Goal: Information Seeking & Learning: Compare options

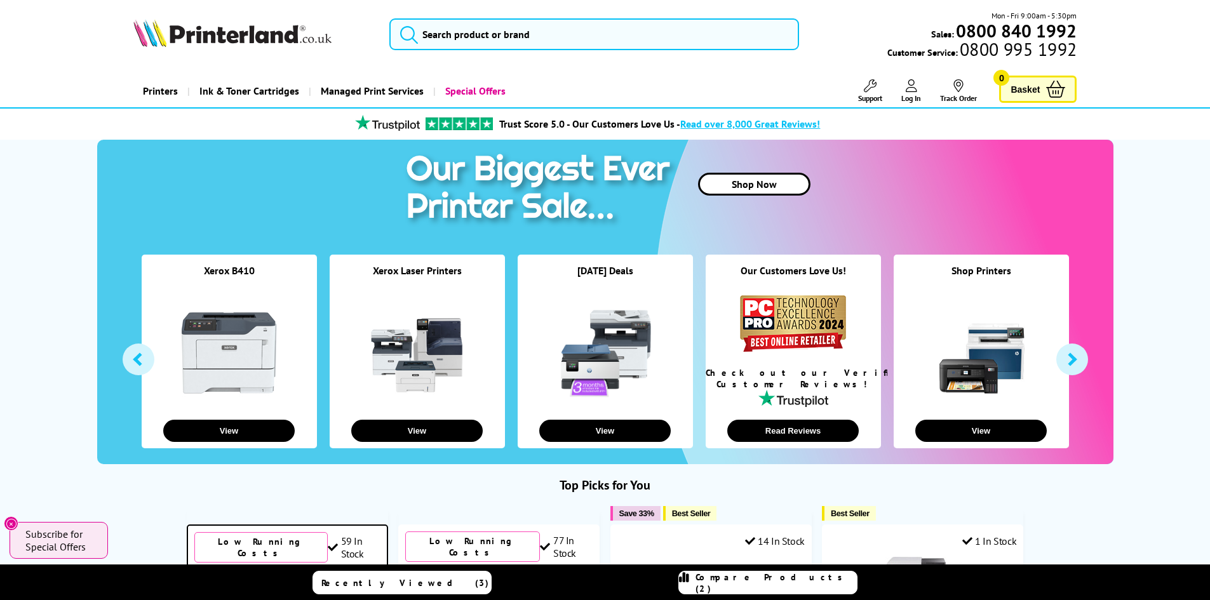
click at [68, 533] on span "Subscribe for Special Offers" at bounding box center [60, 540] width 70 height 25
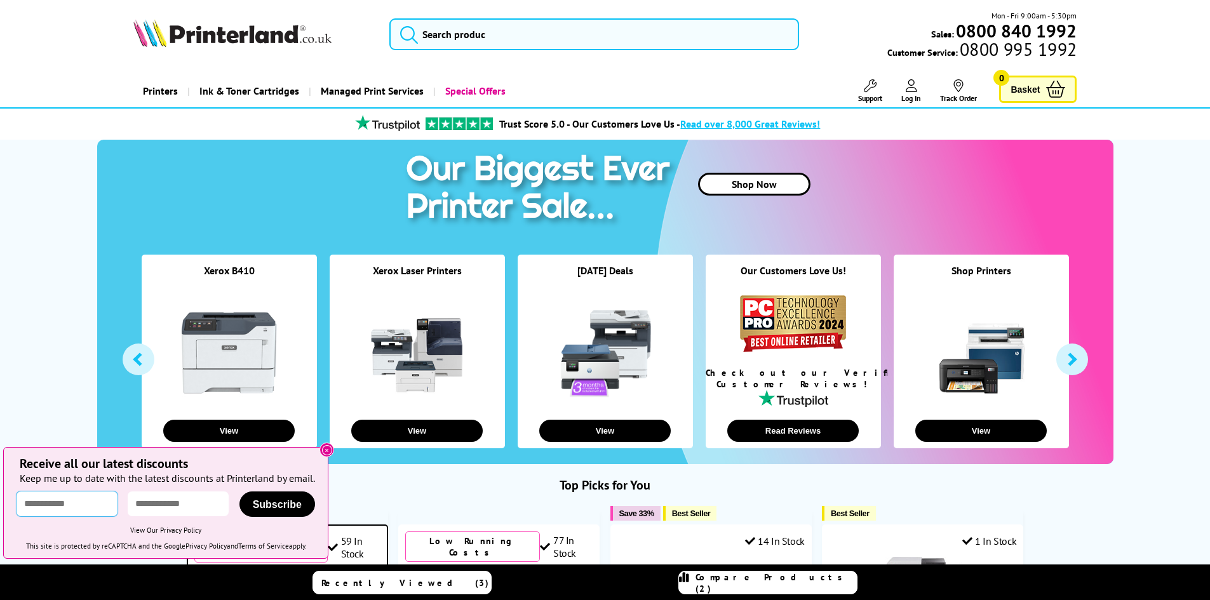
click at [57, 507] on input "text" at bounding box center [67, 504] width 101 height 25
type input "***"
click at [163, 497] on input "email" at bounding box center [178, 504] width 101 height 25
type input "**********"
click at [302, 504] on span "Subscribe" at bounding box center [277, 504] width 49 height 11
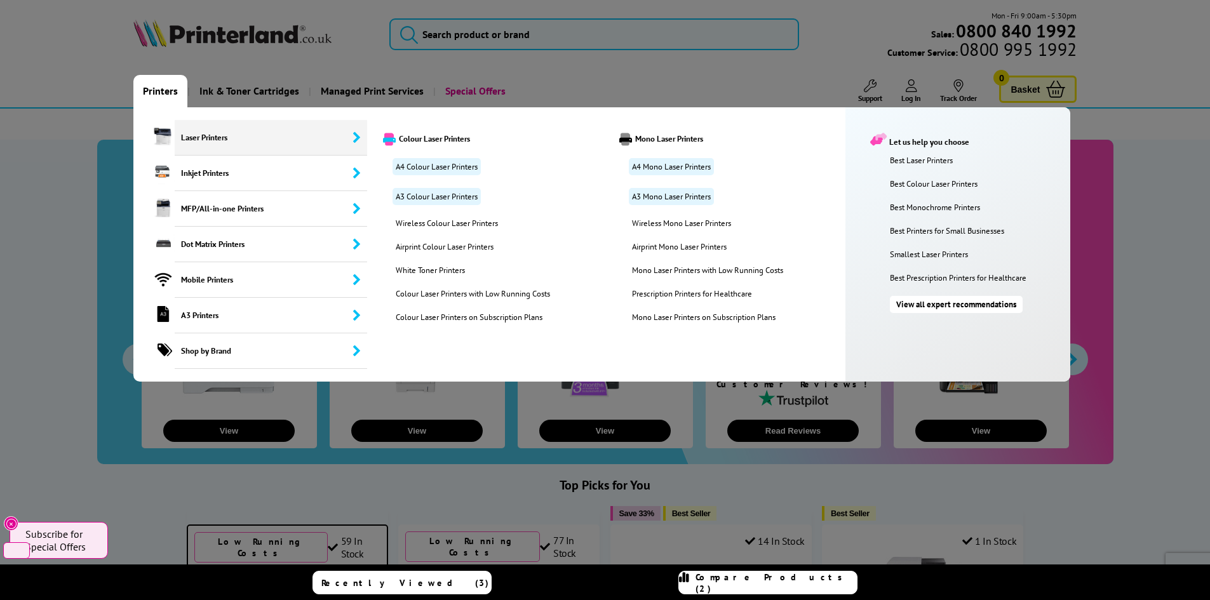
click at [191, 142] on span "Laser Printers" at bounding box center [271, 138] width 193 height 36
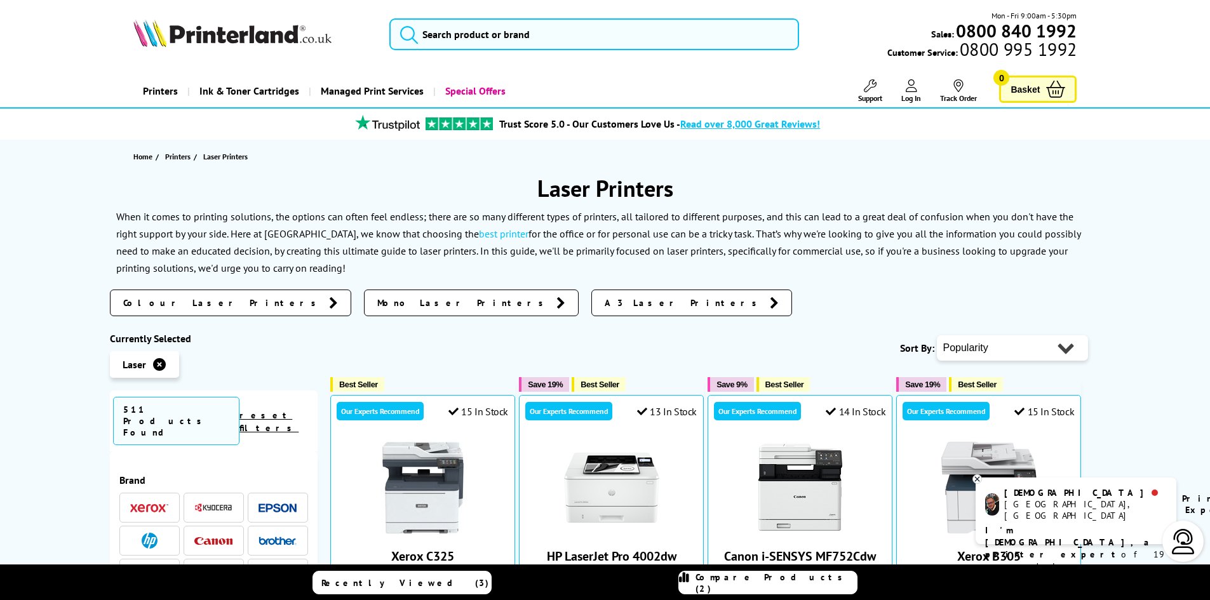
click at [377, 305] on span "Mono Laser Printers" at bounding box center [463, 303] width 173 height 13
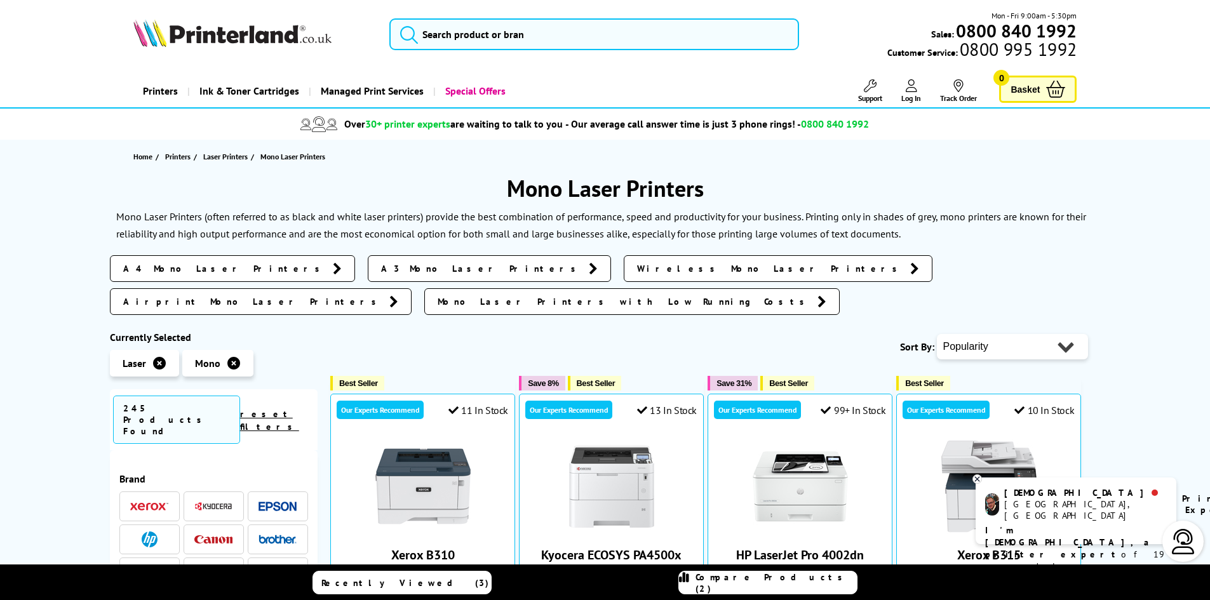
click at [805, 295] on span "Mono Laser Printers with Low Running Costs" at bounding box center [624, 301] width 373 height 13
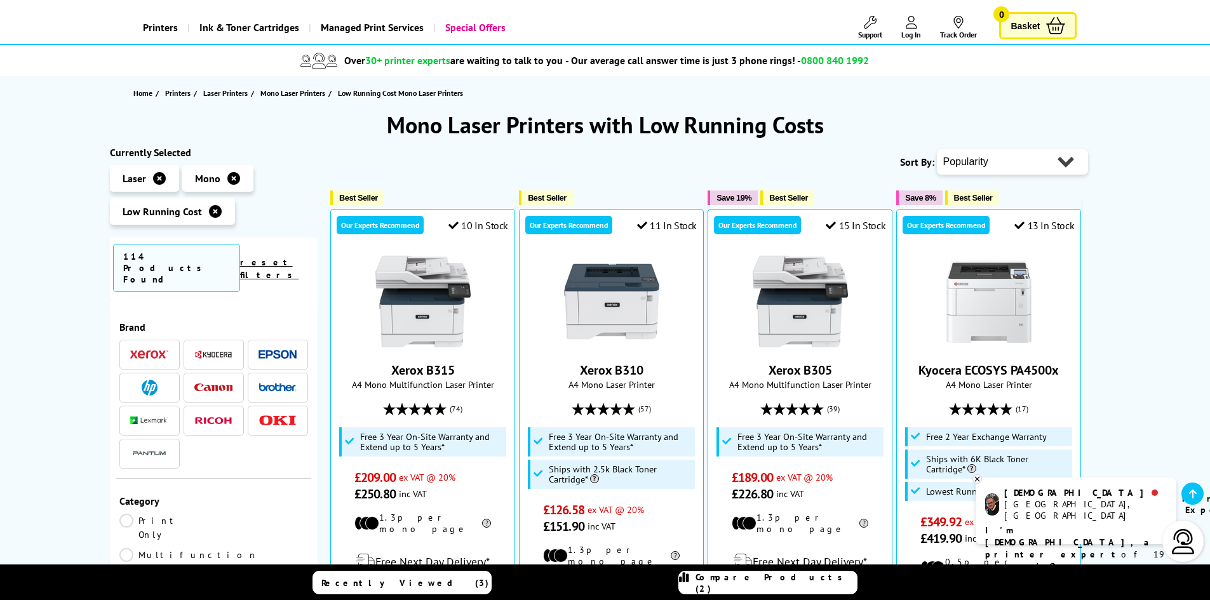
scroll to position [254, 0]
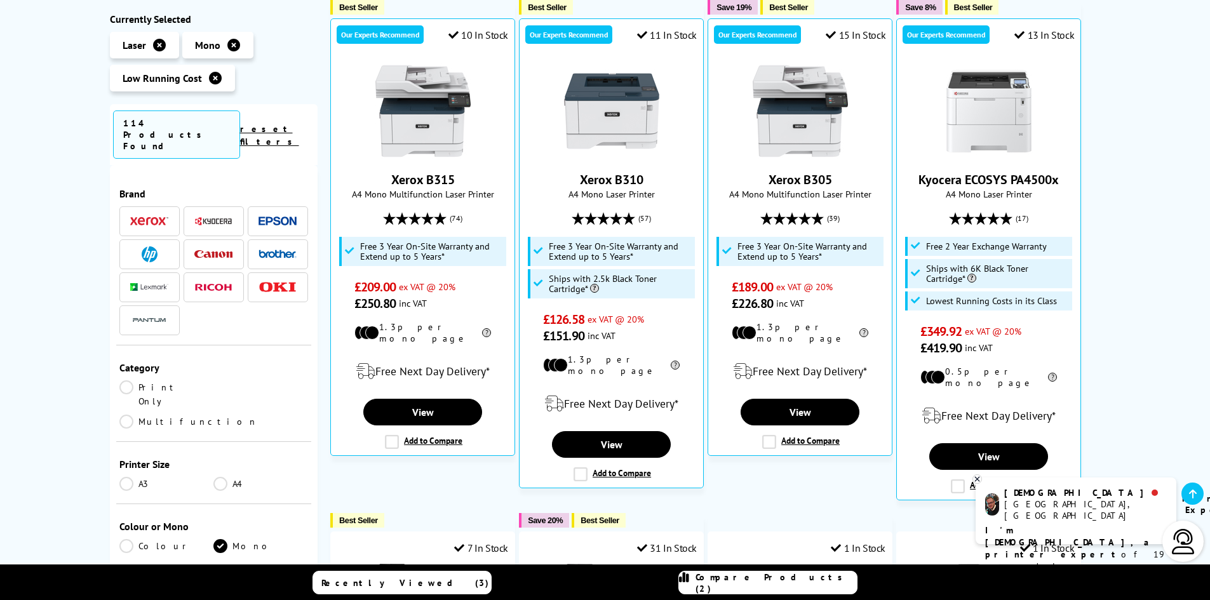
click at [219, 477] on link "A4" at bounding box center [260, 484] width 95 height 14
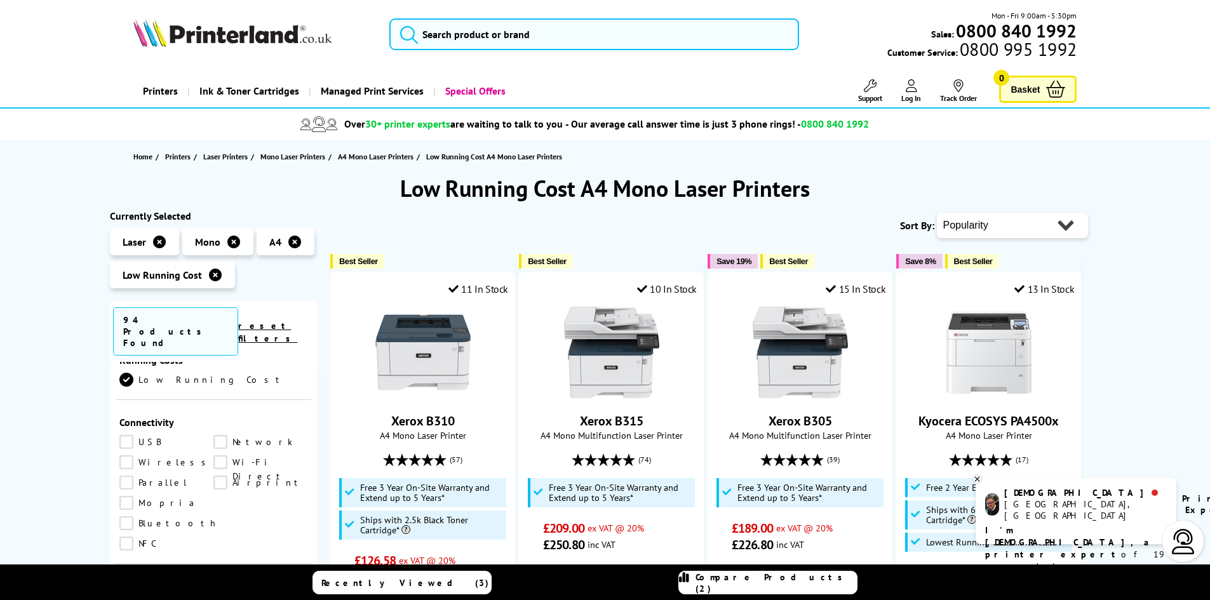
click at [1011, 223] on select "Popularity Rating Price - Low to High Price - High to Low Running Costs - Low t…" at bounding box center [1012, 225] width 151 height 25
click at [937, 213] on select "Popularity Rating Price - Low to High Price - High to Low Running Costs - Low t…" at bounding box center [1012, 225] width 151 height 25
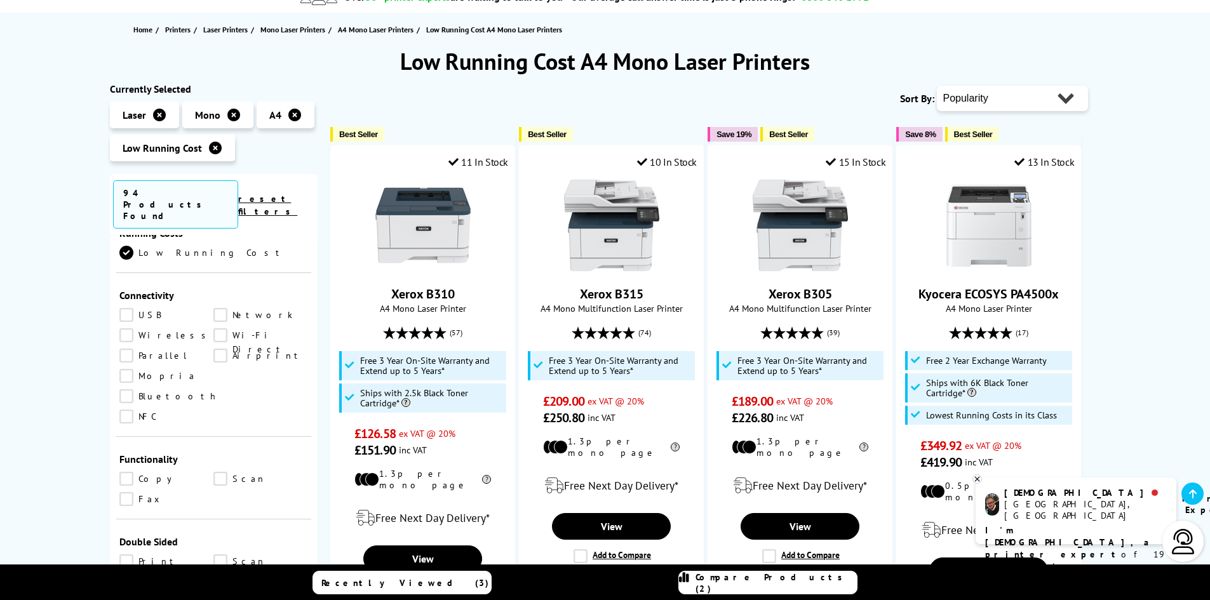
scroll to position [191, 0]
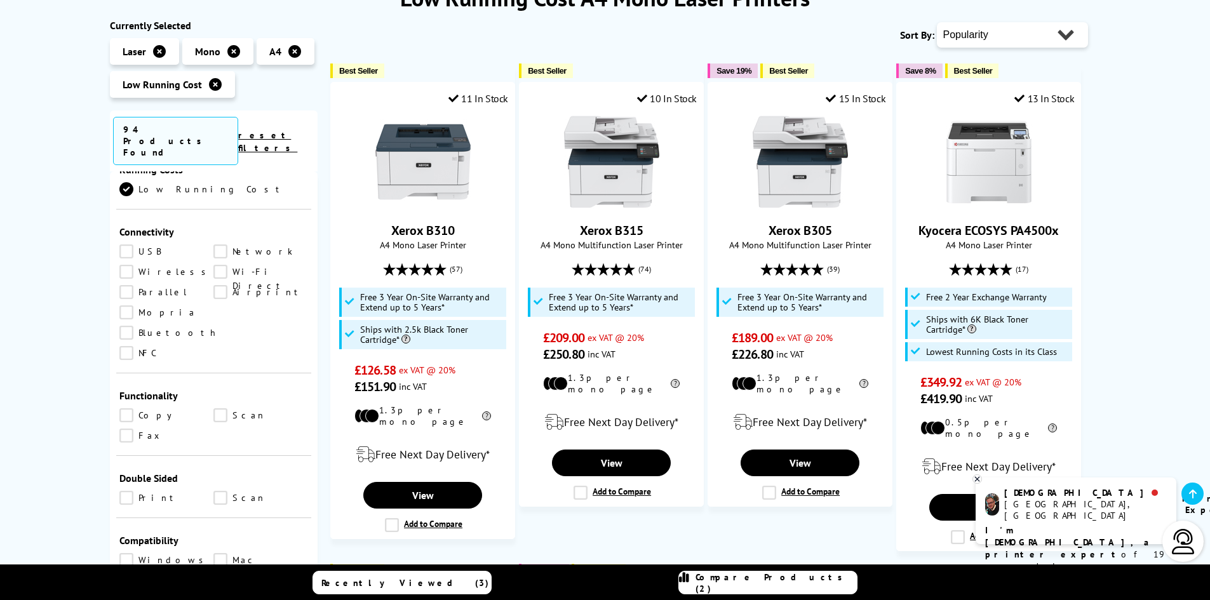
click at [978, 483] on icon at bounding box center [977, 479] width 8 height 10
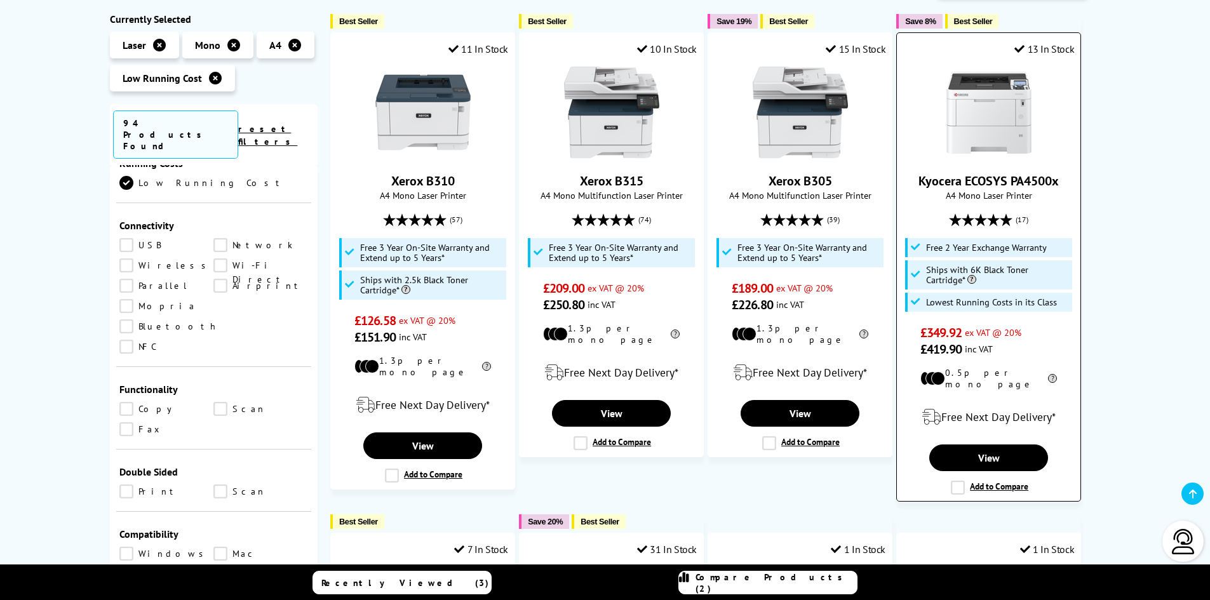
scroll to position [254, 0]
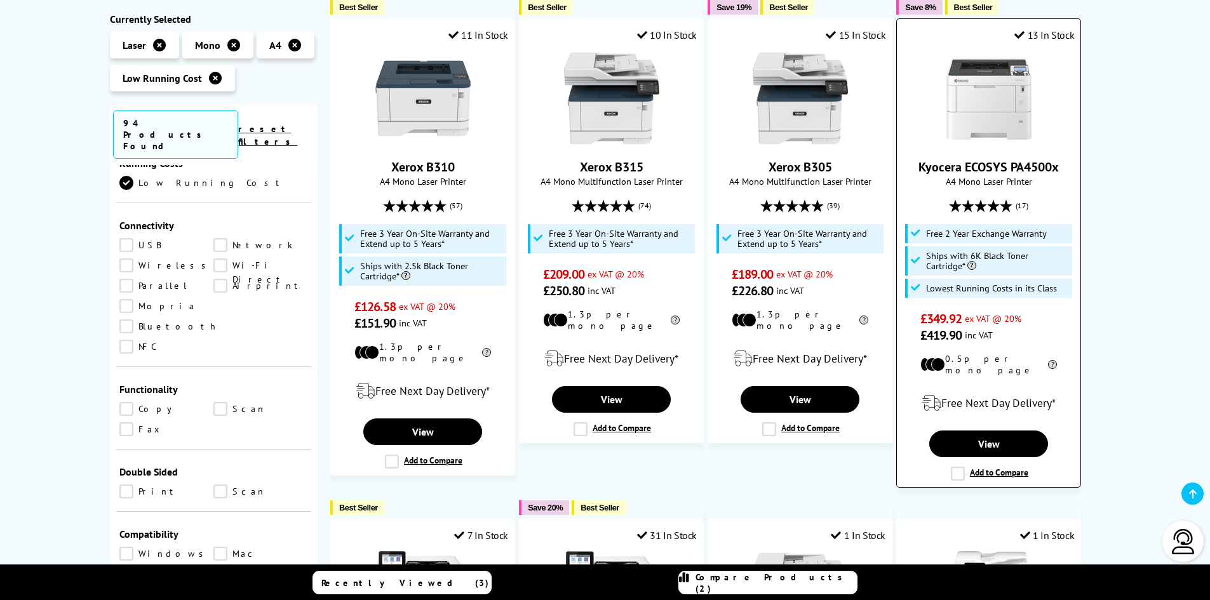
click at [957, 467] on label "Add to Compare" at bounding box center [989, 474] width 77 height 14
click at [0, 0] on input "Add to Compare" at bounding box center [0, 0] width 0 height 0
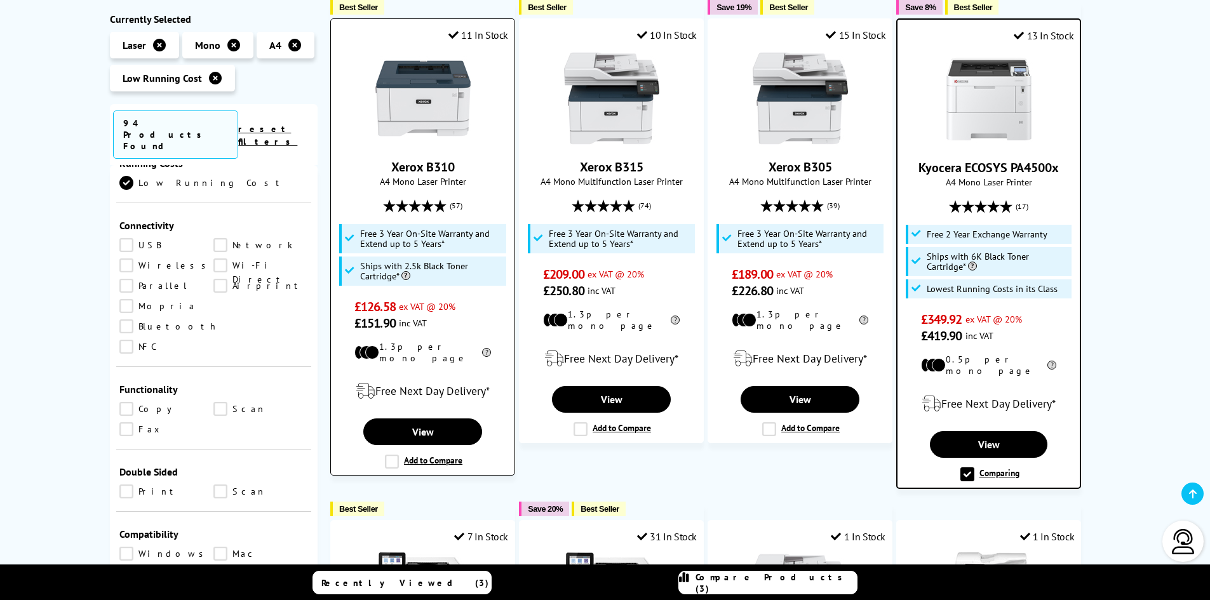
click at [398, 455] on label "Add to Compare" at bounding box center [423, 462] width 77 height 14
click at [0, 0] on input "Add to Compare" at bounding box center [0, 0] width 0 height 0
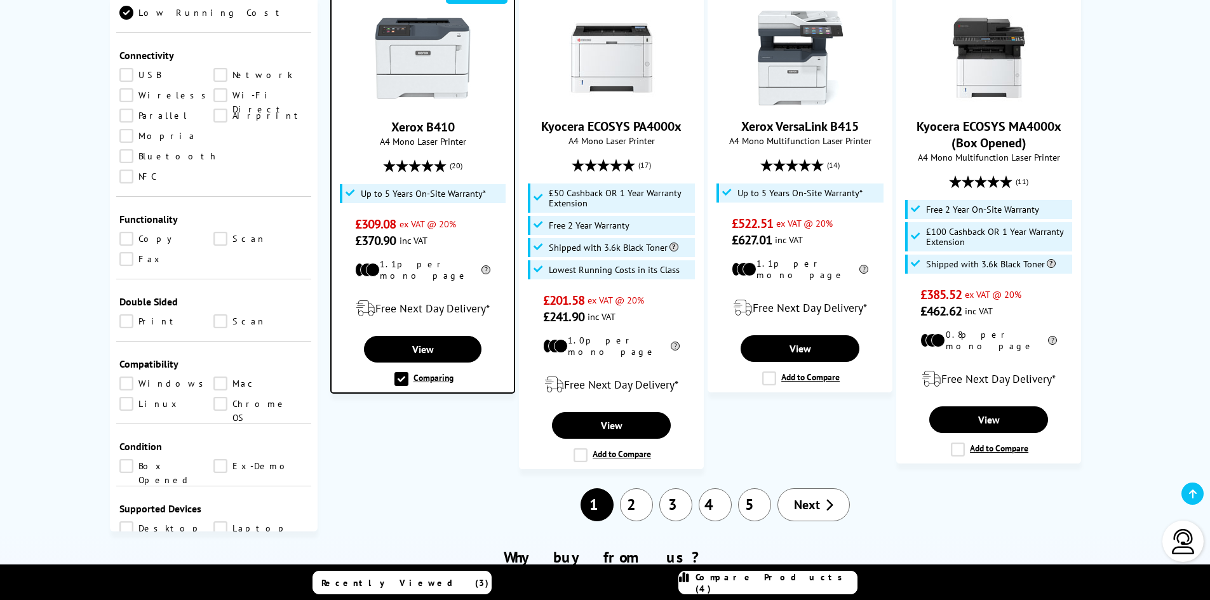
scroll to position [1270, 0]
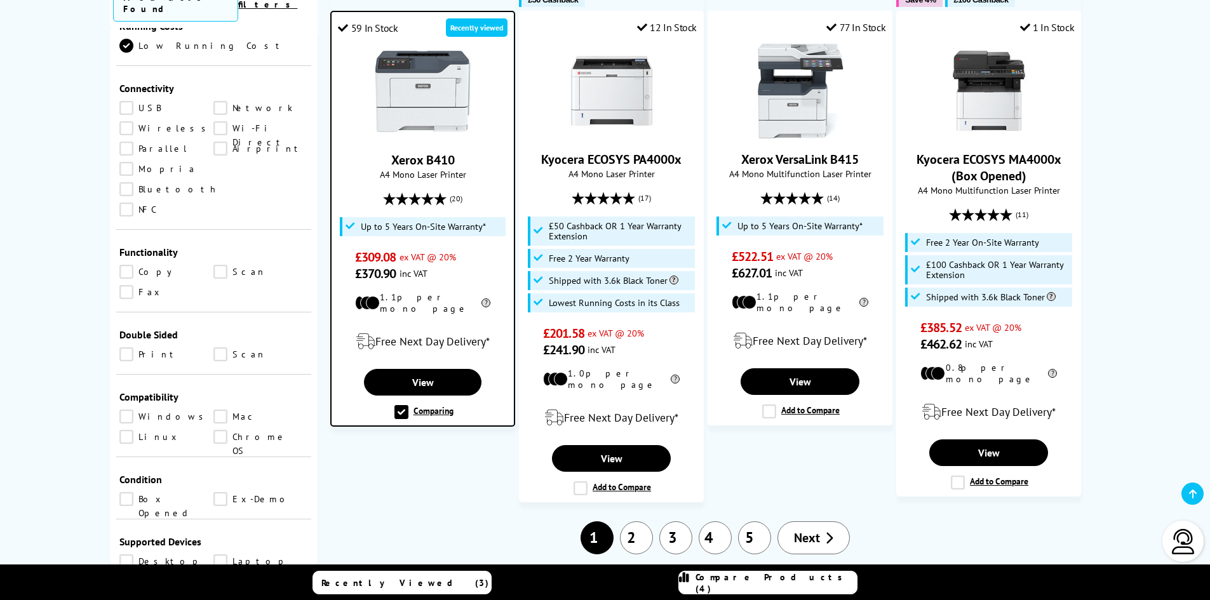
click at [818, 530] on span "Next" at bounding box center [807, 538] width 26 height 17
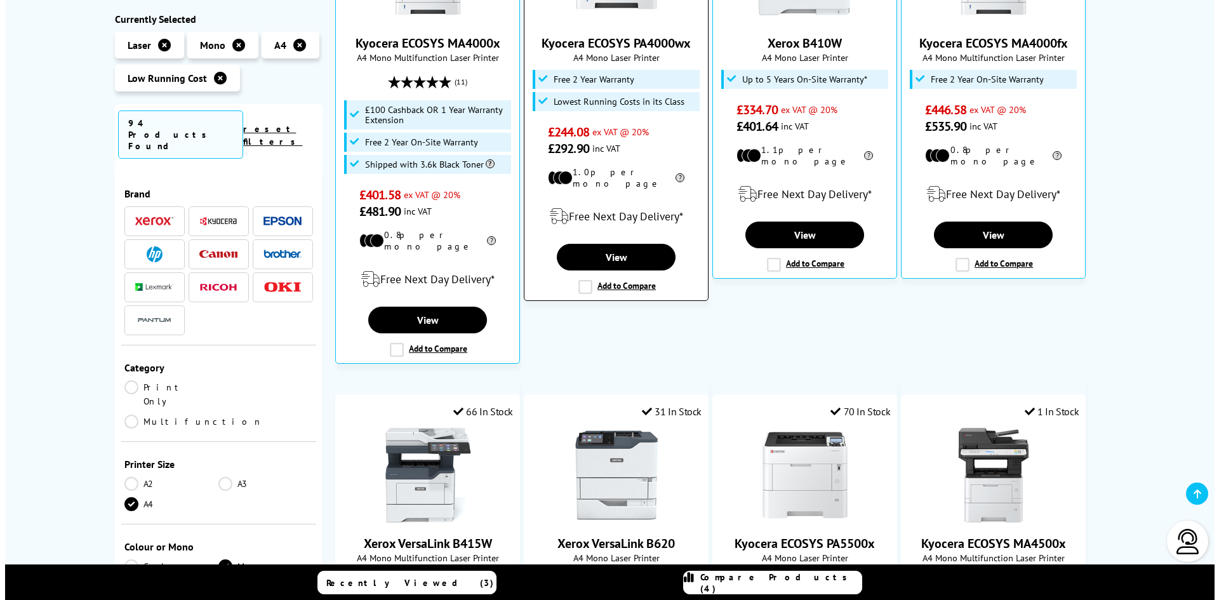
scroll to position [381, 0]
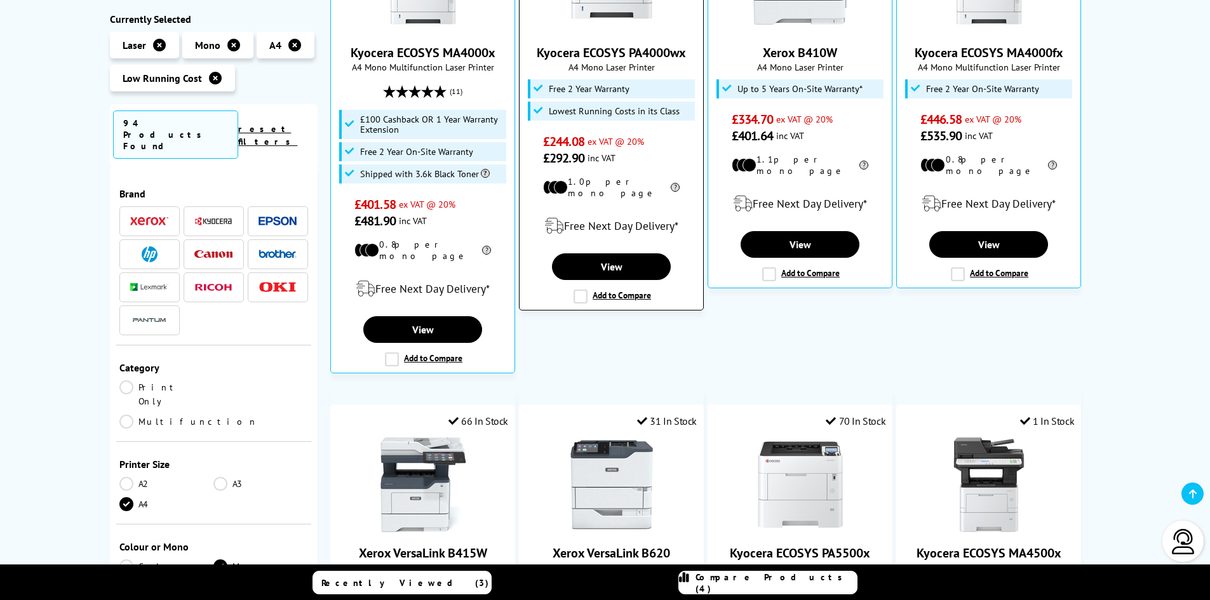
click at [580, 290] on label "Add to Compare" at bounding box center [611, 297] width 77 height 14
click at [0, 0] on input "Add to Compare" at bounding box center [0, 0] width 0 height 0
click at [753, 593] on link "Compare Products (4)" at bounding box center [767, 582] width 179 height 23
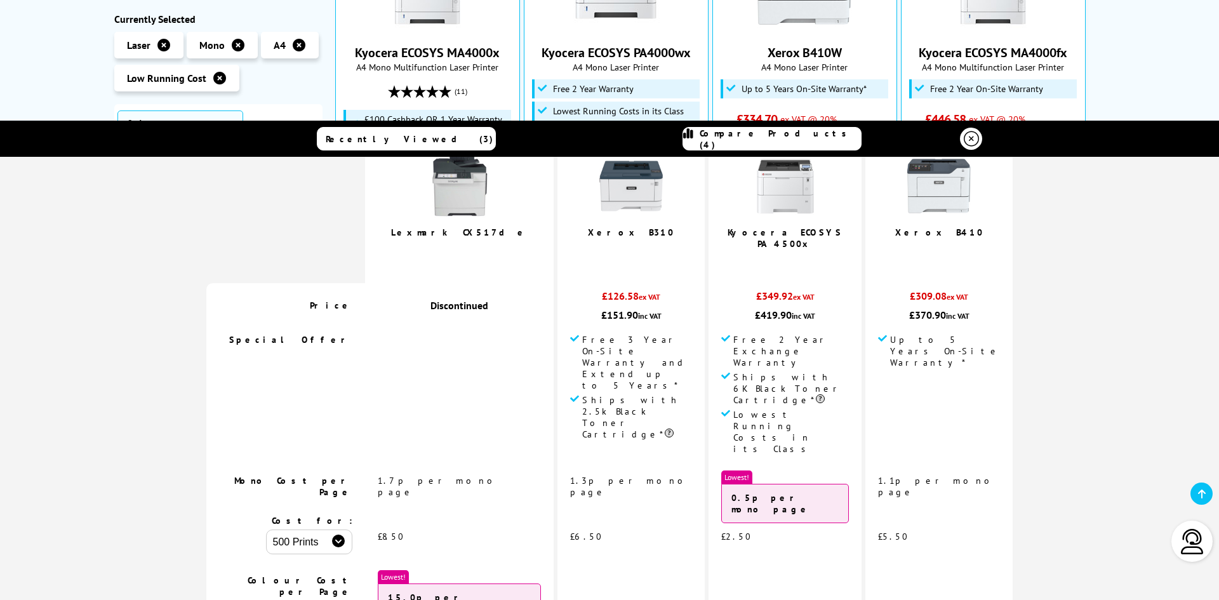
scroll to position [127, 0]
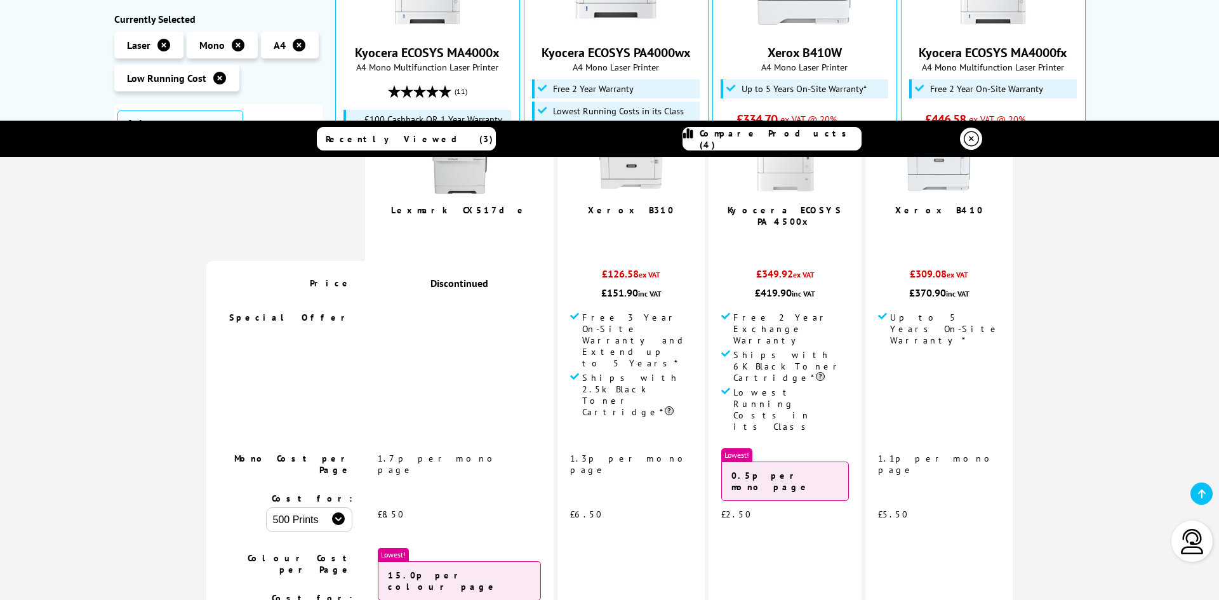
select select "500"
click at [626, 542] on td at bounding box center [631, 564] width 147 height 44
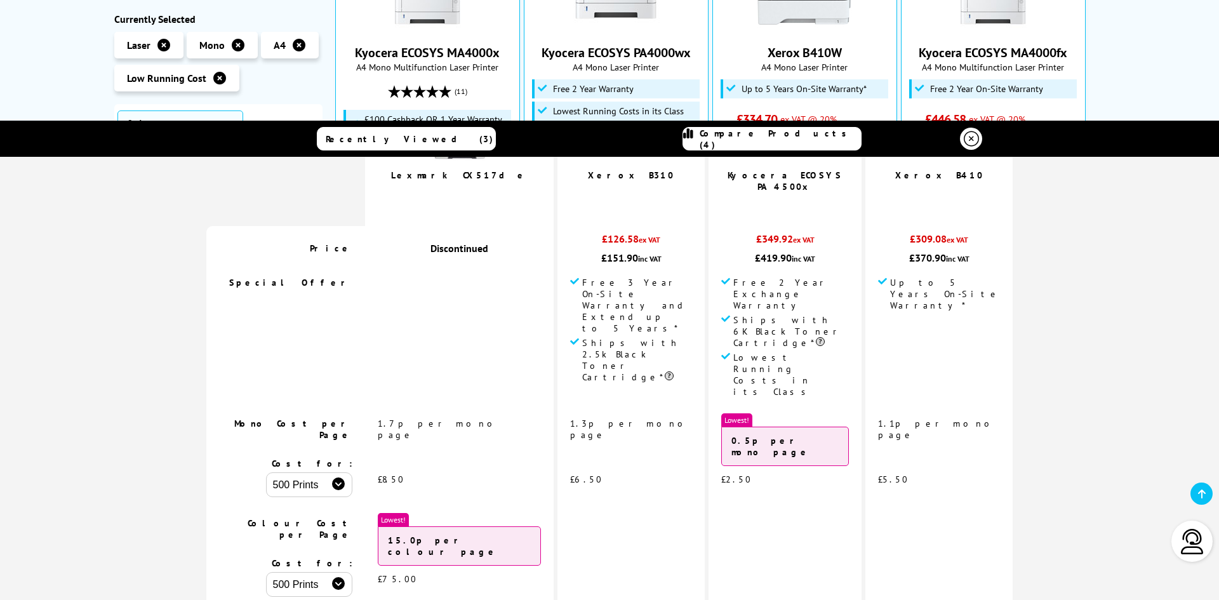
scroll to position [0, 0]
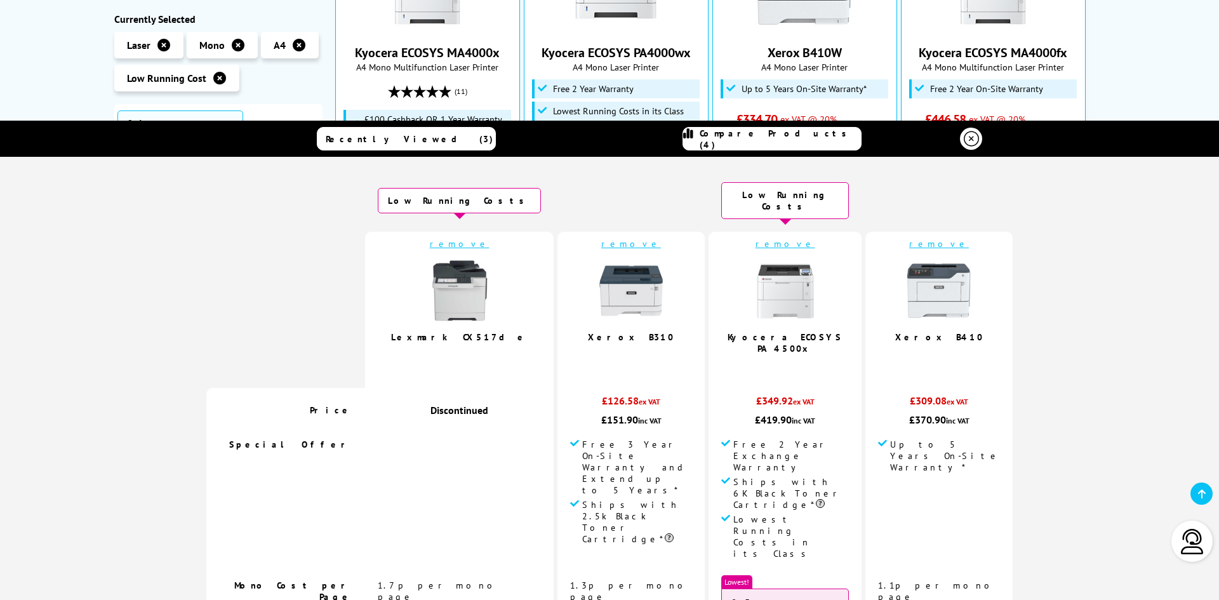
click at [616, 238] on link "remove" at bounding box center [631, 243] width 60 height 11
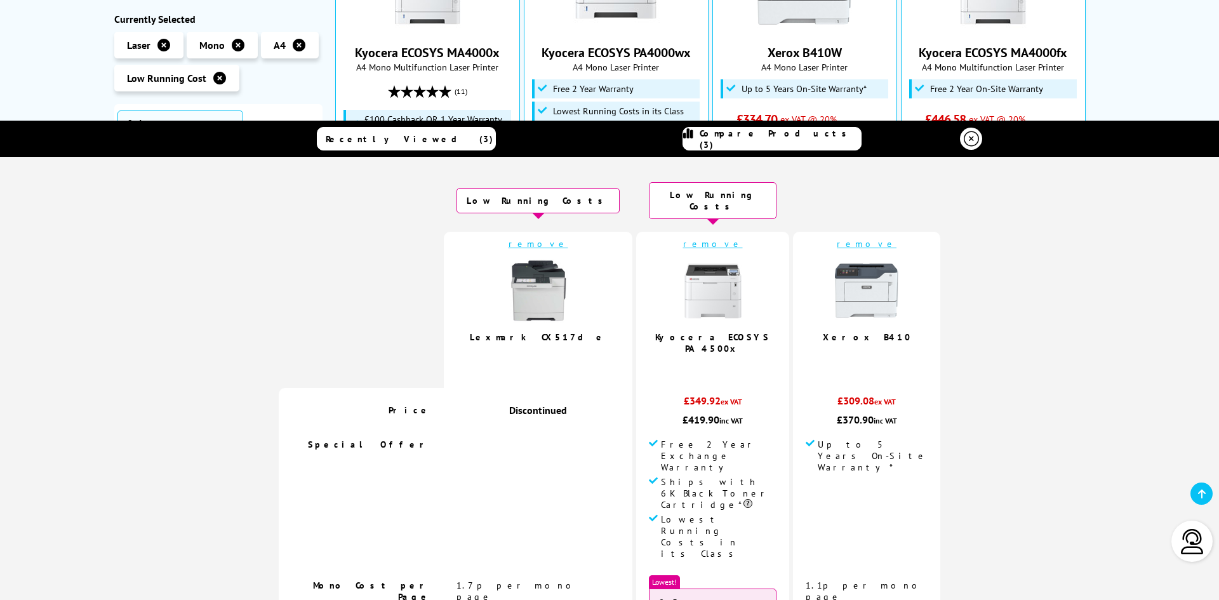
click at [535, 238] on link "remove" at bounding box center [539, 243] width 60 height 11
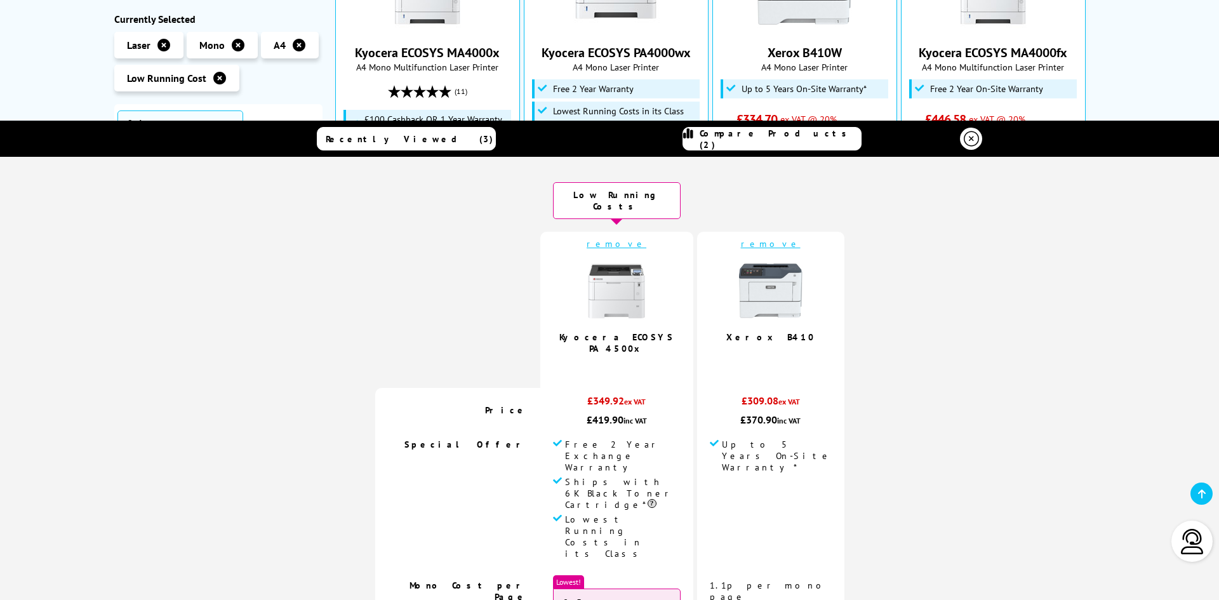
click at [770, 146] on link "Compare Products (2)" at bounding box center [772, 138] width 179 height 23
click at [788, 142] on span "Compare Products (2)" at bounding box center [780, 139] width 161 height 23
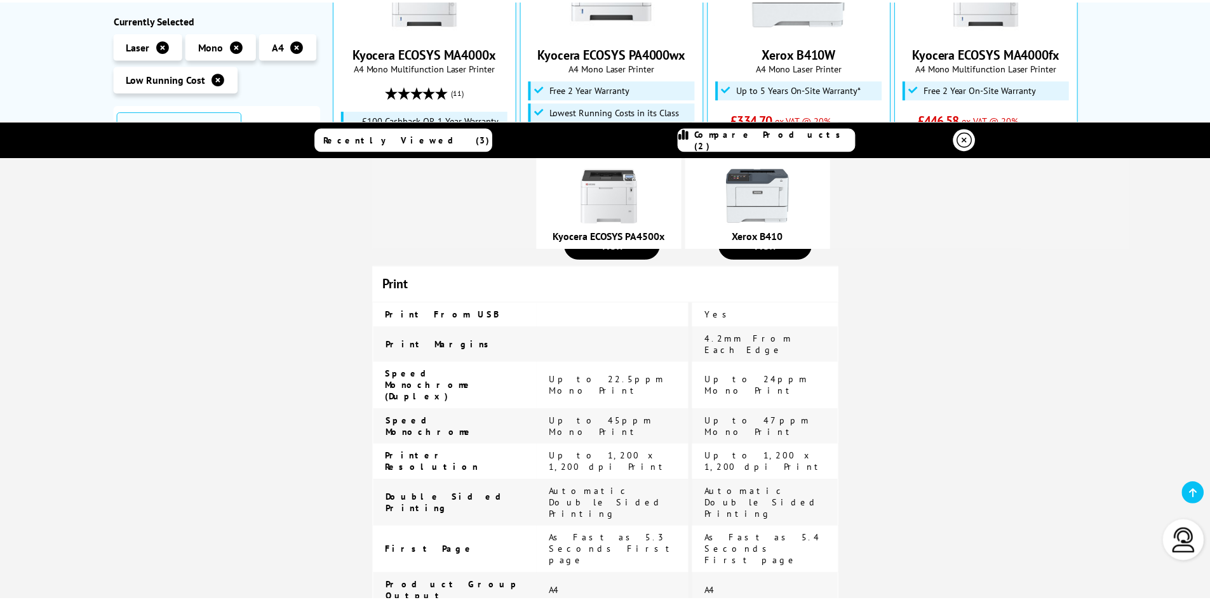
scroll to position [635, 0]
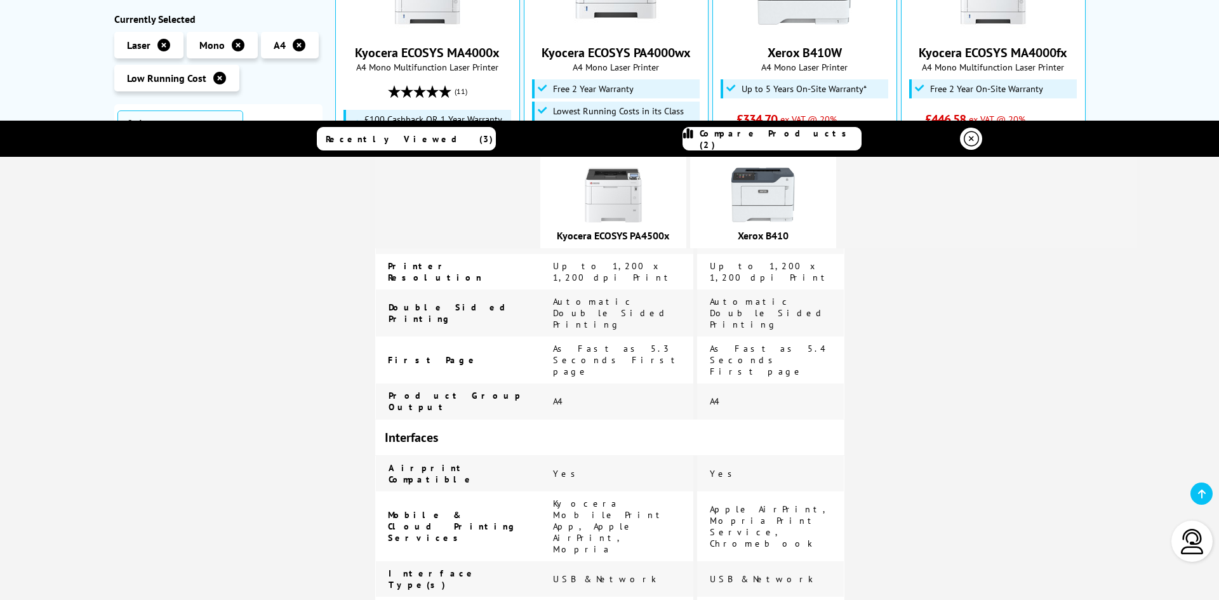
click at [794, 146] on link "Compare Products (2)" at bounding box center [772, 138] width 179 height 23
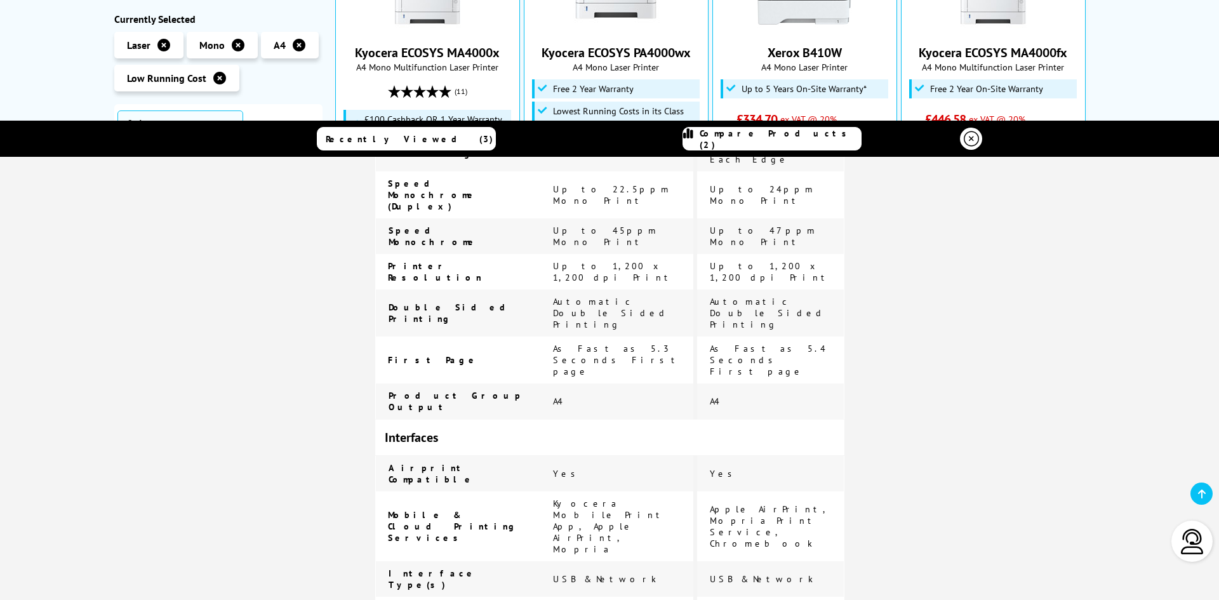
click at [974, 136] on link at bounding box center [971, 139] width 22 height 22
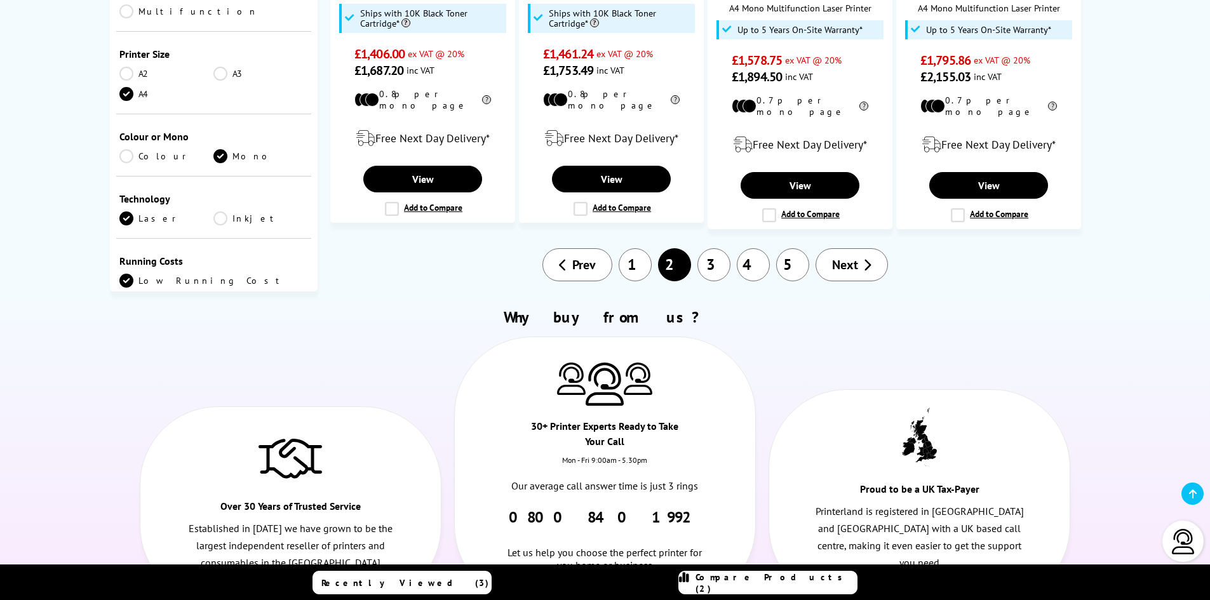
scroll to position [1397, 0]
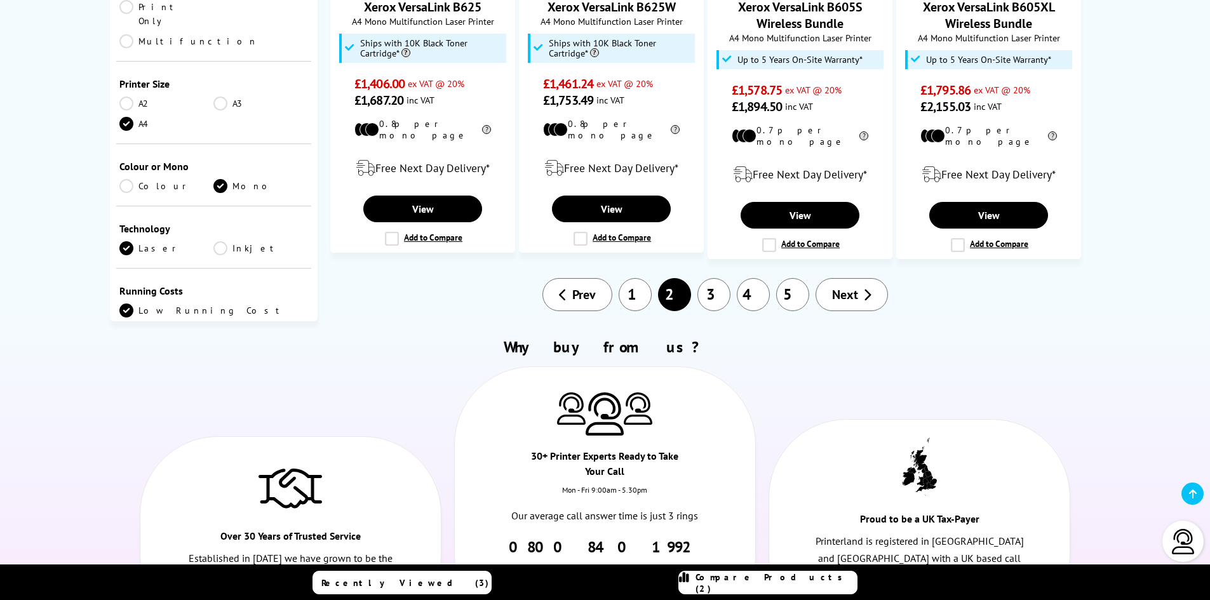
click at [644, 278] on link "1" at bounding box center [635, 294] width 33 height 33
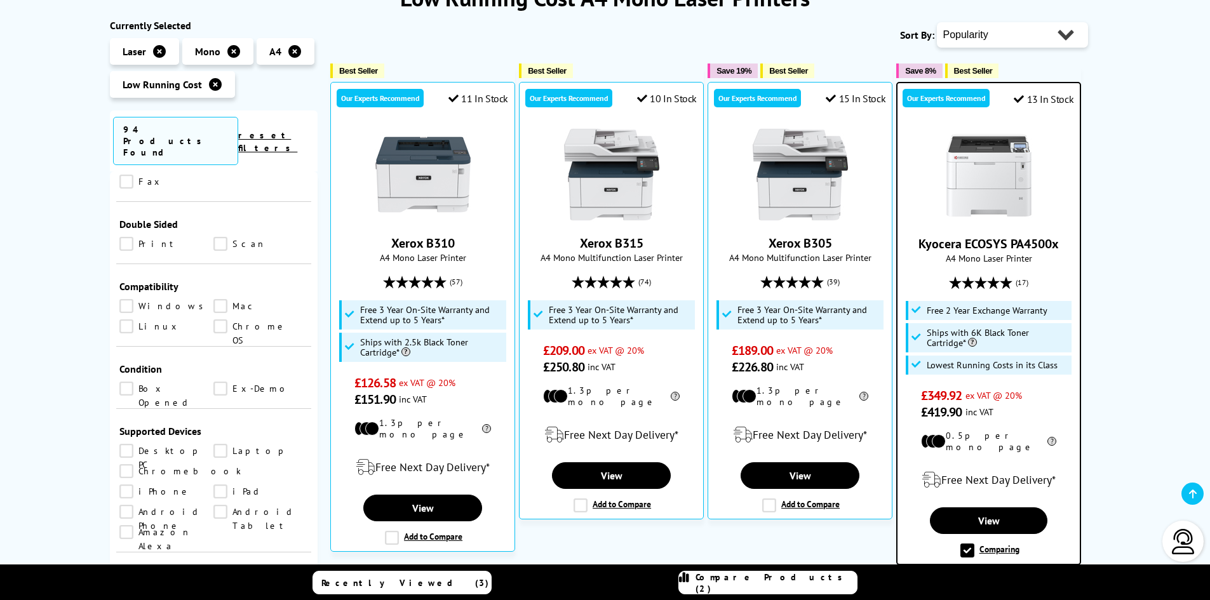
scroll to position [635, 0]
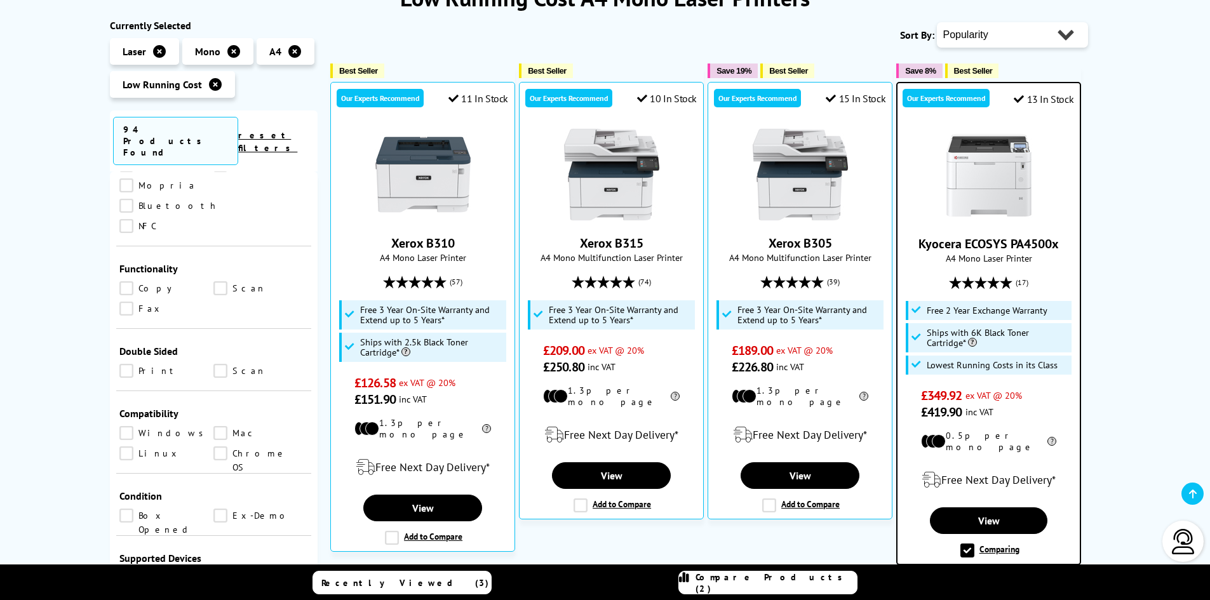
click at [128, 364] on link "Print" at bounding box center [166, 371] width 95 height 14
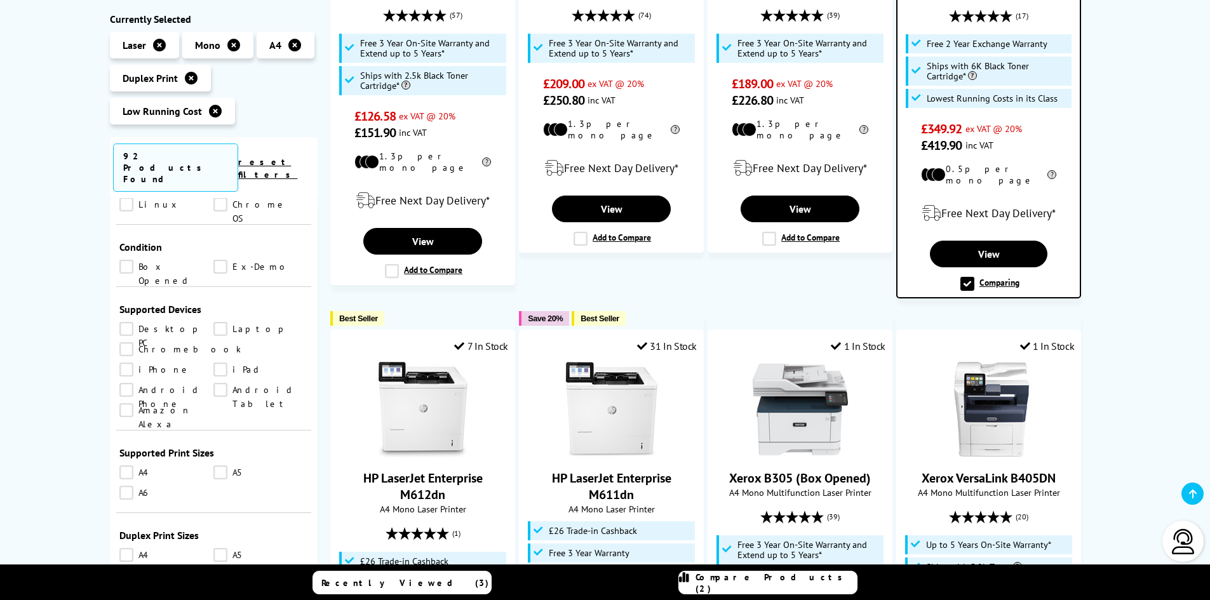
scroll to position [889, 0]
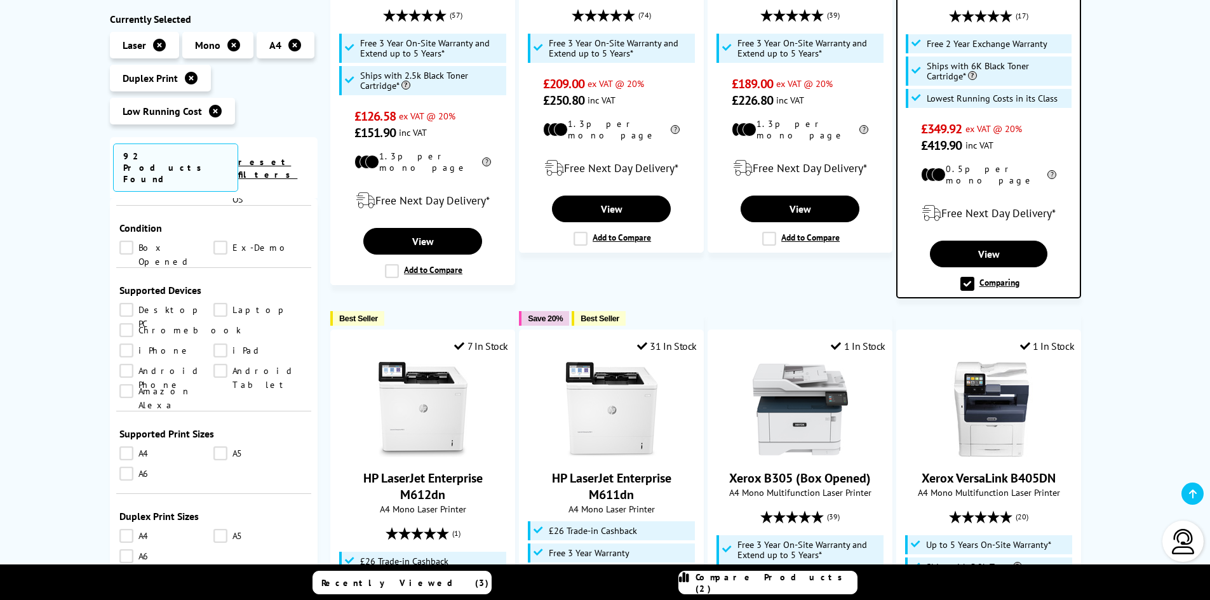
click at [130, 446] on link "A4" at bounding box center [166, 453] width 95 height 14
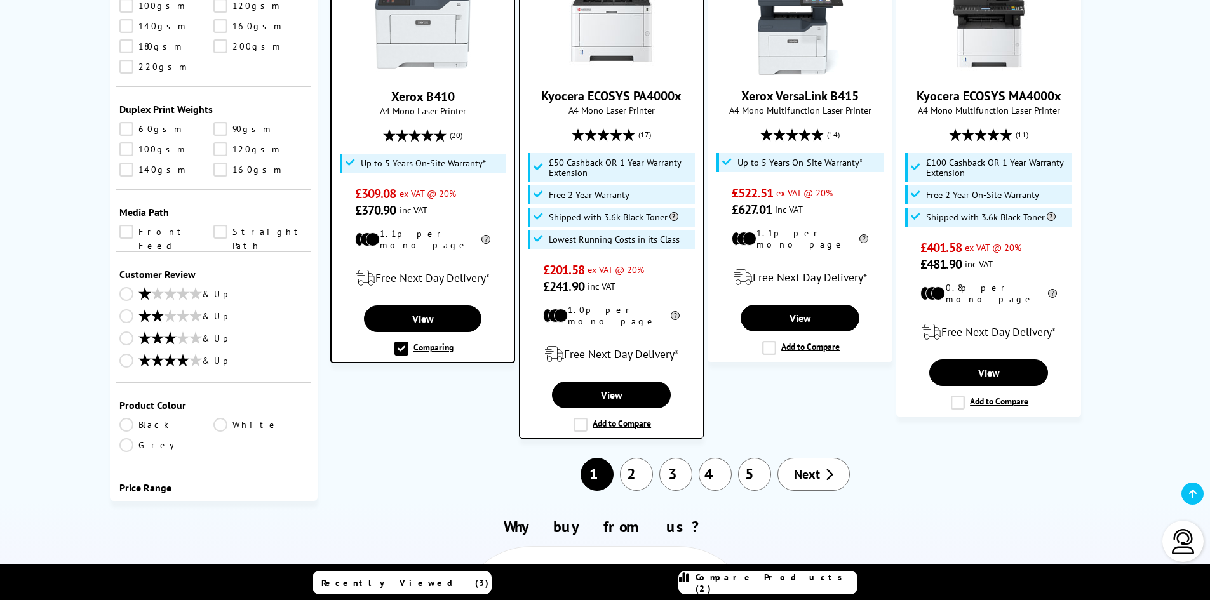
scroll to position [1270, 0]
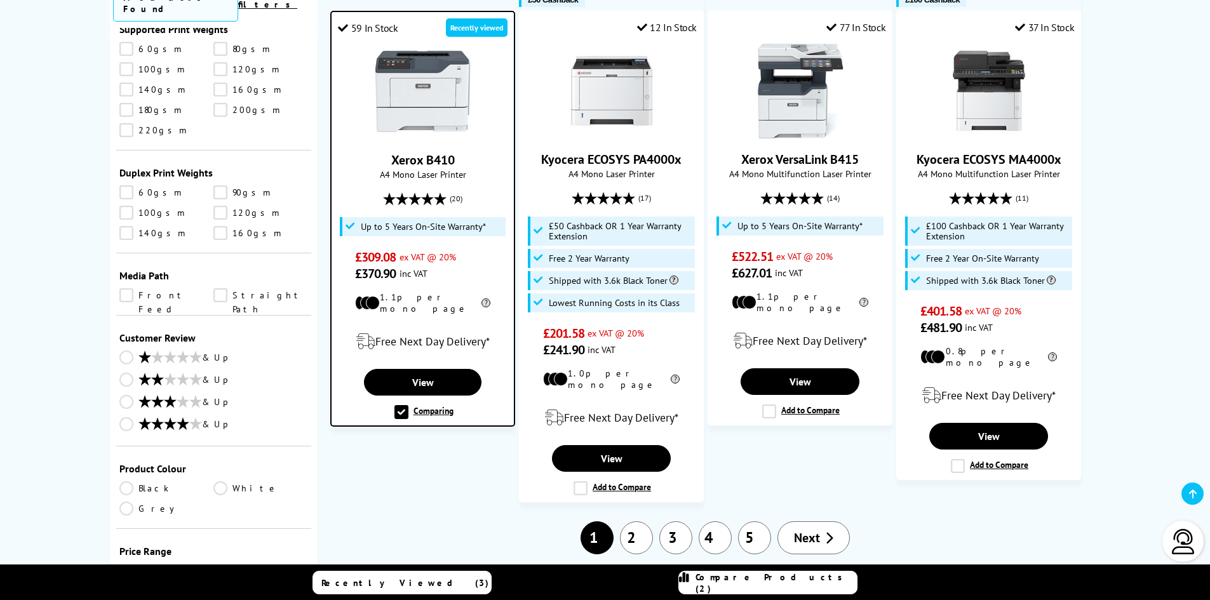
click at [639, 521] on link "2" at bounding box center [636, 537] width 33 height 33
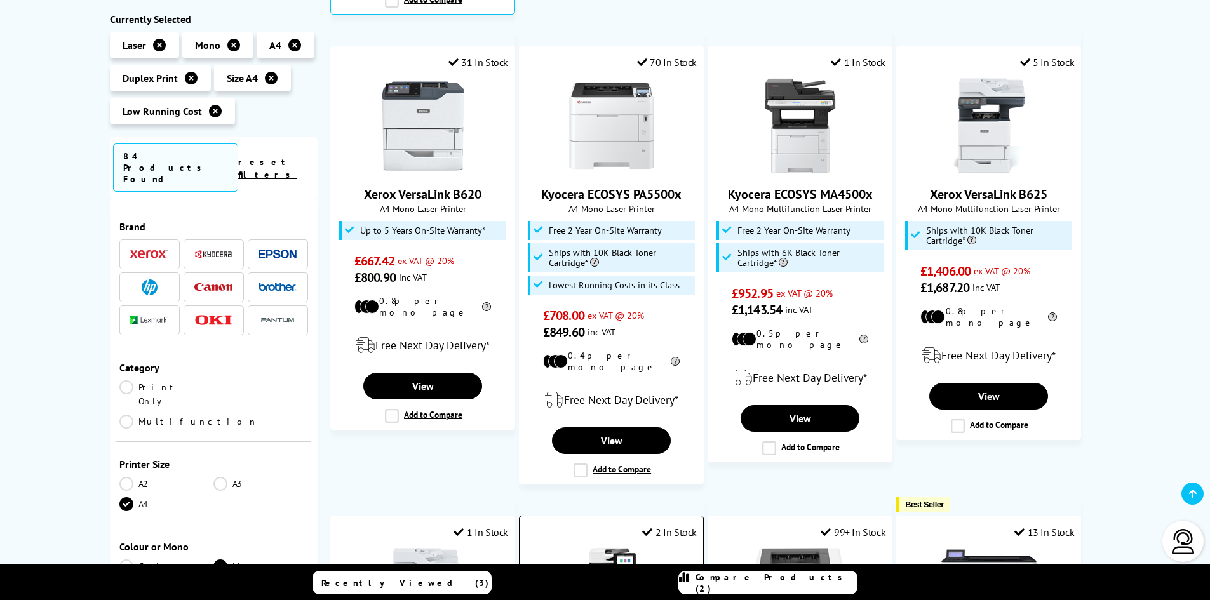
scroll to position [699, 0]
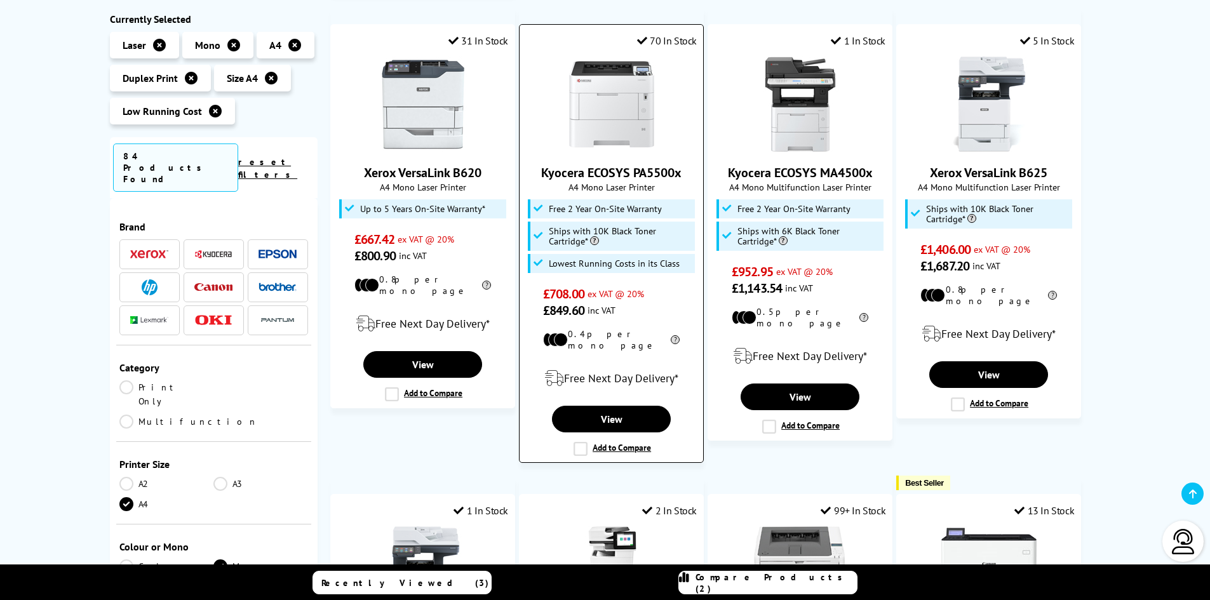
click at [584, 442] on label "Add to Compare" at bounding box center [611, 449] width 77 height 14
click at [0, 0] on input "Add to Compare" at bounding box center [0, 0] width 0 height 0
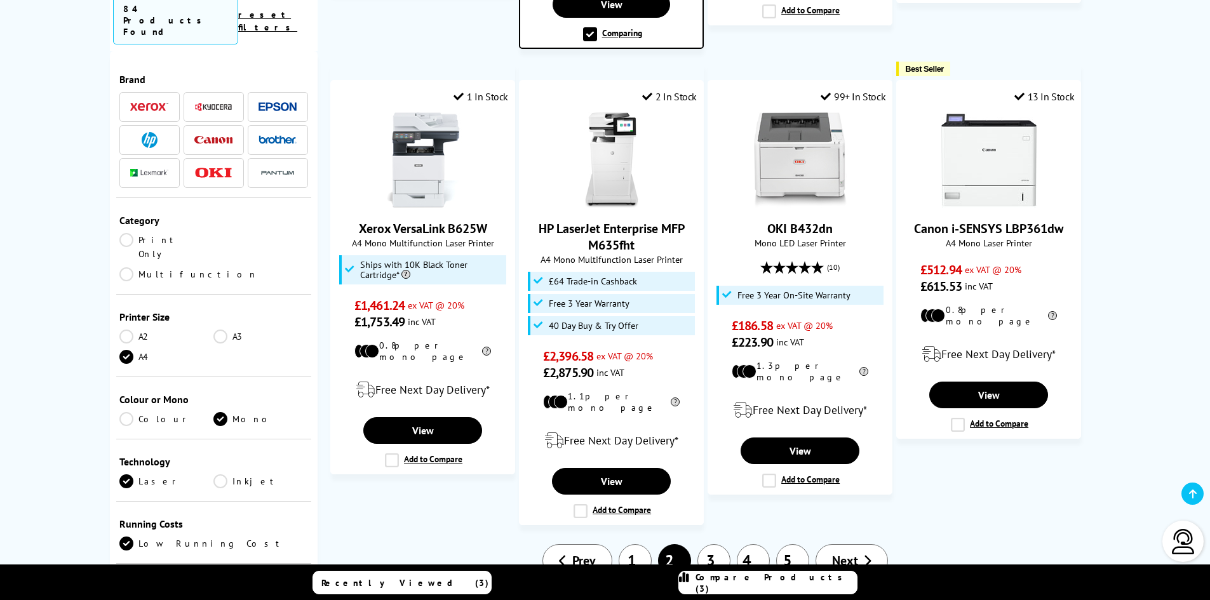
scroll to position [1143, 0]
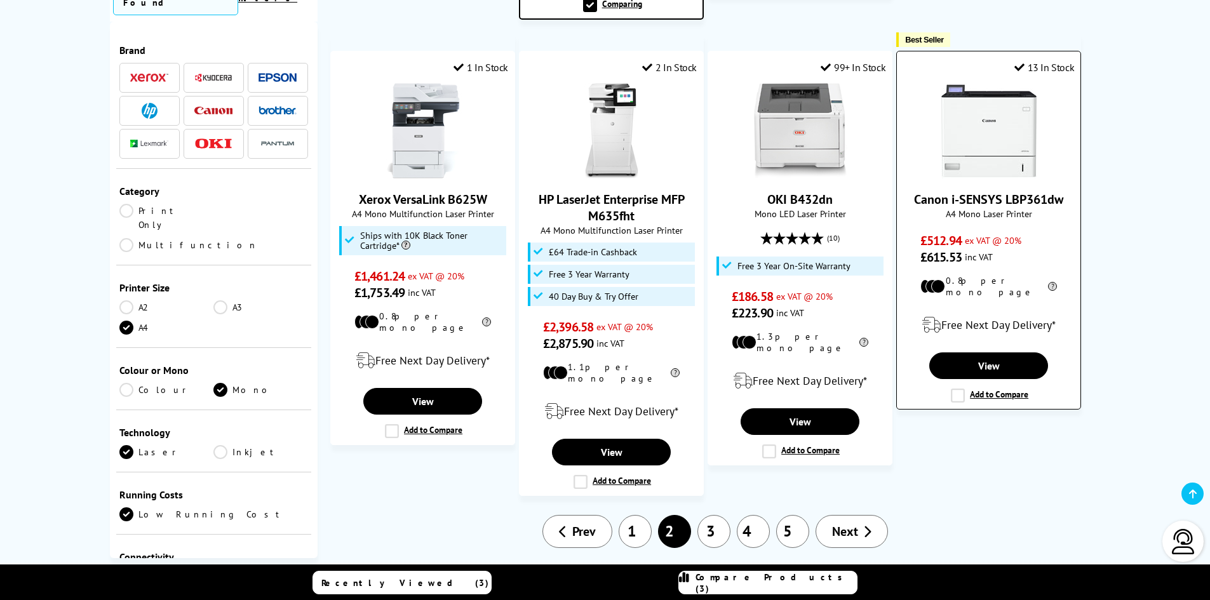
click at [951, 389] on label "Add to Compare" at bounding box center [989, 396] width 77 height 14
click at [0, 0] on input "Add to Compare" at bounding box center [0, 0] width 0 height 0
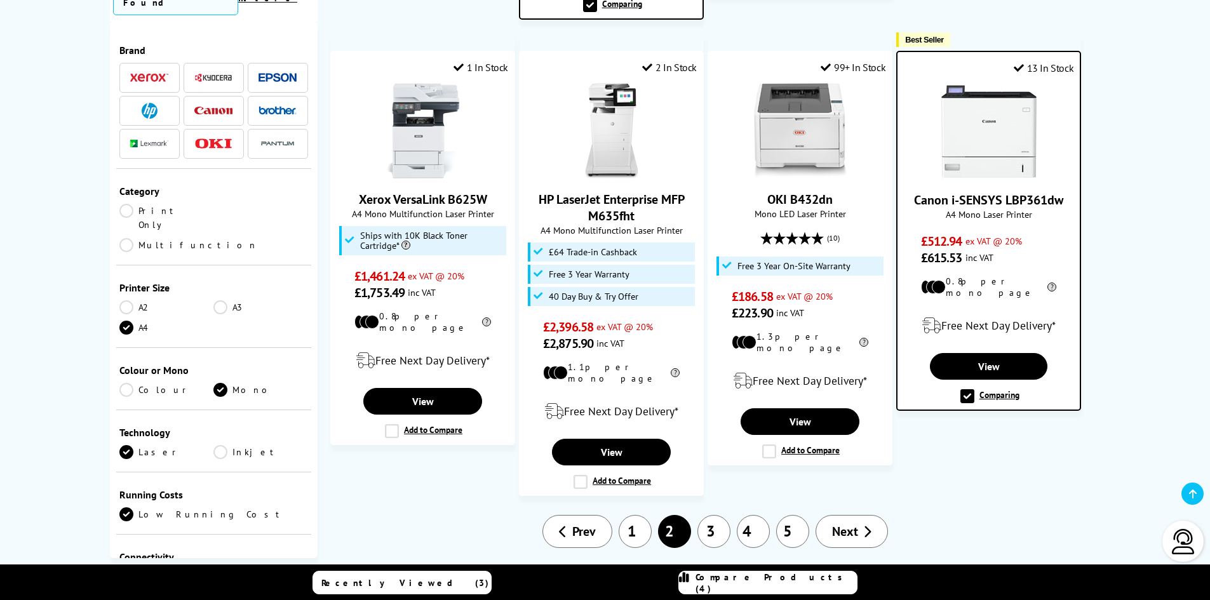
click at [730, 515] on li "3" at bounding box center [713, 531] width 39 height 33
click at [722, 515] on link "3" at bounding box center [713, 531] width 33 height 33
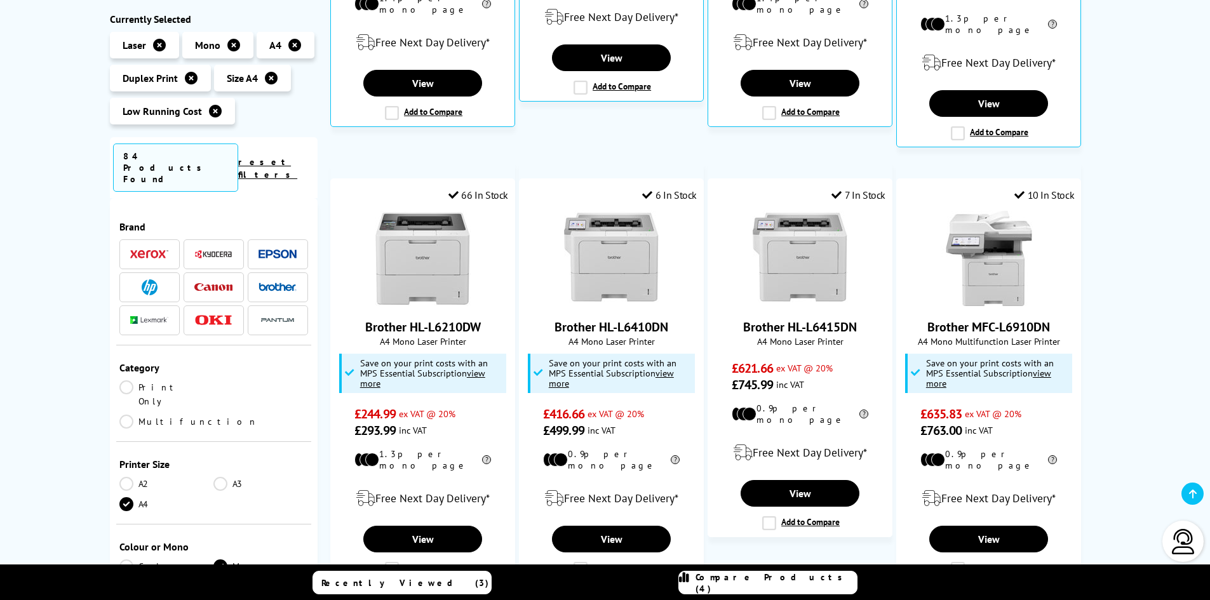
scroll to position [572, 0]
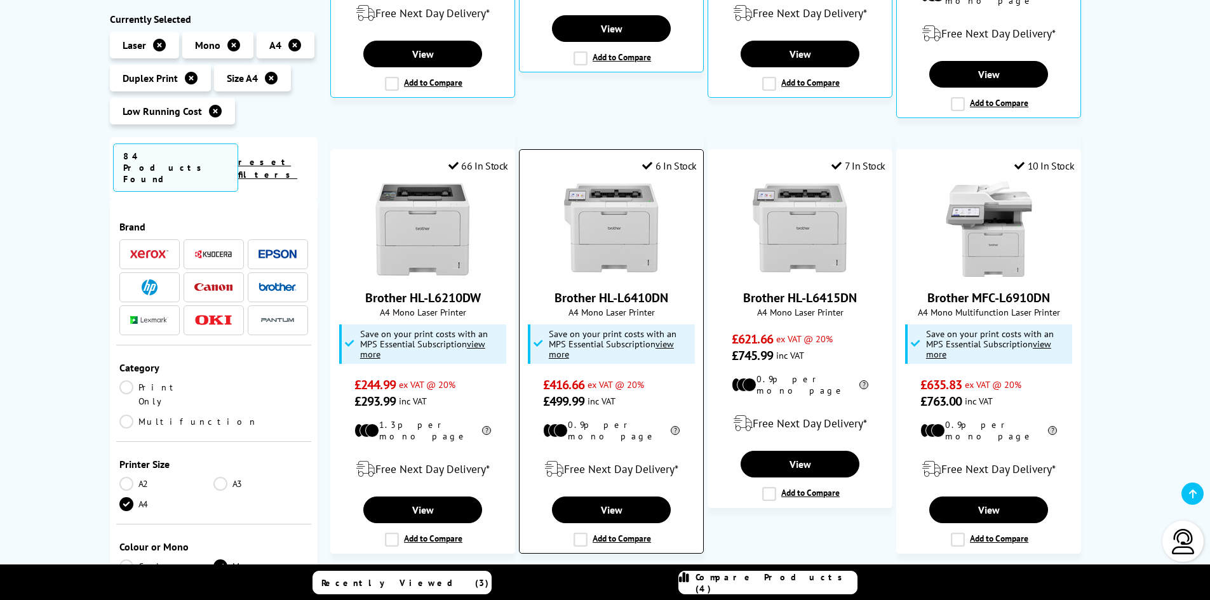
click at [584, 533] on label "Add to Compare" at bounding box center [611, 540] width 77 height 14
click at [0, 0] on input "Add to Compare" at bounding box center [0, 0] width 0 height 0
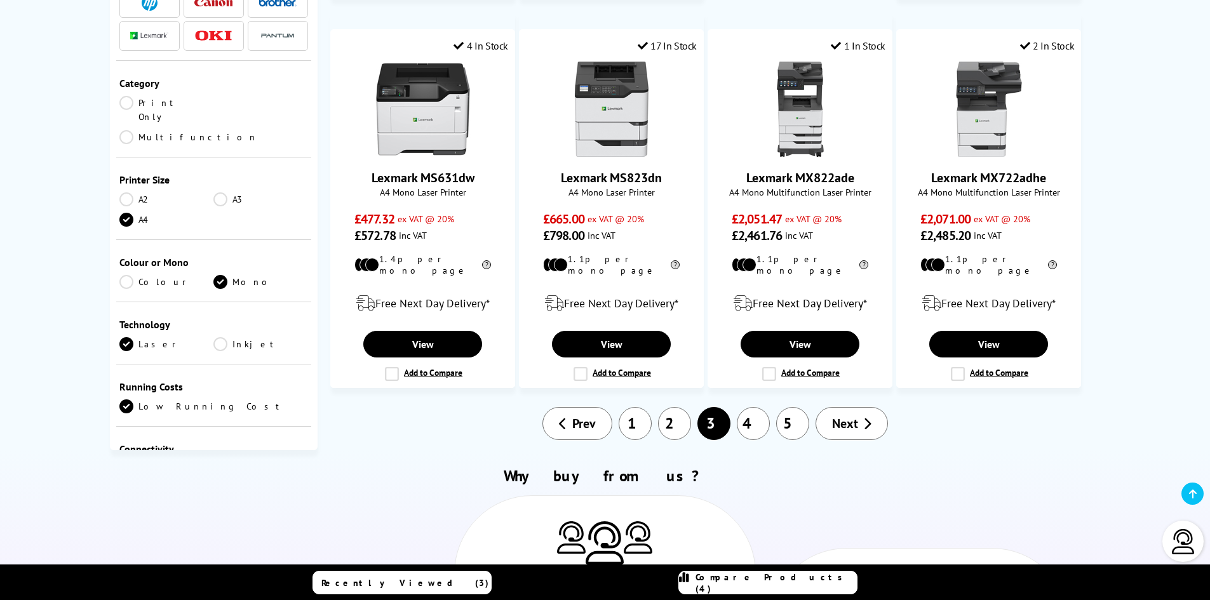
scroll to position [1143, 0]
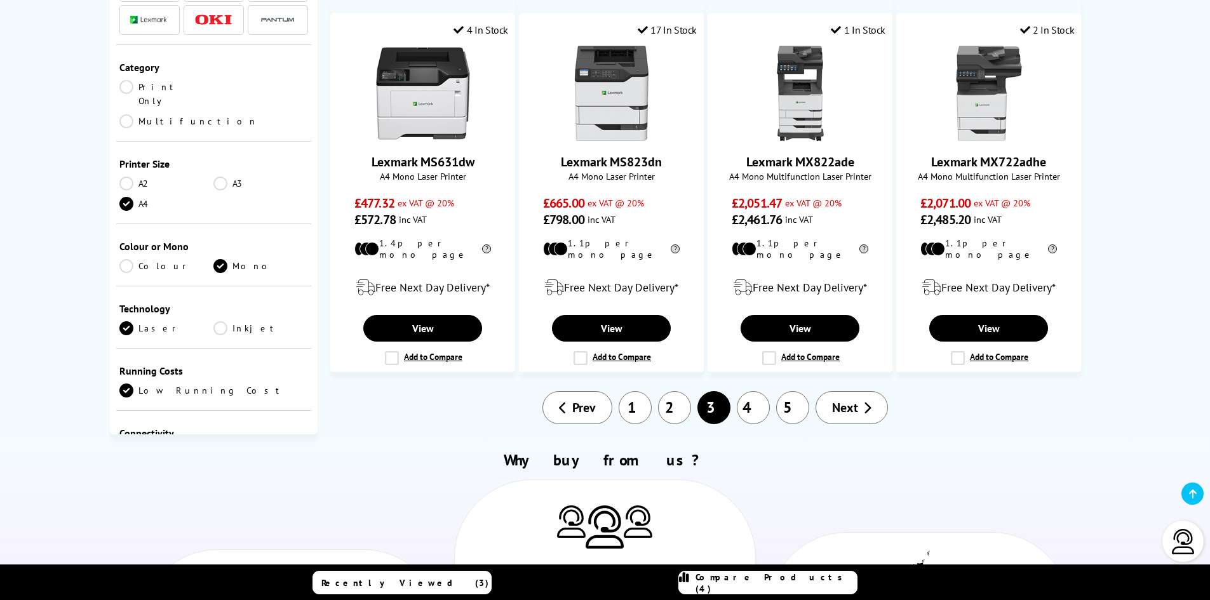
click at [761, 391] on link "4" at bounding box center [753, 407] width 33 height 33
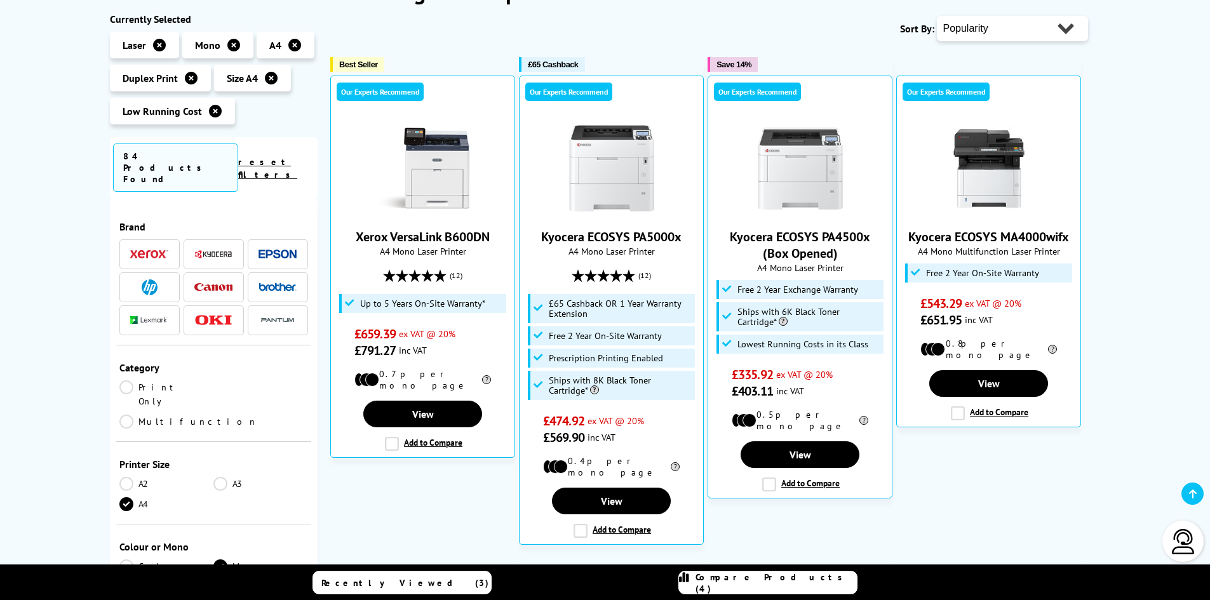
scroll to position [191, 0]
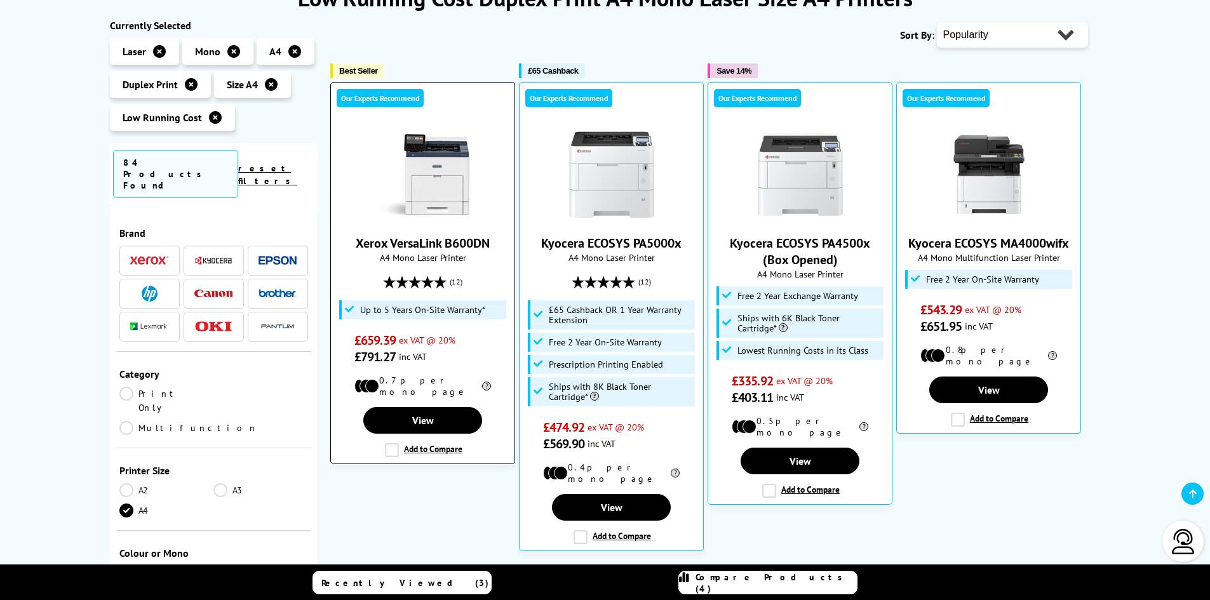
click at [394, 443] on label "Add to Compare" at bounding box center [423, 450] width 77 height 14
click at [0, 0] on input "Add to Compare" at bounding box center [0, 0] width 0 height 0
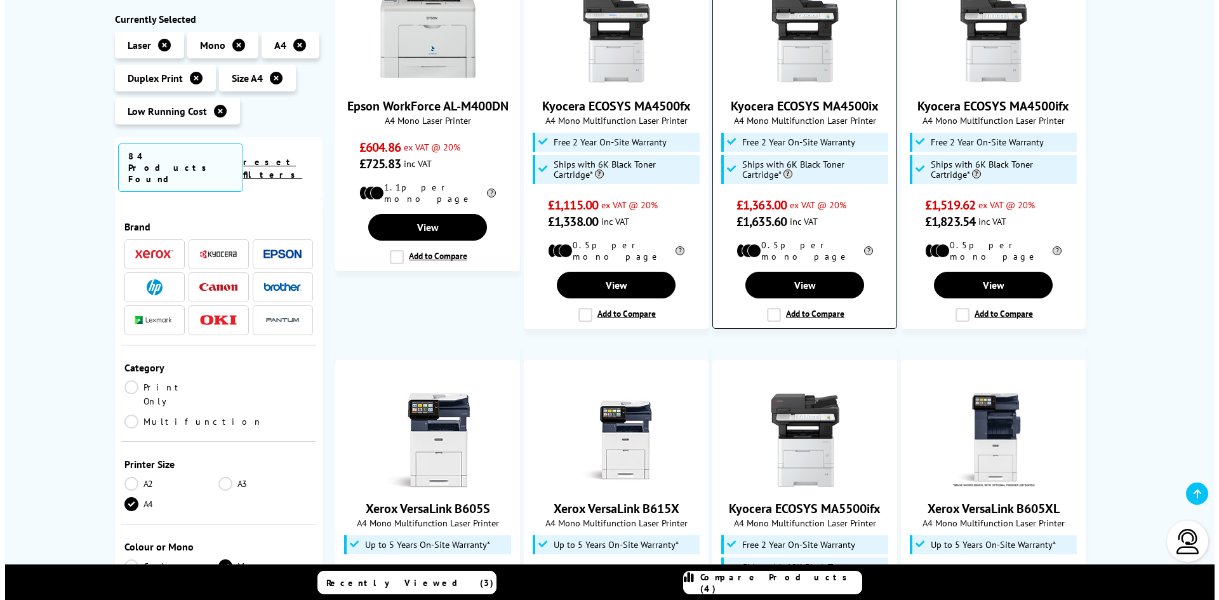
scroll to position [826, 0]
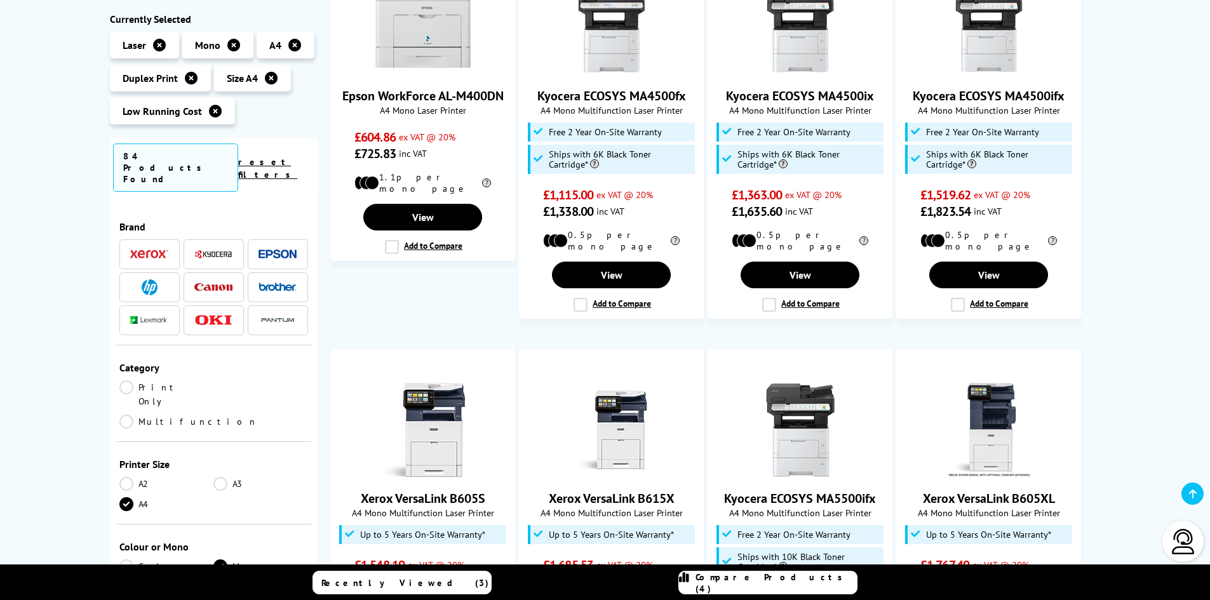
click at [768, 584] on span "Compare Products (4)" at bounding box center [775, 583] width 161 height 23
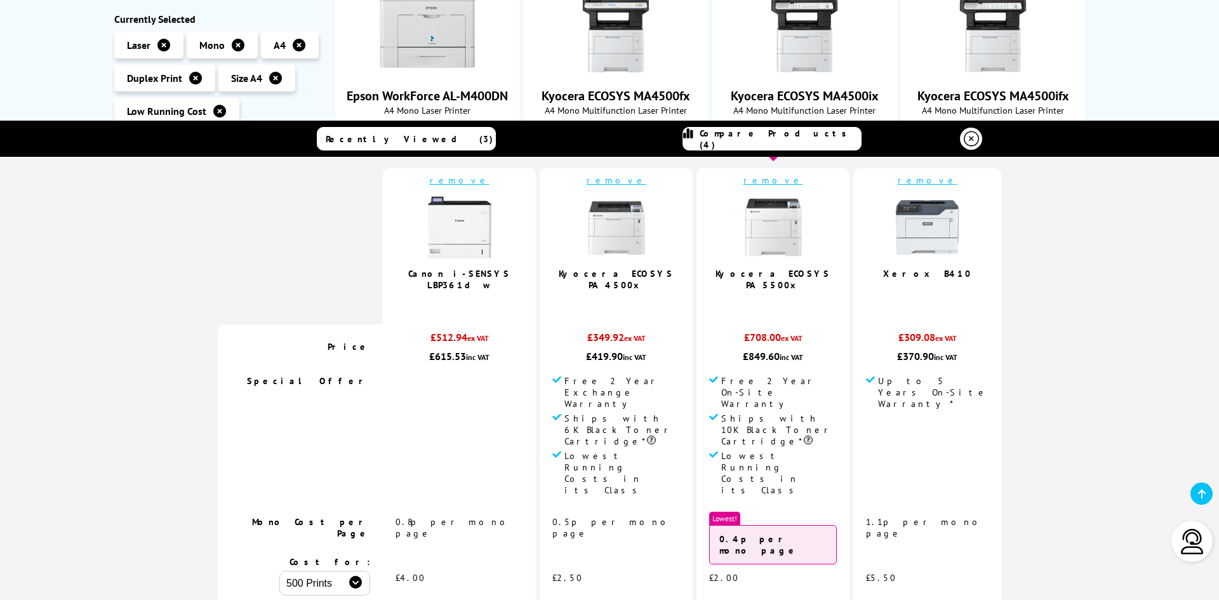
scroll to position [0, 0]
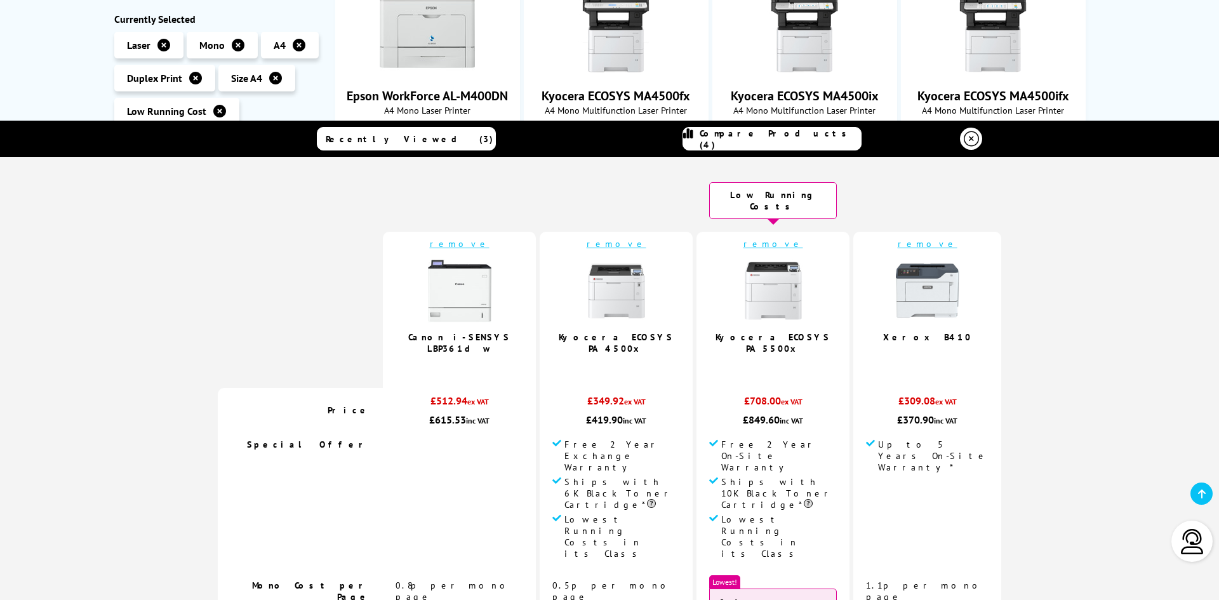
click at [462, 238] on link "remove" at bounding box center [460, 243] width 60 height 11
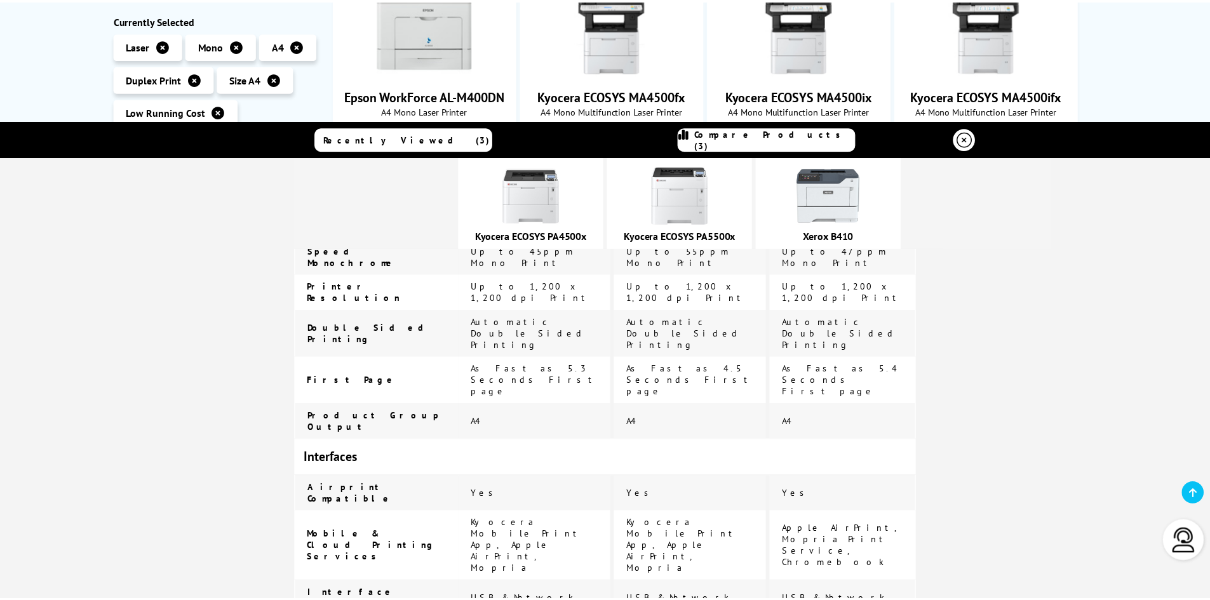
scroll to position [381, 0]
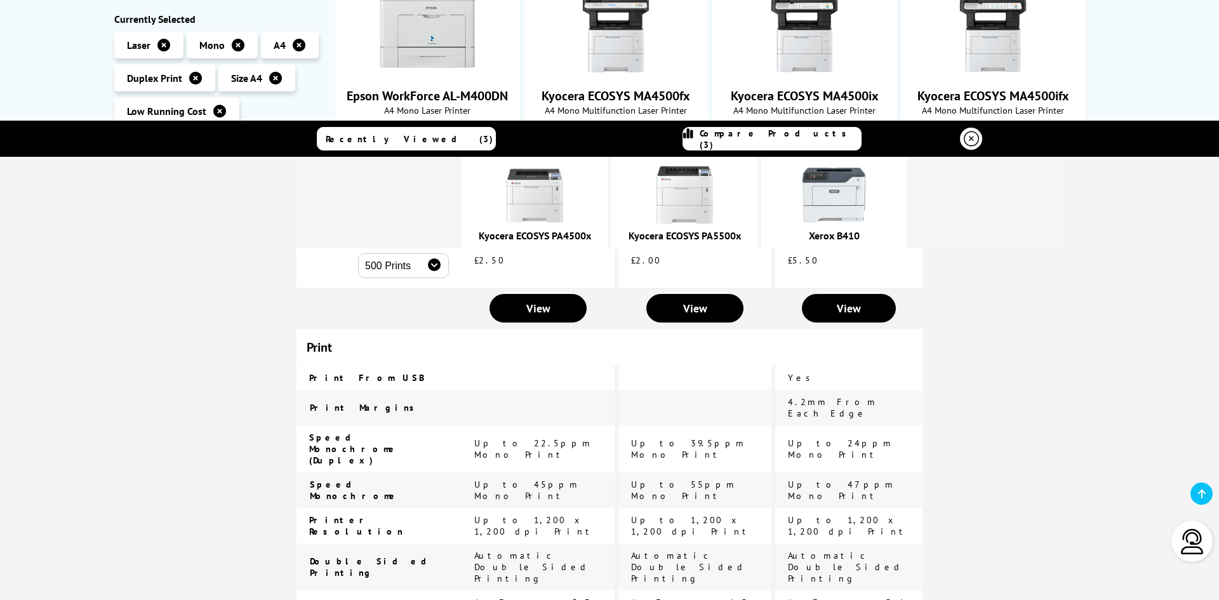
click at [967, 139] on icon at bounding box center [971, 138] width 15 height 15
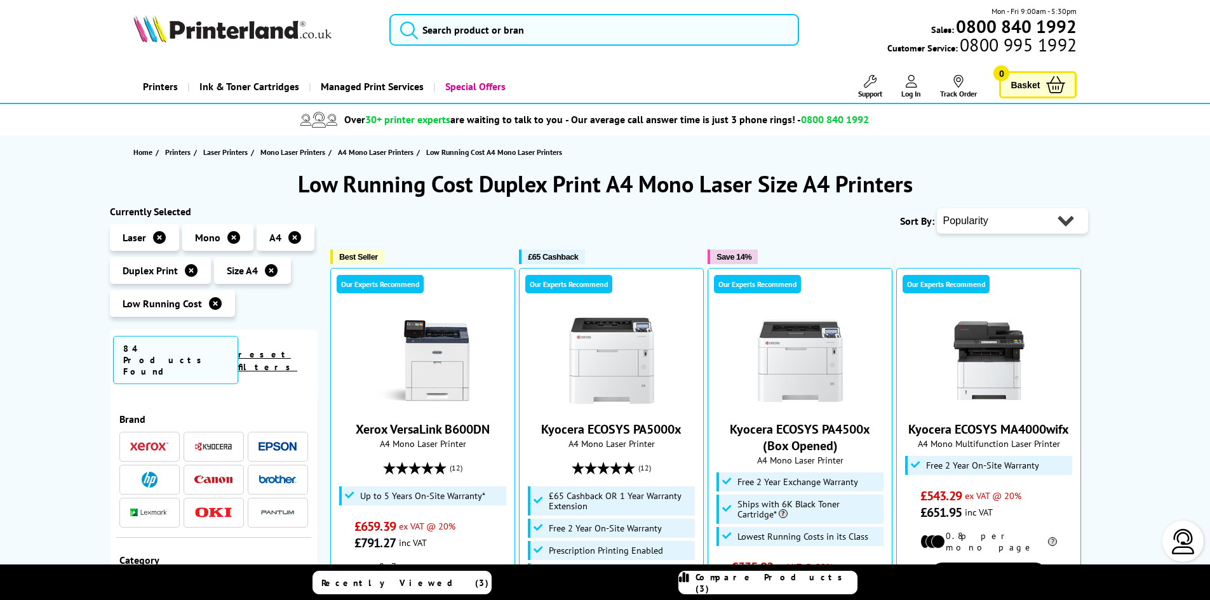
scroll to position [0, 0]
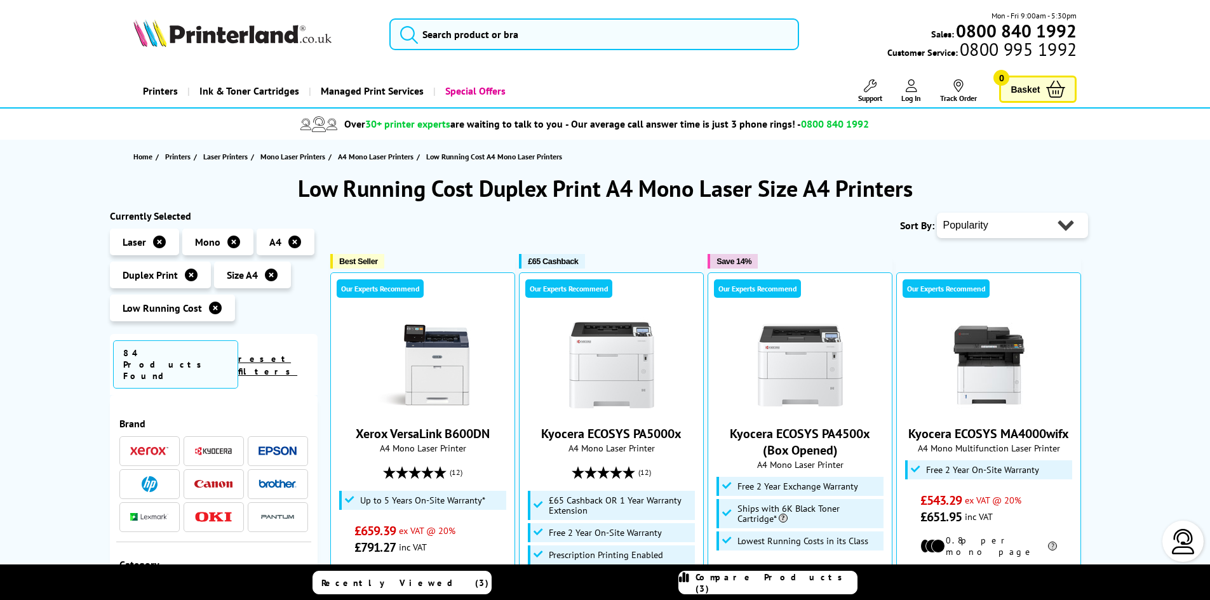
click at [145, 446] on img at bounding box center [149, 450] width 38 height 9
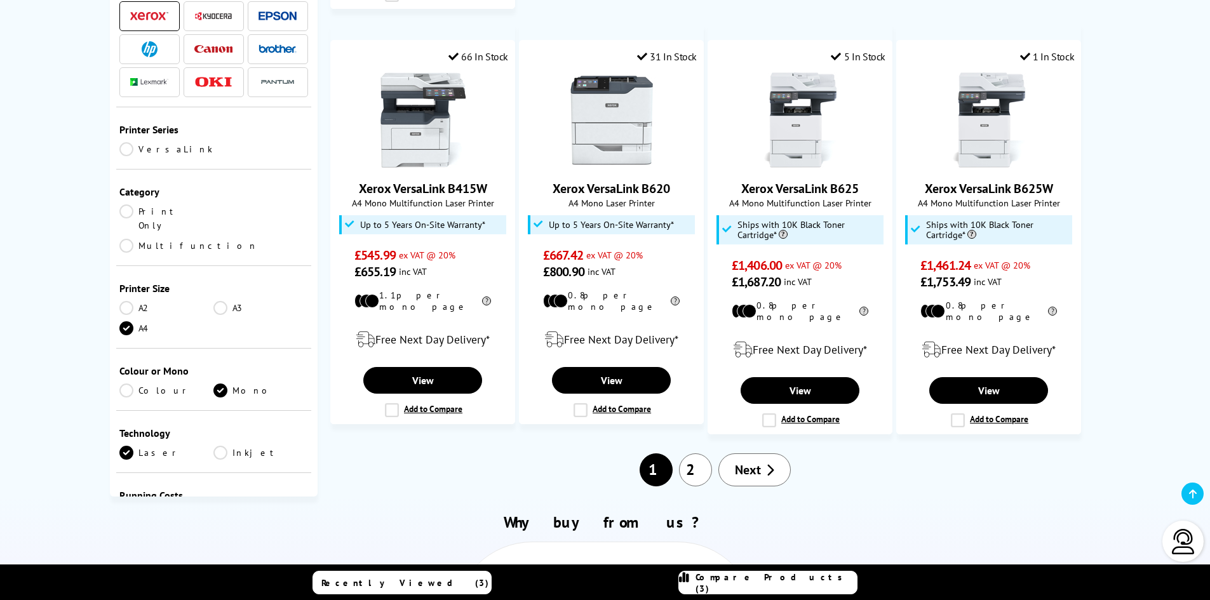
scroll to position [1207, 0]
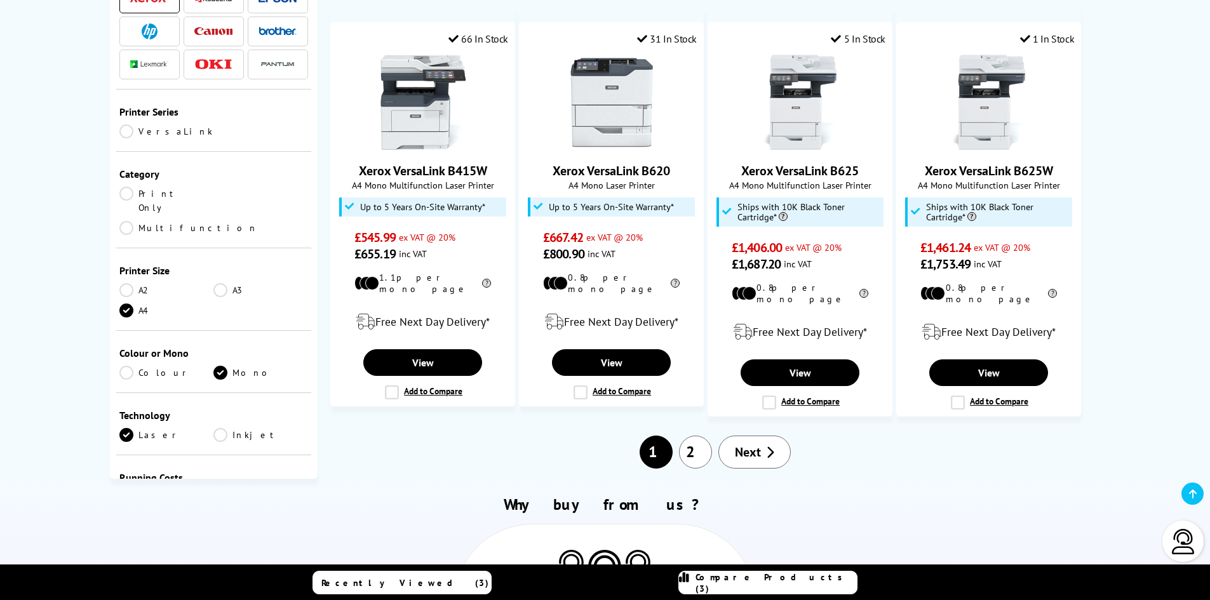
click at [697, 436] on link "2" at bounding box center [695, 452] width 33 height 33
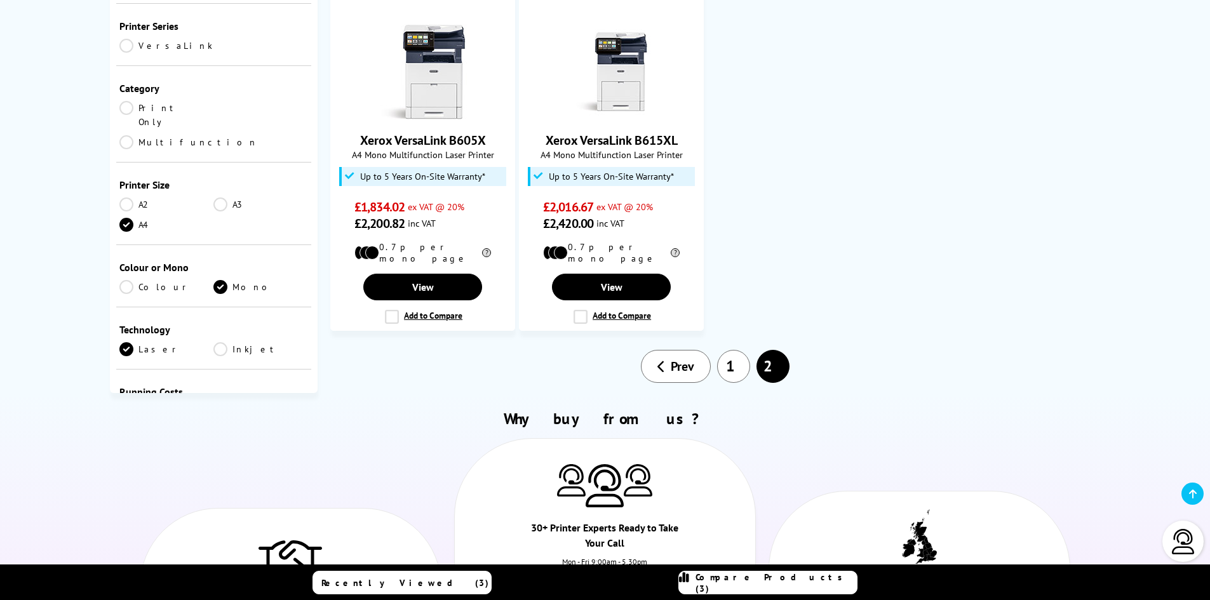
scroll to position [762, 0]
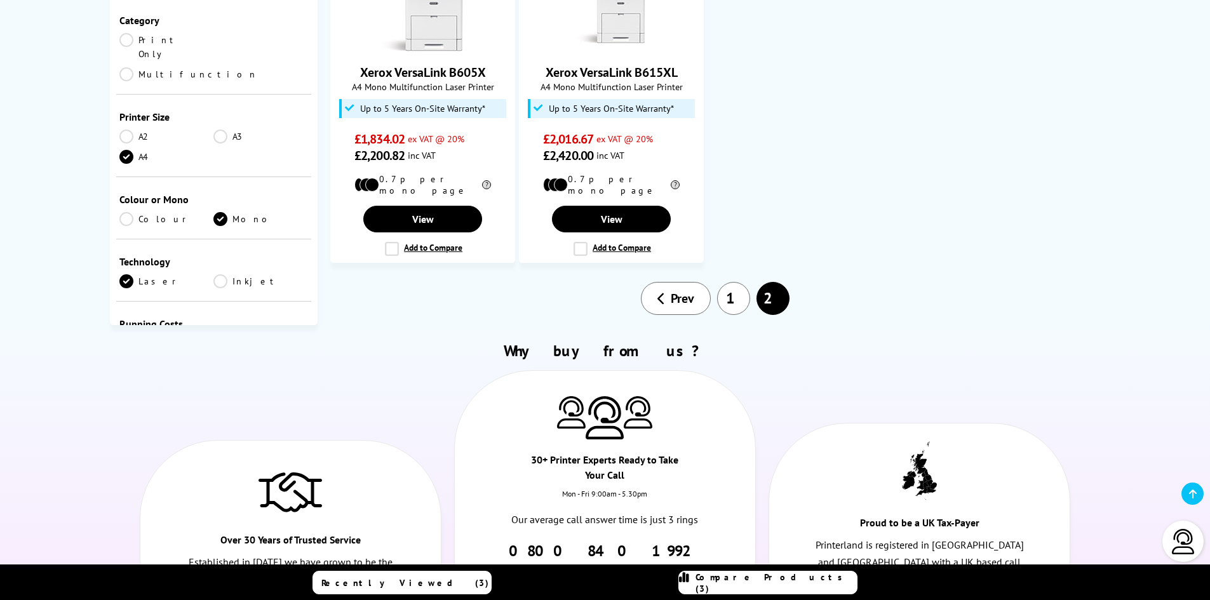
click at [683, 290] on span "Prev" at bounding box center [682, 298] width 23 height 17
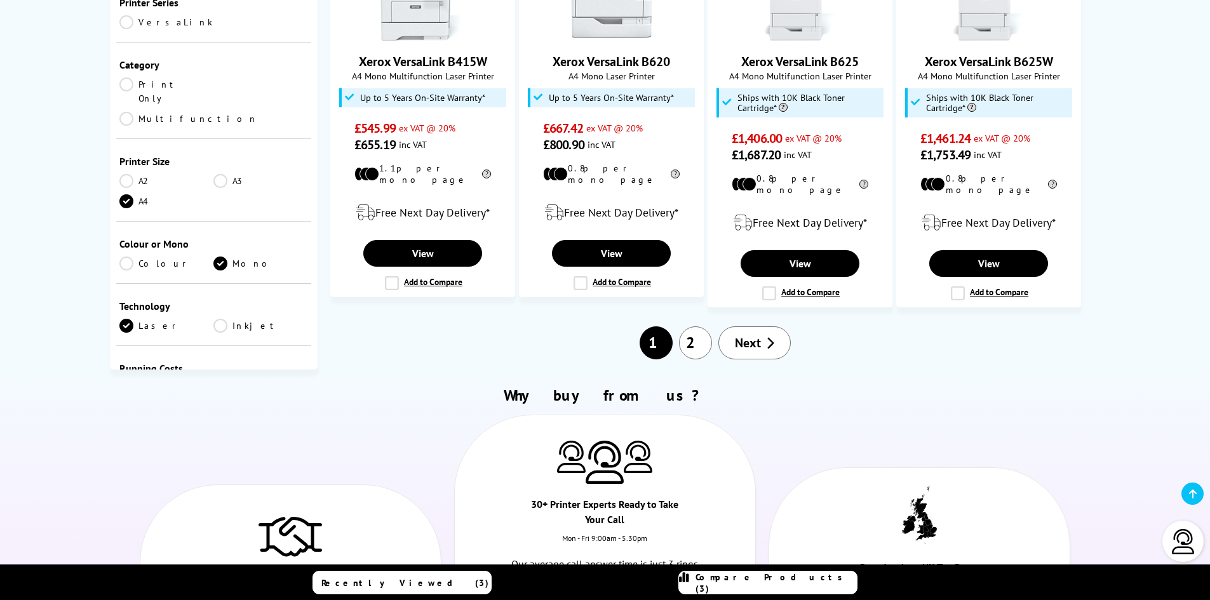
scroll to position [1334, 0]
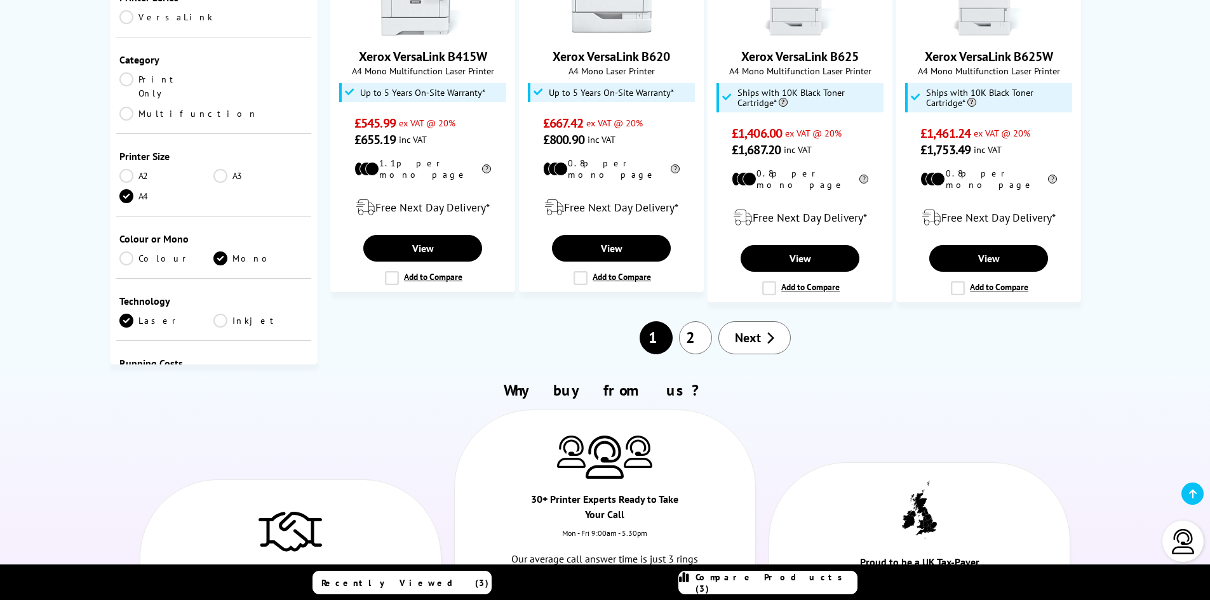
click at [697, 321] on link "2" at bounding box center [695, 337] width 33 height 33
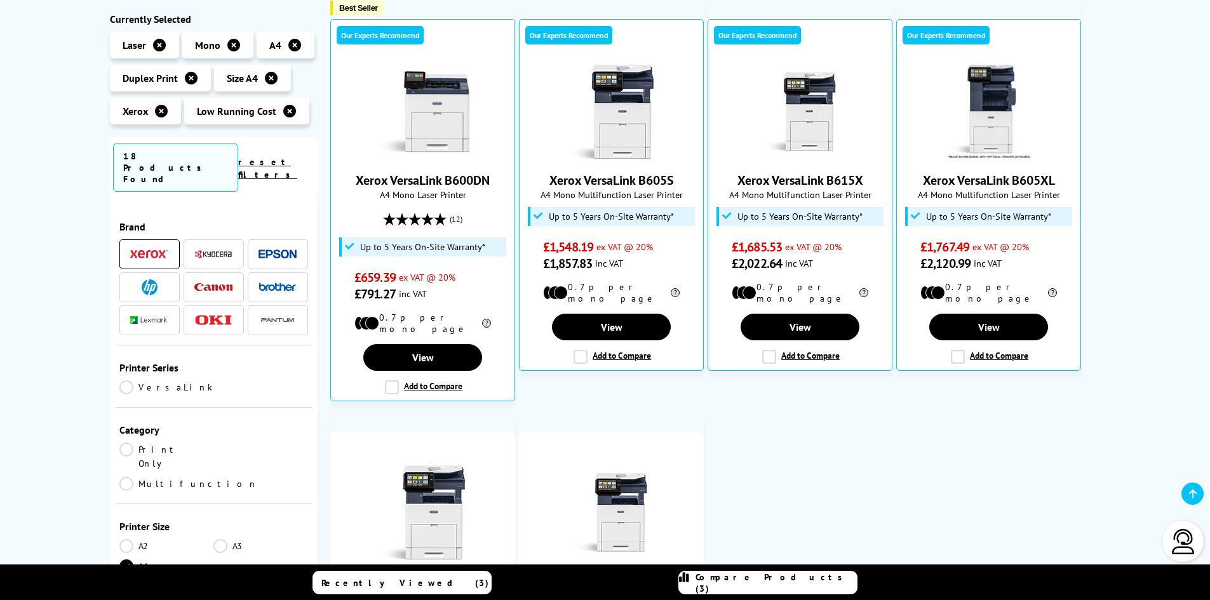
scroll to position [254, 0]
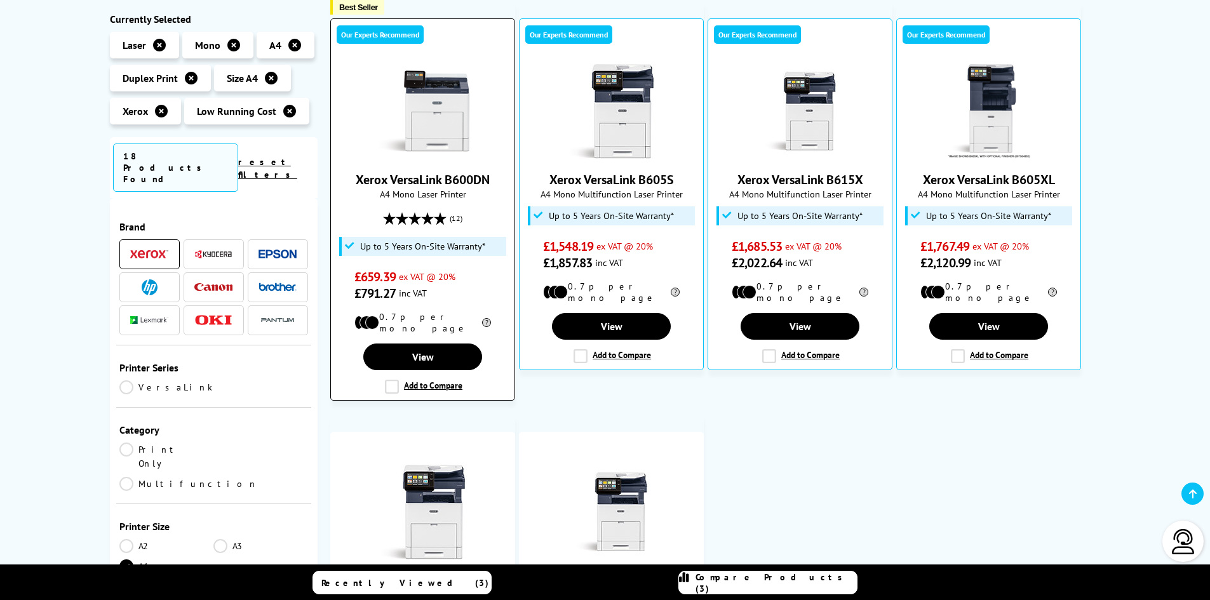
click at [392, 380] on label "Add to Compare" at bounding box center [423, 387] width 77 height 14
click at [0, 0] on input "Add to Compare" at bounding box center [0, 0] width 0 height 0
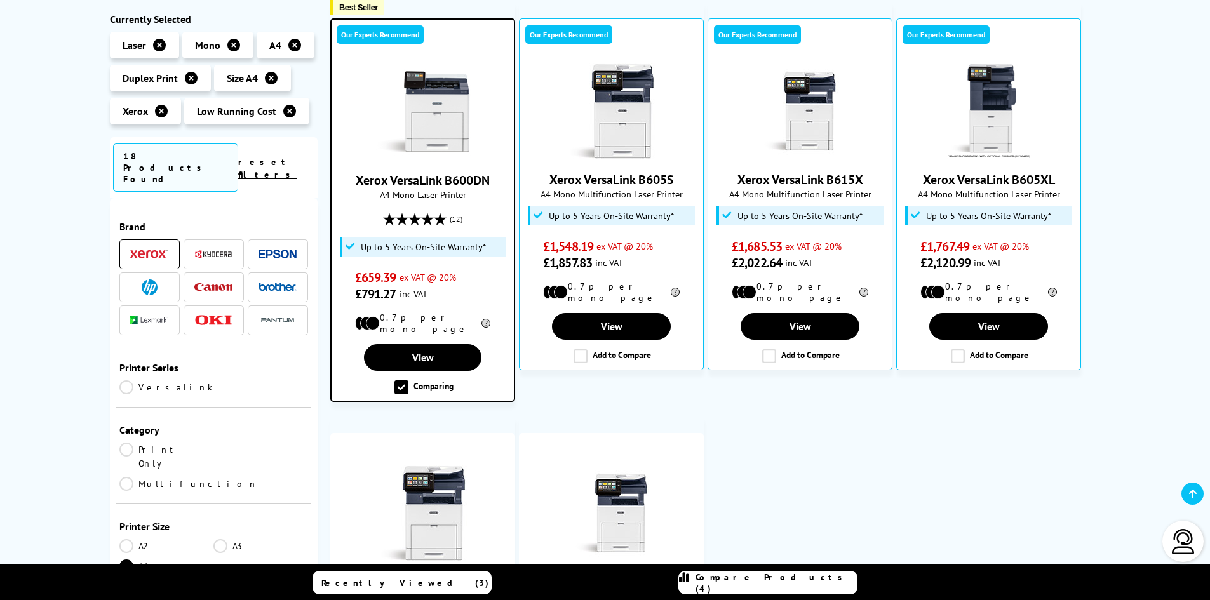
scroll to position [0, 0]
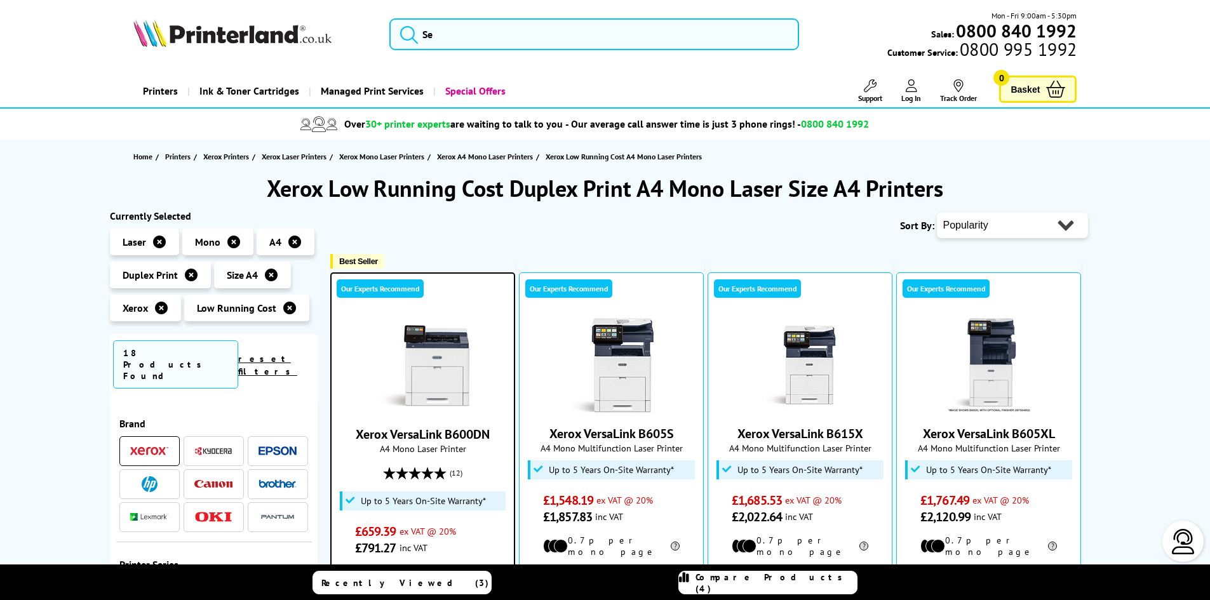
click at [208, 446] on img at bounding box center [213, 451] width 38 height 10
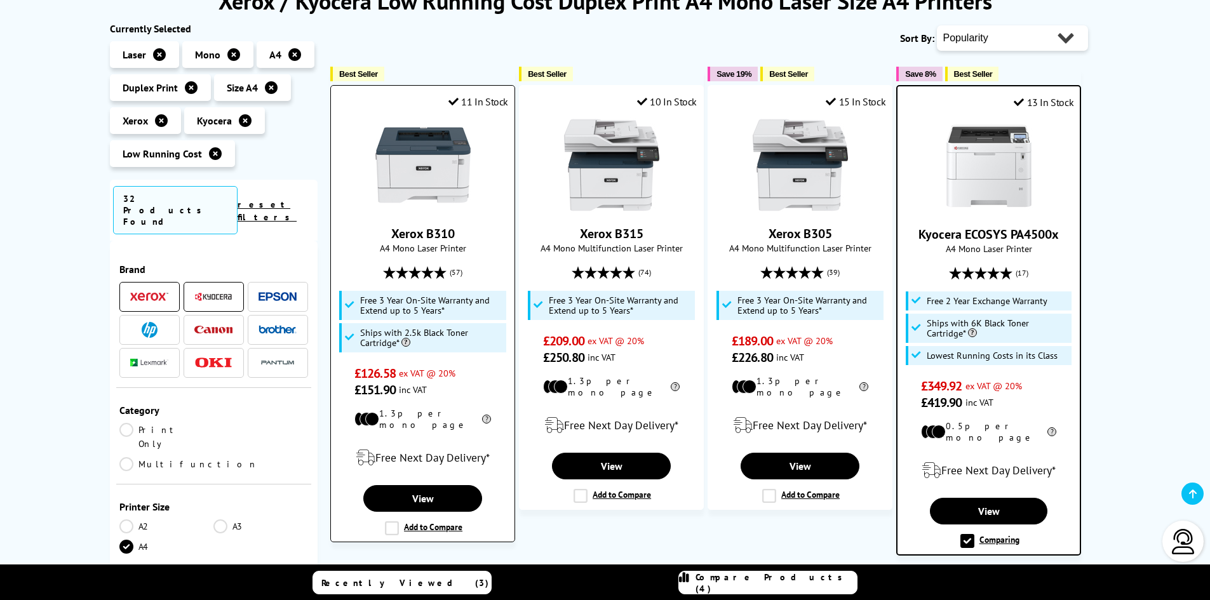
scroll to position [191, 0]
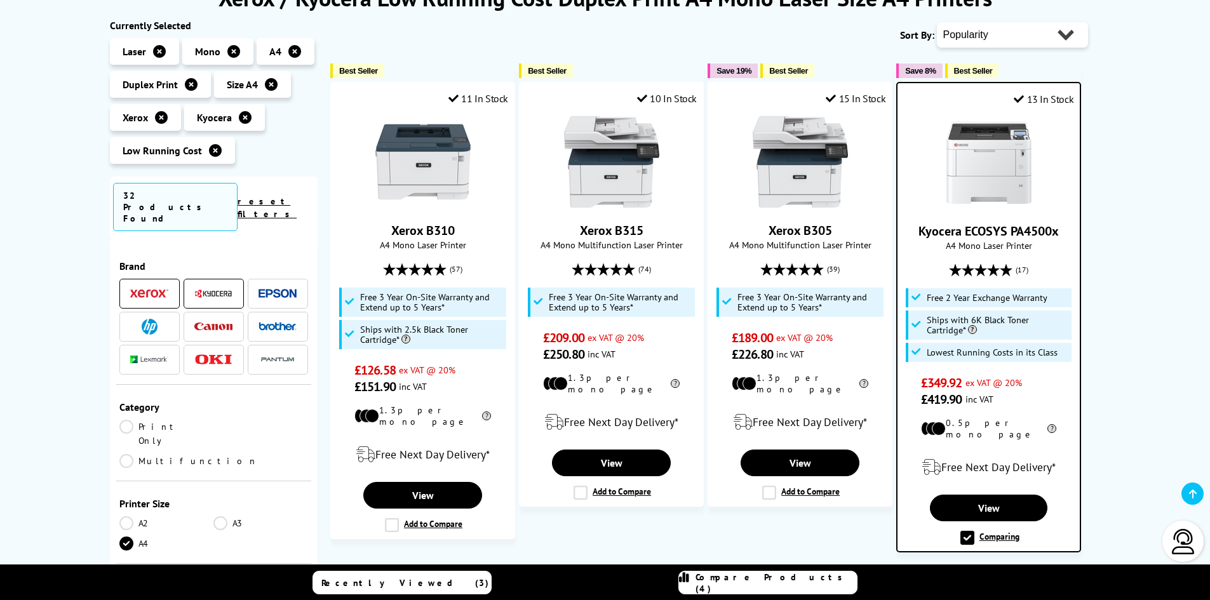
click at [144, 289] on img at bounding box center [149, 293] width 38 height 9
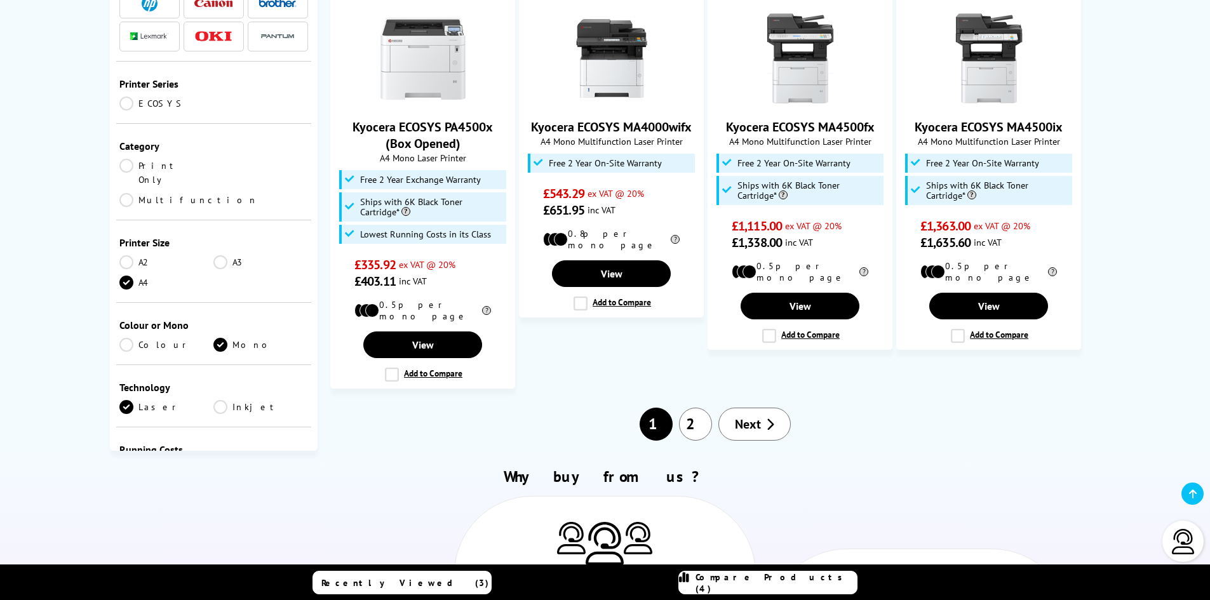
scroll to position [1334, 0]
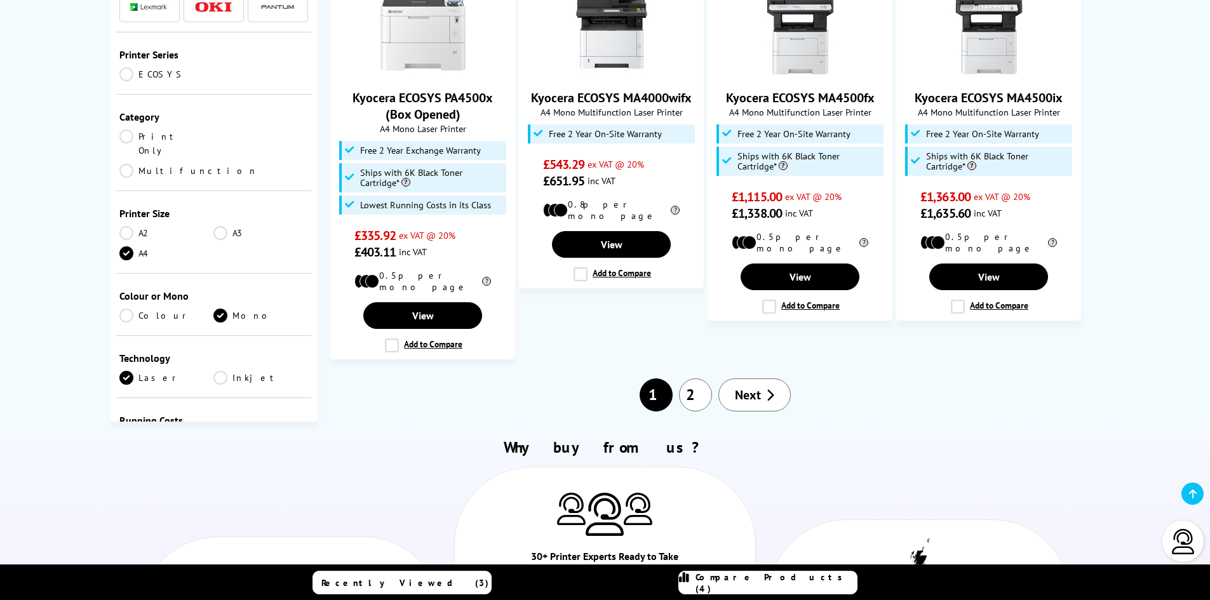
click at [692, 378] on link "2" at bounding box center [695, 394] width 33 height 33
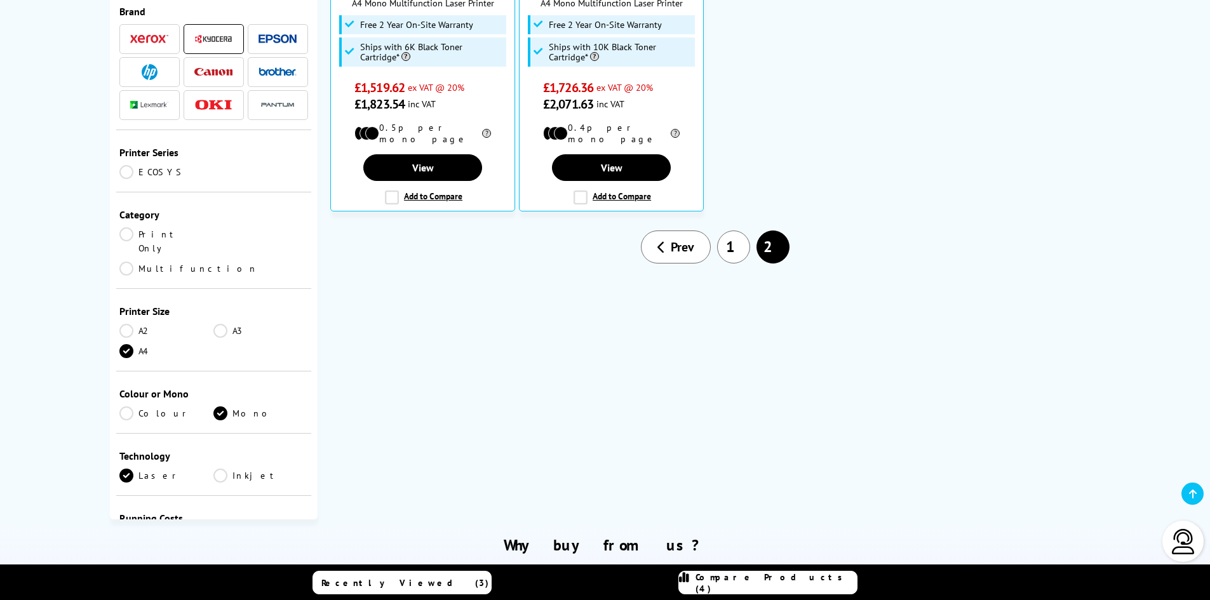
scroll to position [445, 0]
click at [689, 250] on link "Prev" at bounding box center [676, 247] width 70 height 33
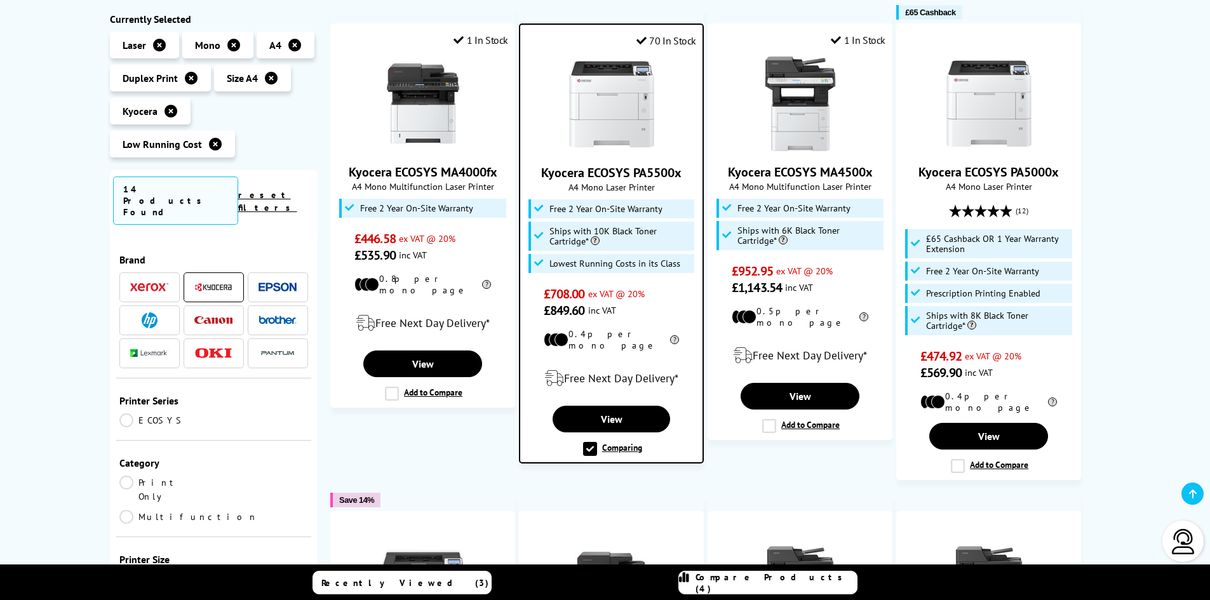
scroll to position [762, 0]
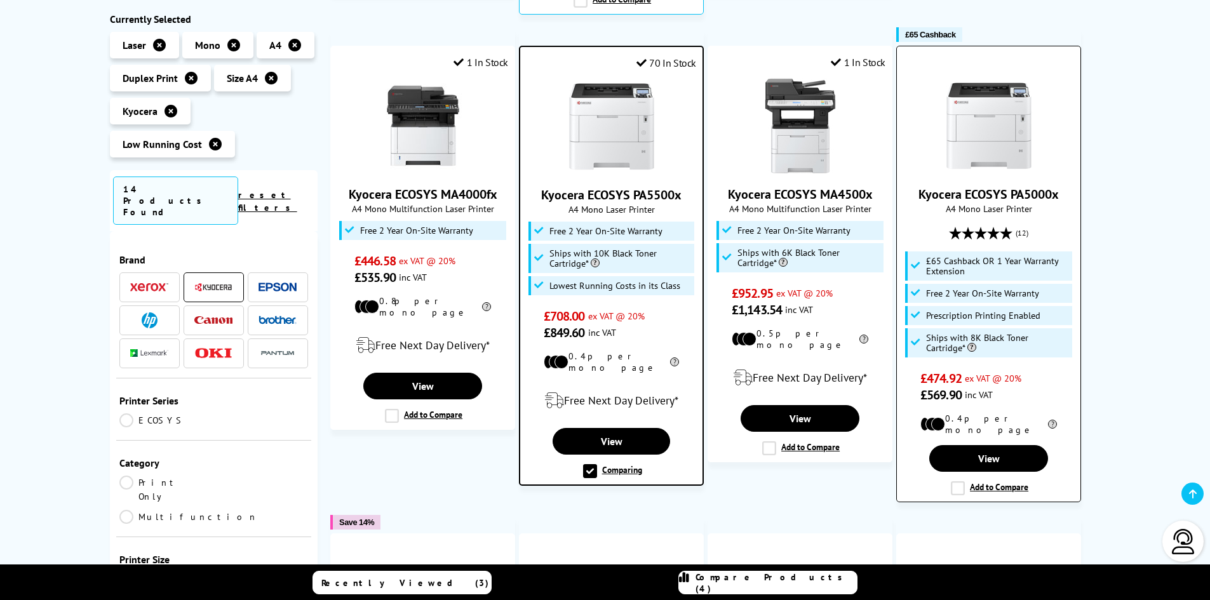
click at [956, 481] on label "Add to Compare" at bounding box center [989, 488] width 77 height 14
click at [0, 0] on input "Add to Compare" at bounding box center [0, 0] width 0 height 0
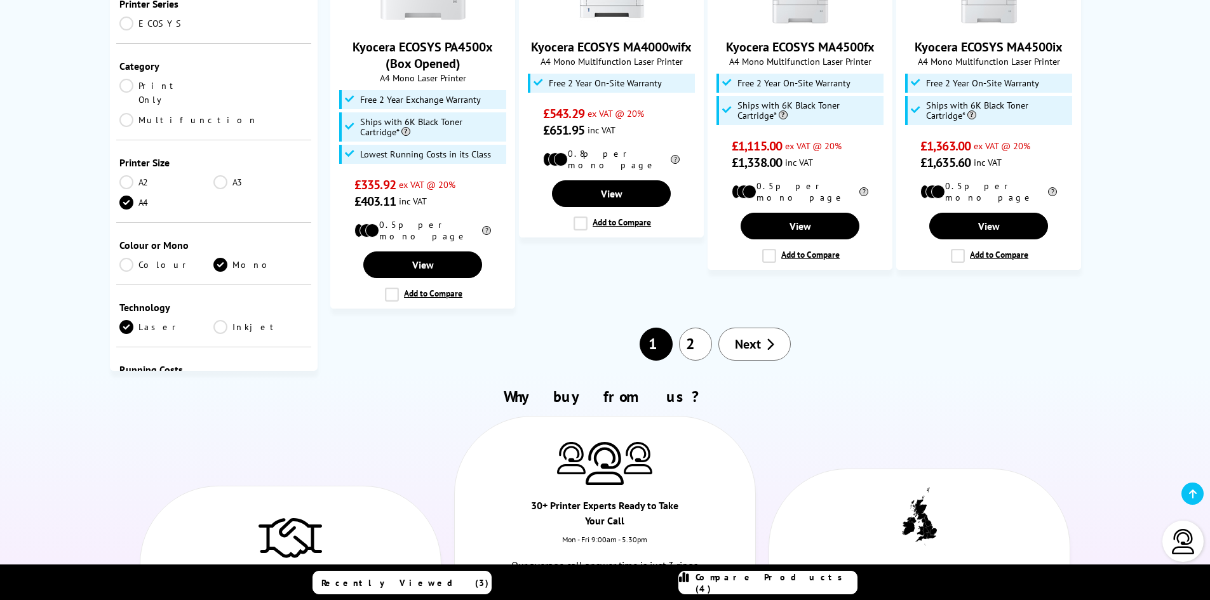
scroll to position [1334, 0]
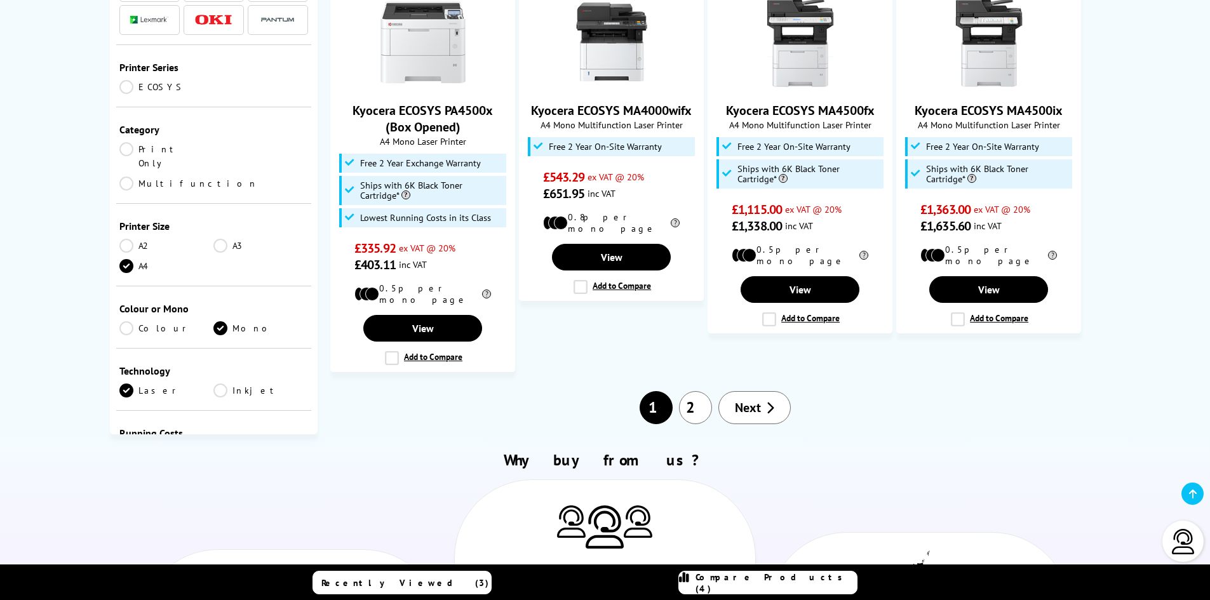
click at [751, 399] on span "Next" at bounding box center [748, 407] width 26 height 17
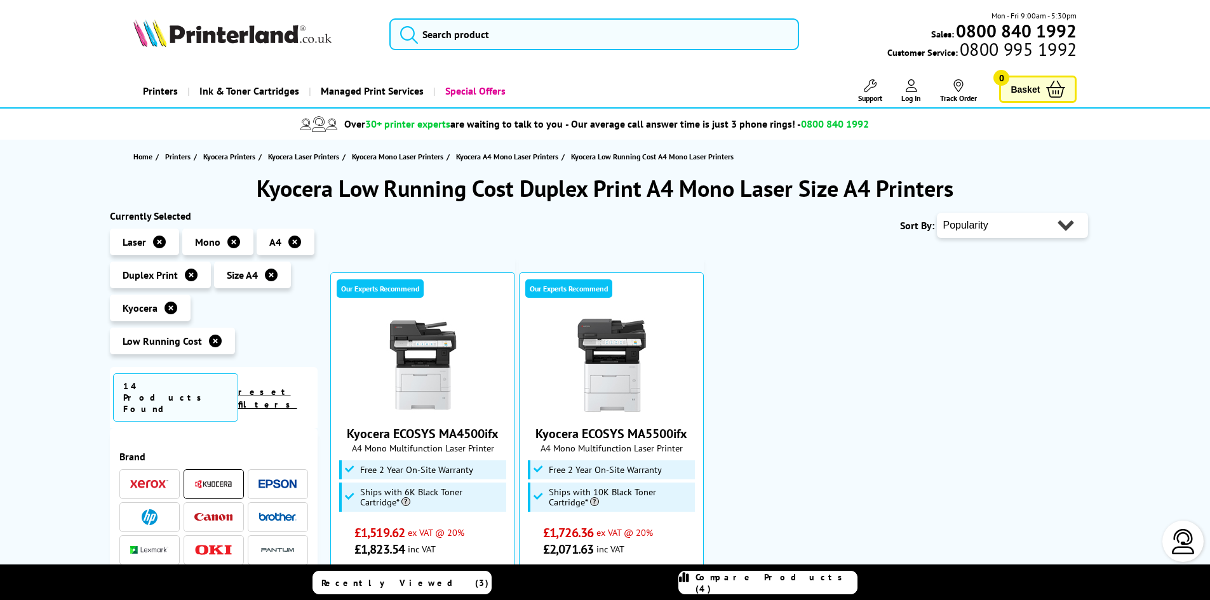
click at [728, 579] on div "Compare Products (4)" at bounding box center [768, 583] width 178 height 23
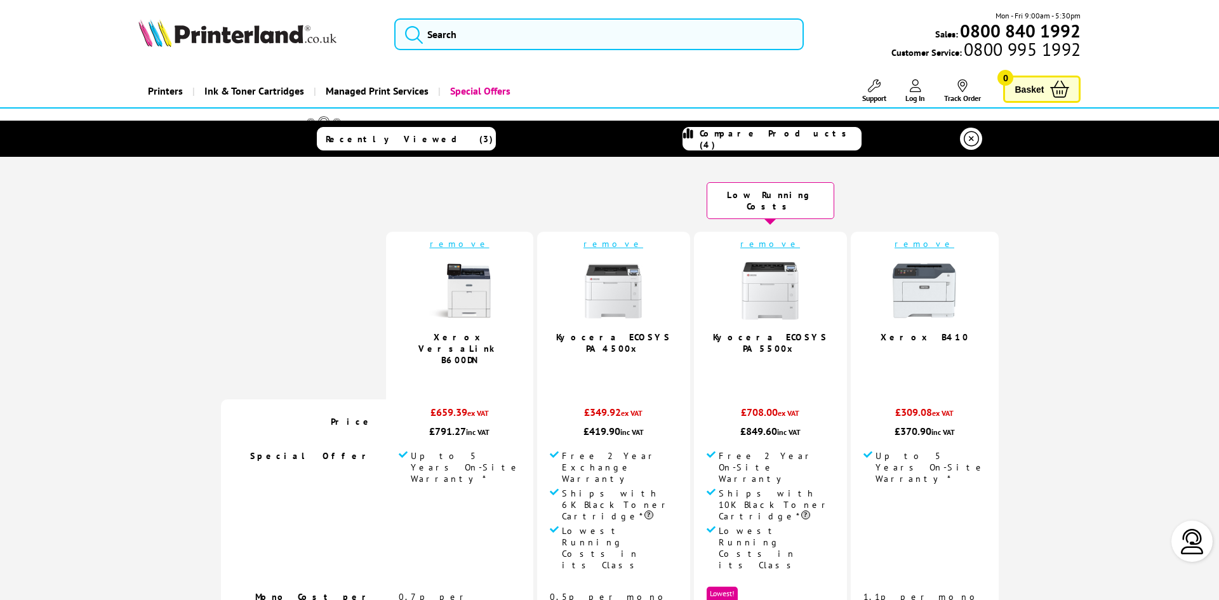
click at [964, 140] on icon at bounding box center [971, 138] width 15 height 15
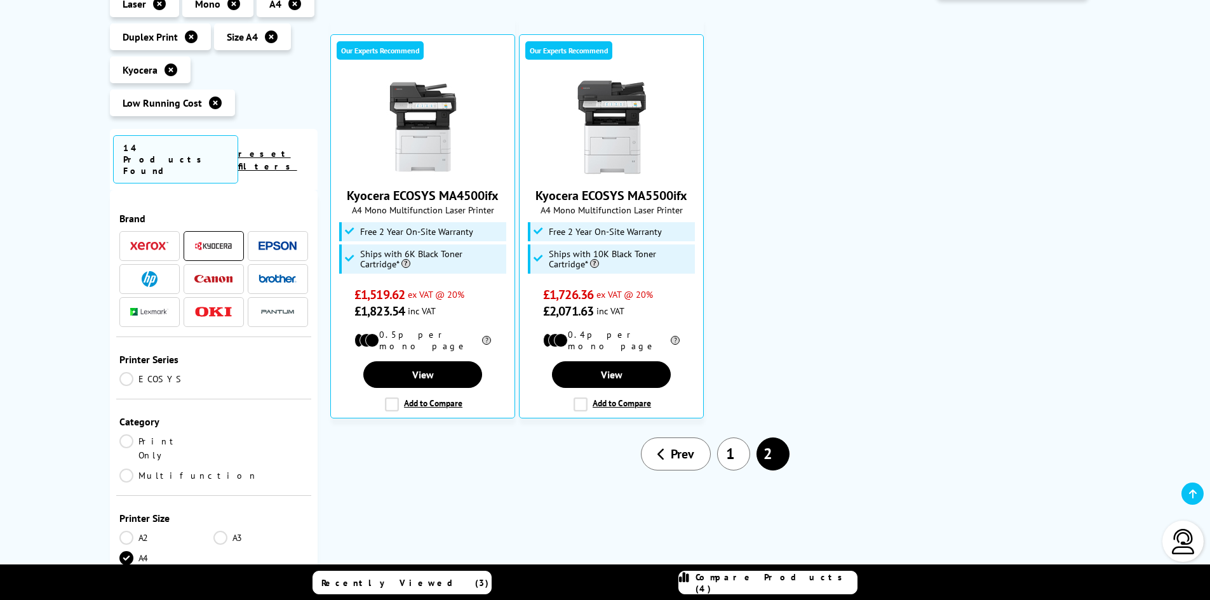
scroll to position [254, 0]
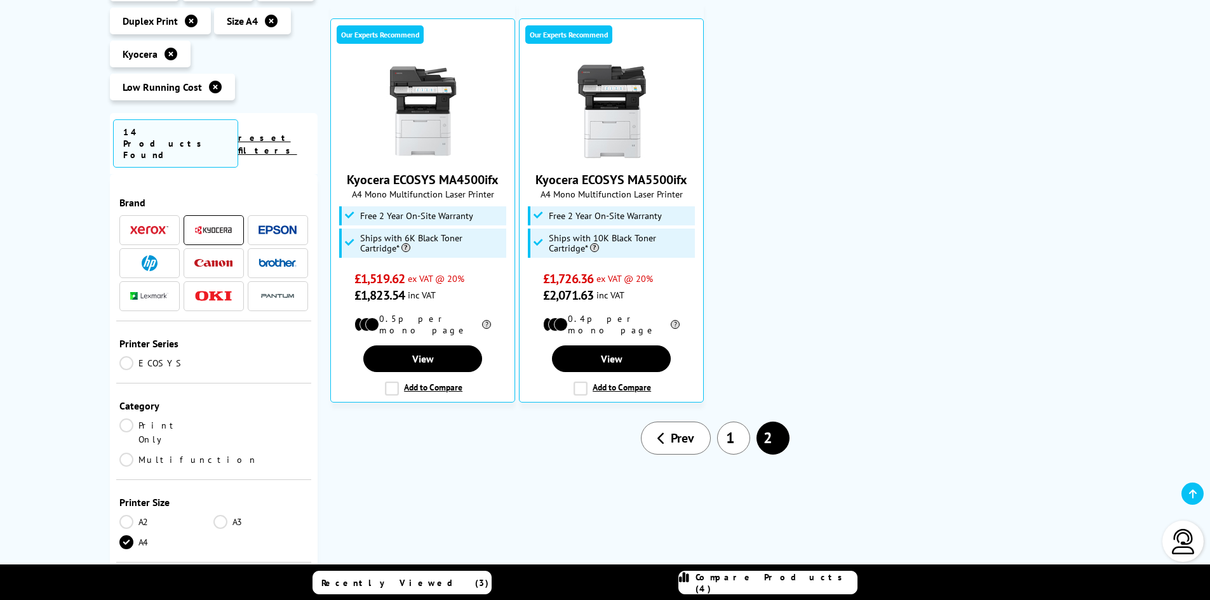
click at [701, 430] on link "Prev" at bounding box center [676, 438] width 70 height 33
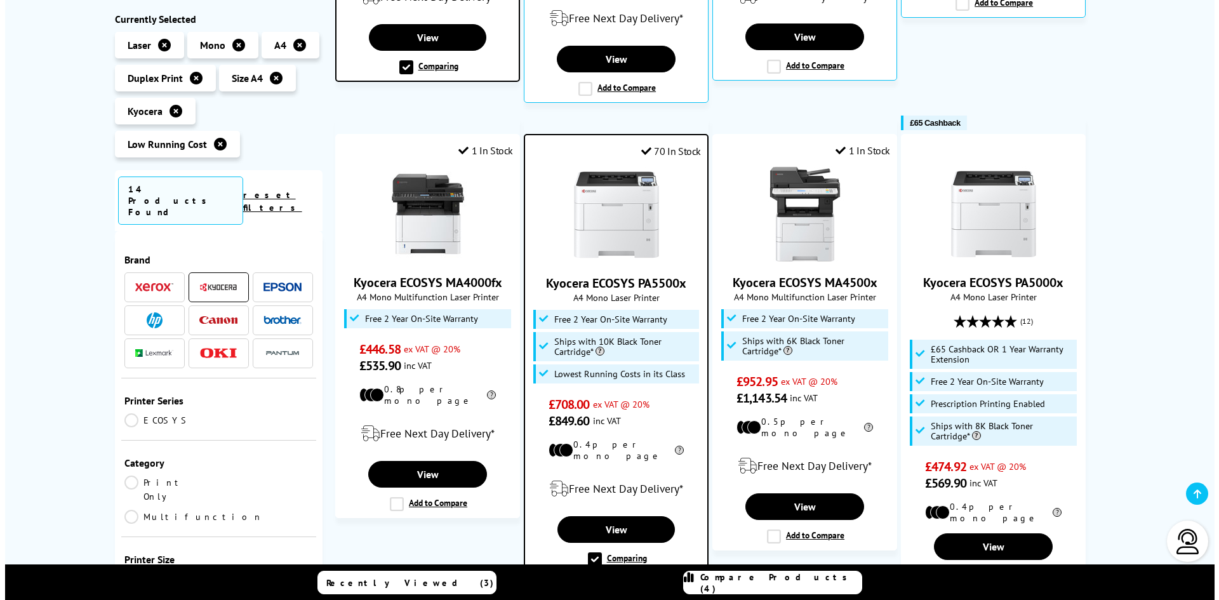
scroll to position [699, 0]
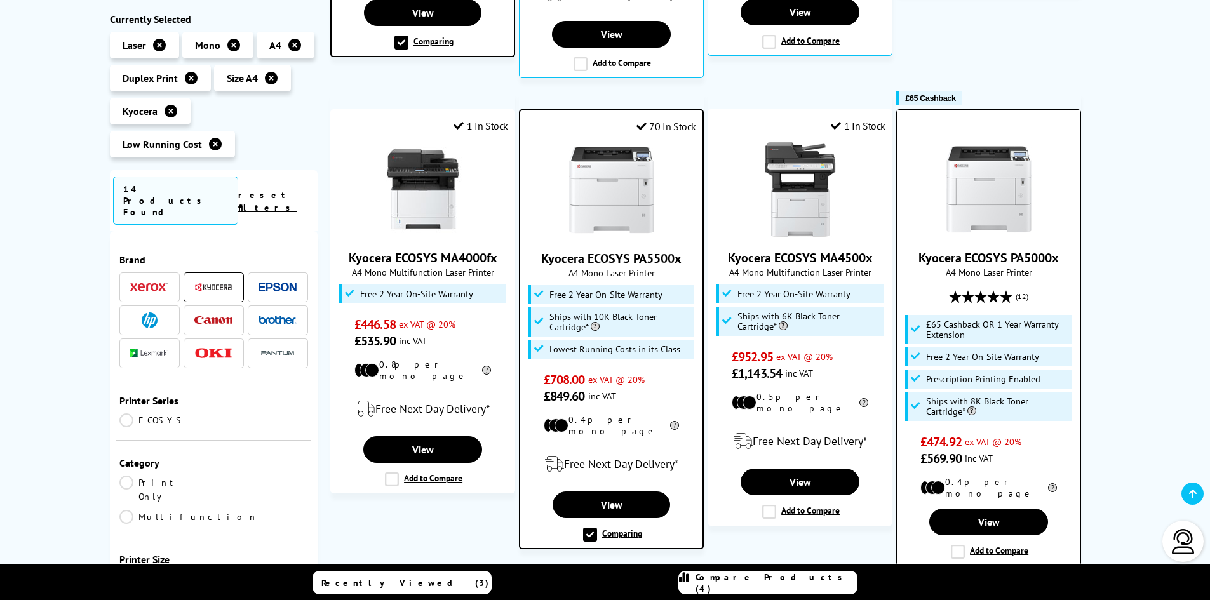
click at [960, 545] on label "Add to Compare" at bounding box center [989, 552] width 77 height 14
click at [0, 0] on input "Add to Compare" at bounding box center [0, 0] width 0 height 0
click at [729, 583] on div "Compare Products (4)" at bounding box center [768, 583] width 178 height 23
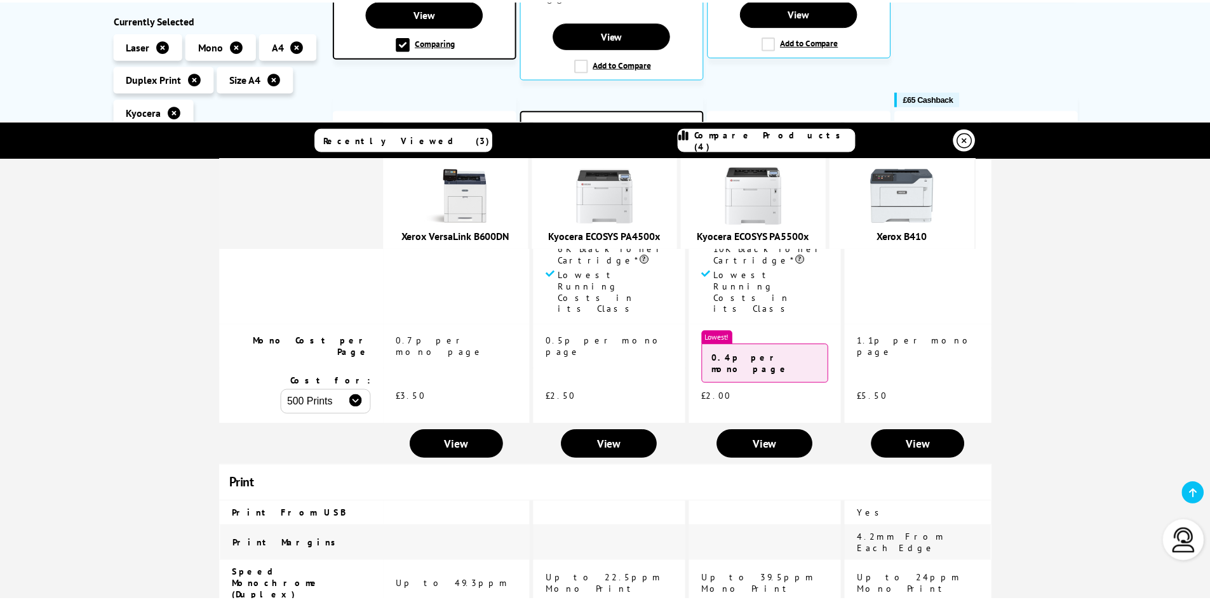
scroll to position [254, 0]
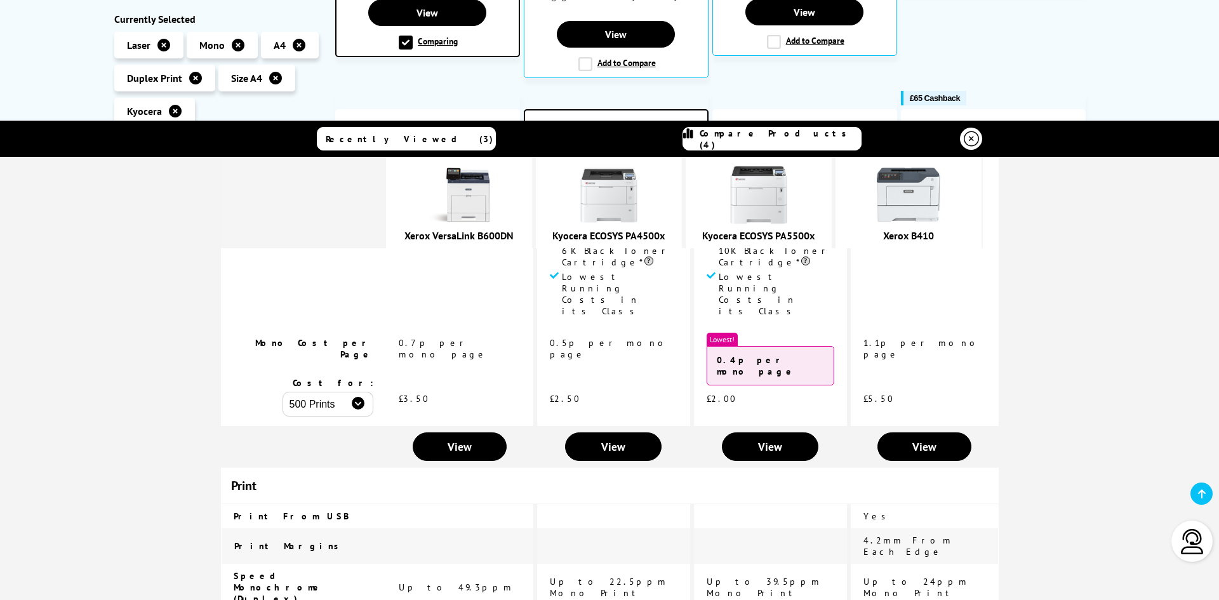
click at [974, 139] on icon at bounding box center [971, 138] width 15 height 15
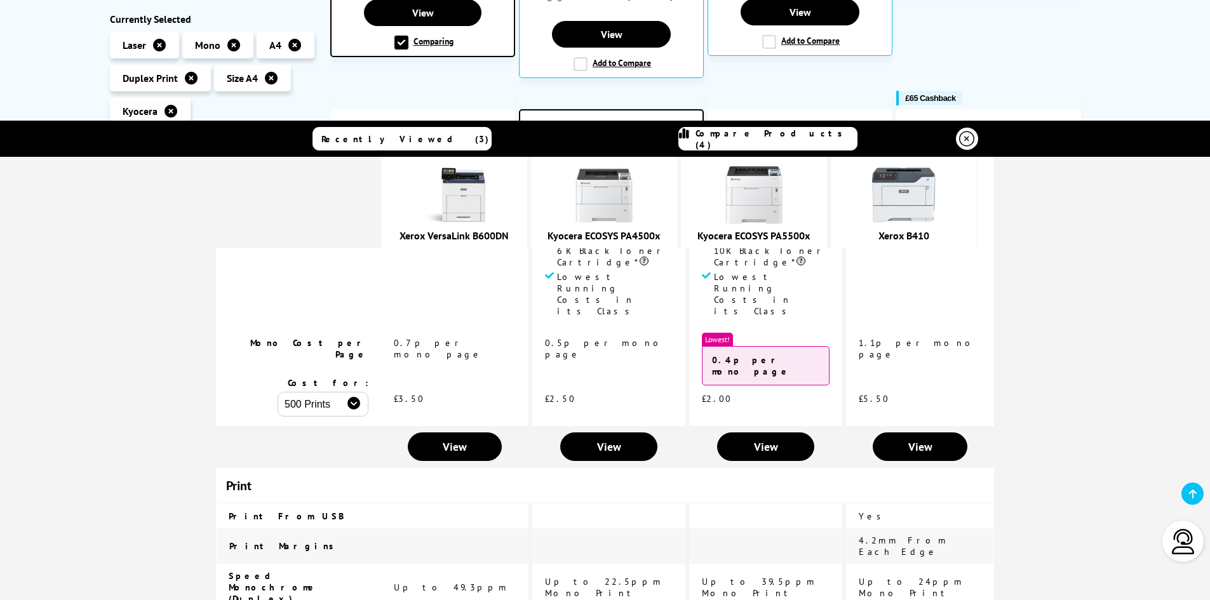
scroll to position [0, 0]
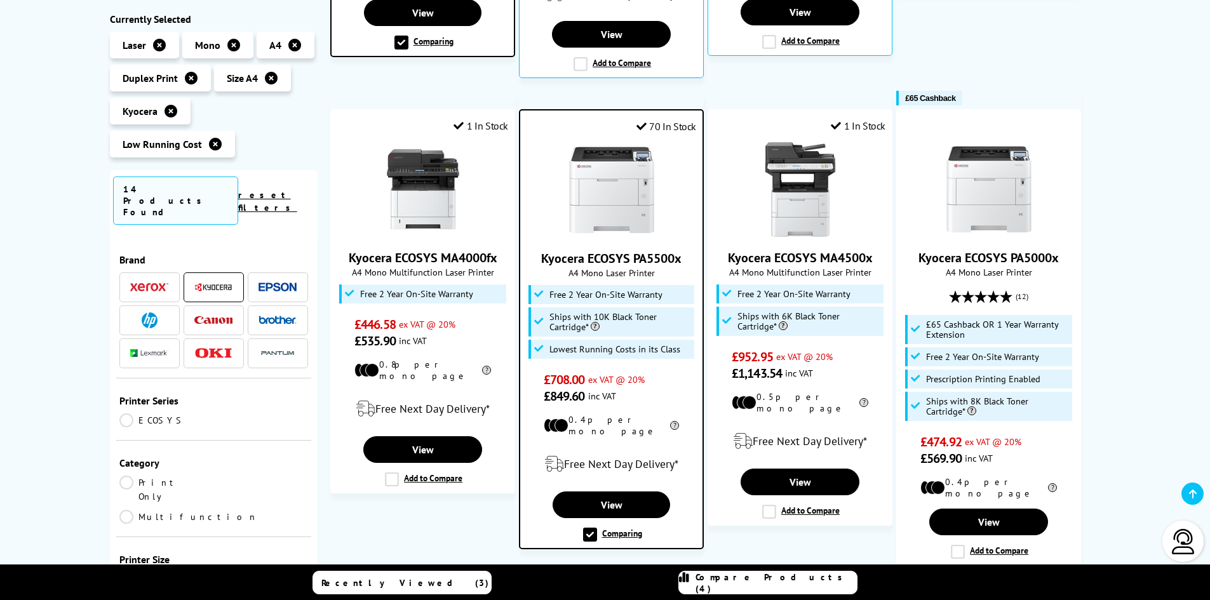
click at [760, 582] on span "Compare Products (4)" at bounding box center [775, 583] width 161 height 23
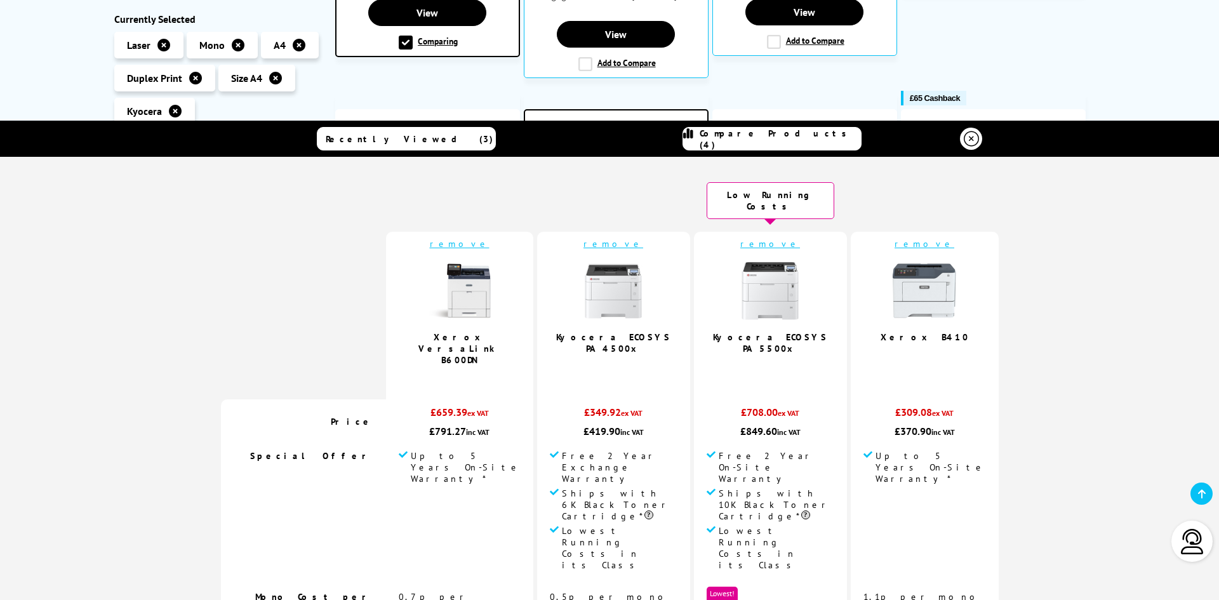
click at [907, 238] on link "remove" at bounding box center [925, 243] width 60 height 11
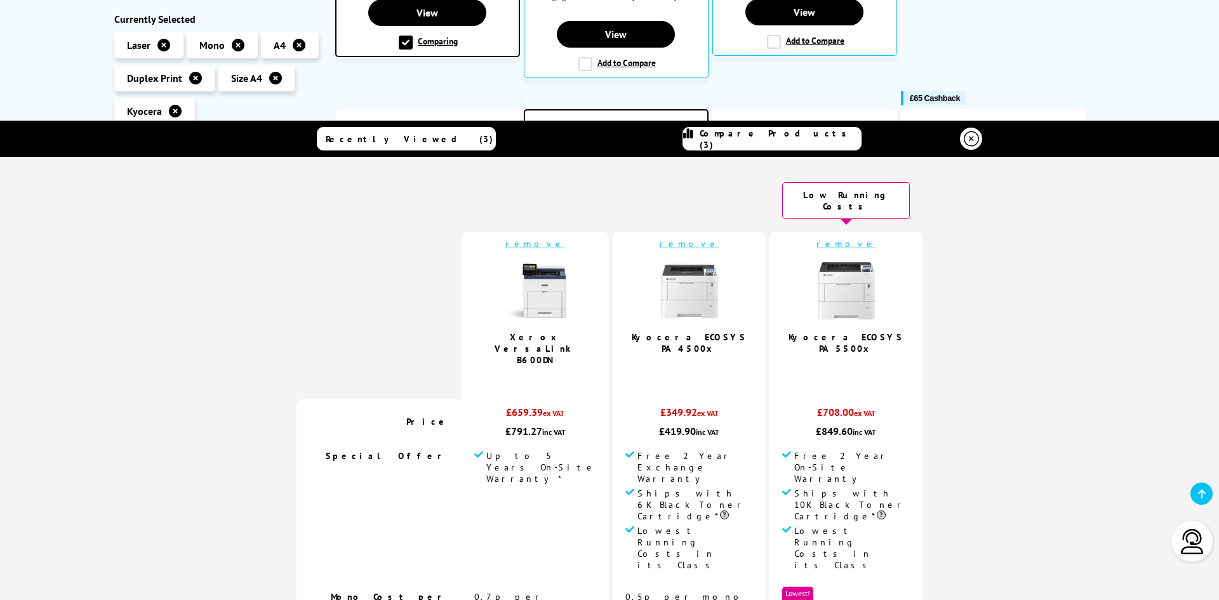
click at [967, 137] on icon at bounding box center [971, 138] width 15 height 15
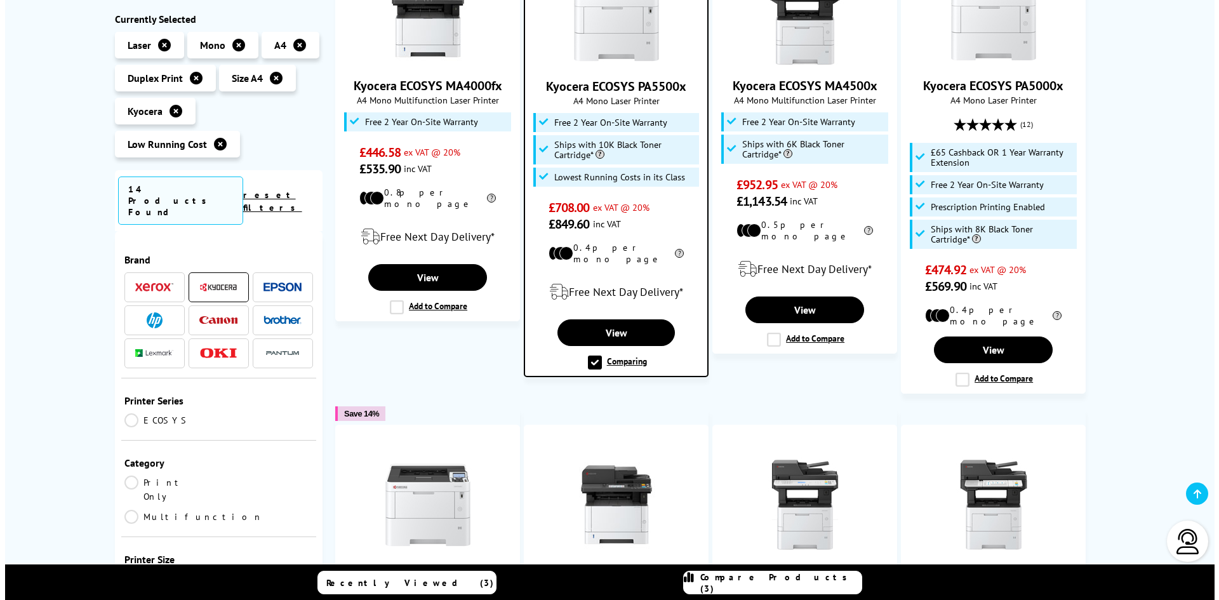
scroll to position [889, 0]
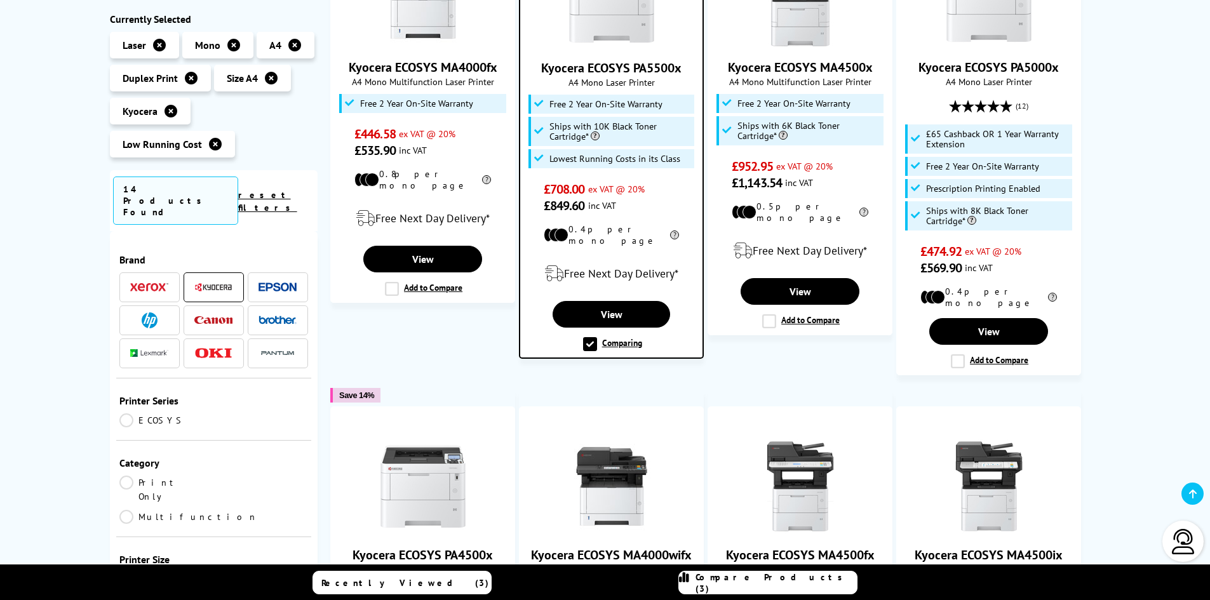
click at [768, 580] on span "Compare Products (3)" at bounding box center [775, 583] width 161 height 23
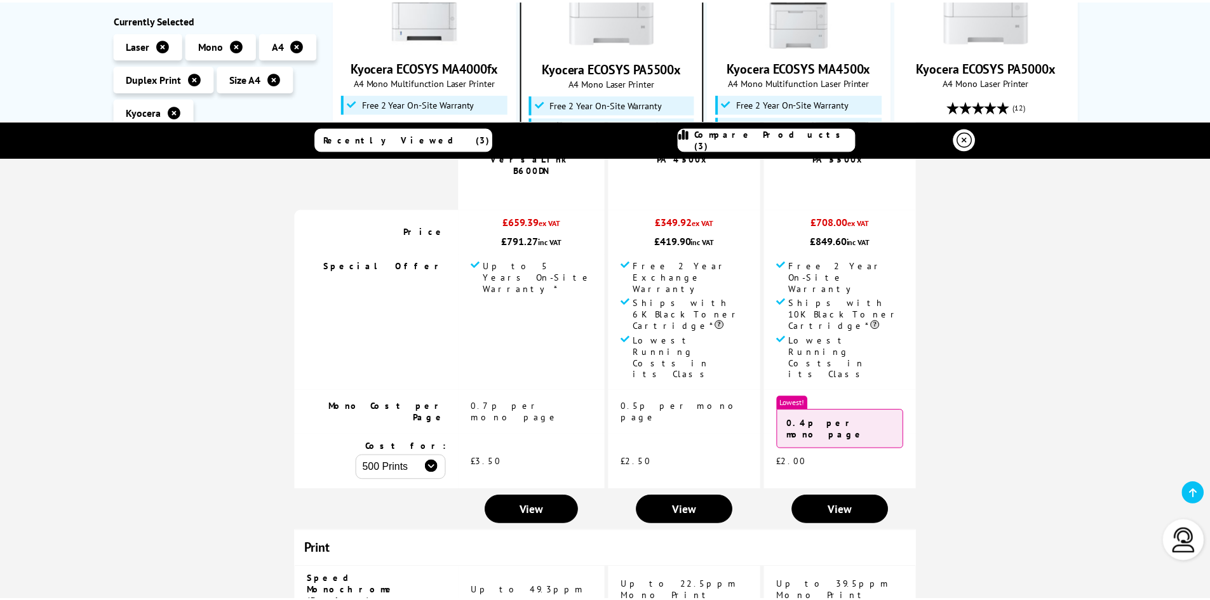
scroll to position [0, 0]
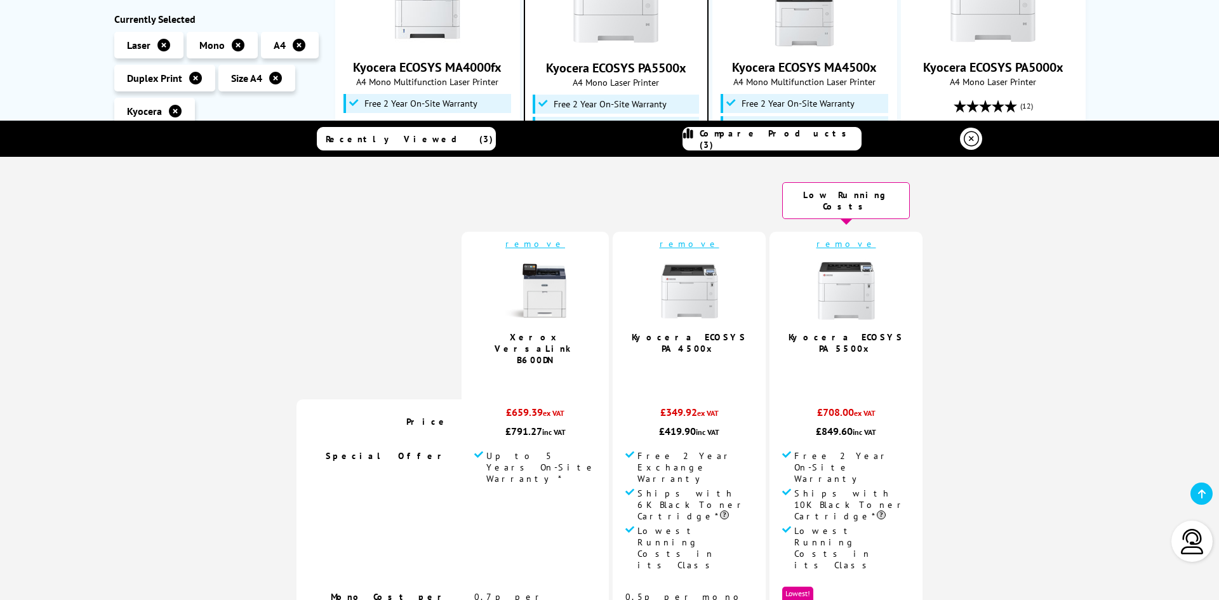
click at [772, 145] on link "Compare Products (3)" at bounding box center [772, 138] width 179 height 23
click at [966, 137] on icon at bounding box center [971, 138] width 15 height 15
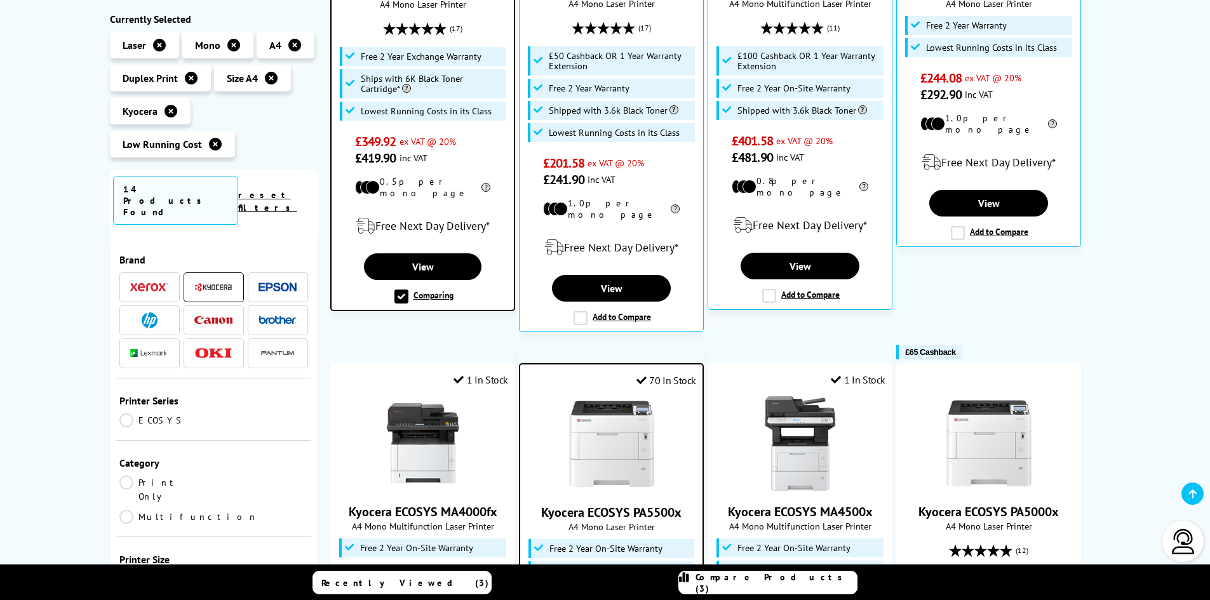
scroll to position [191, 0]
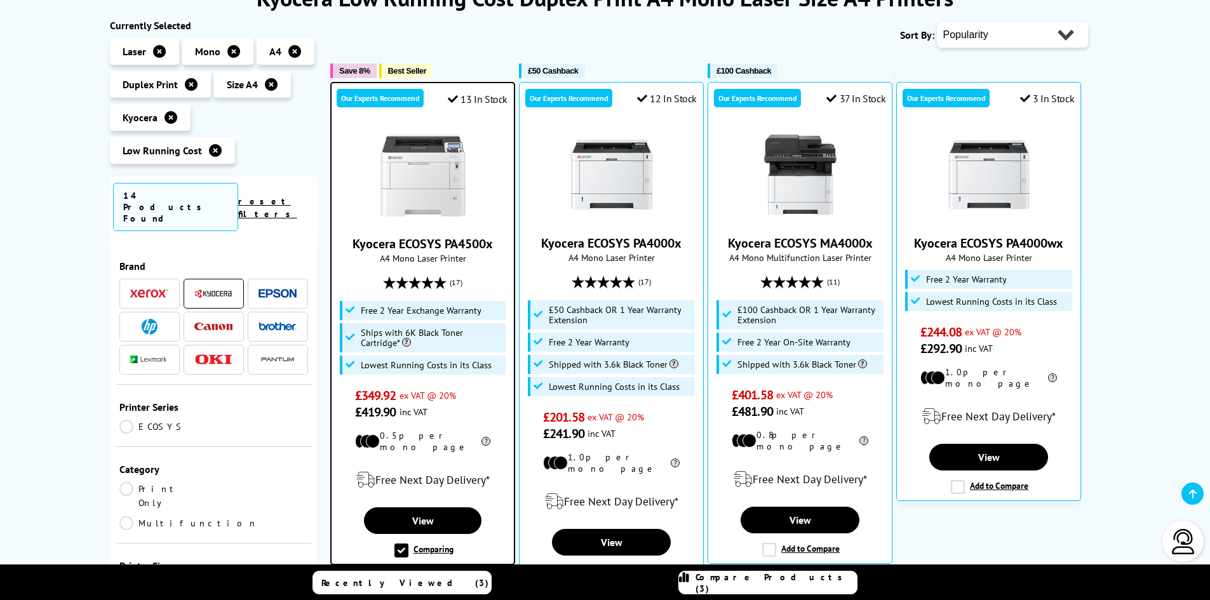
click at [151, 289] on img at bounding box center [149, 293] width 38 height 9
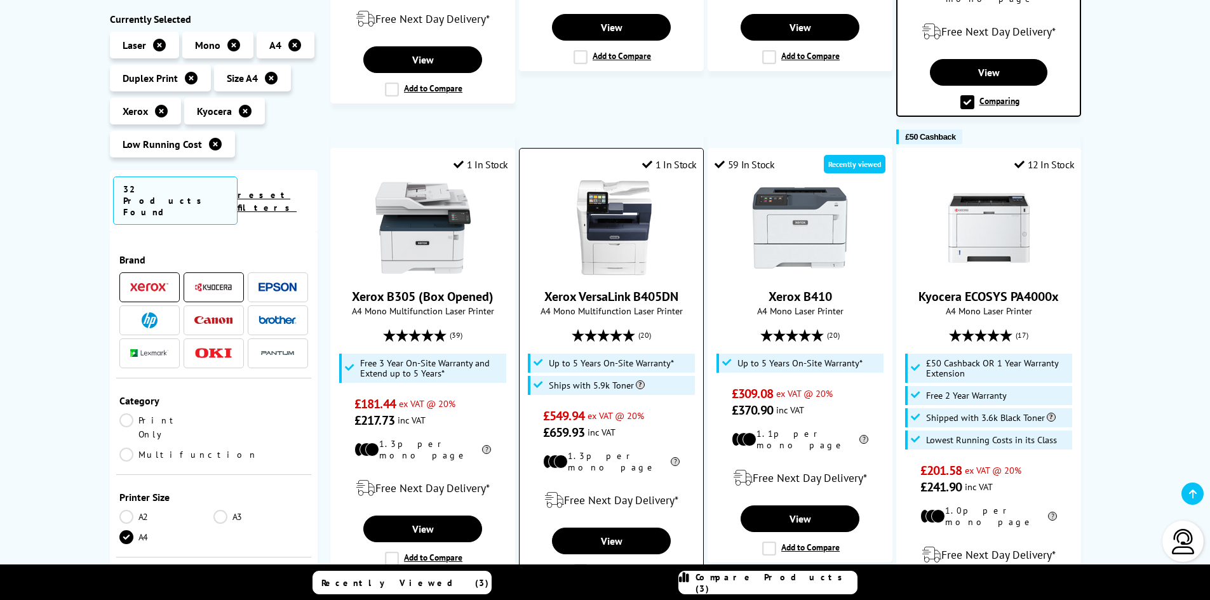
scroll to position [699, 0]
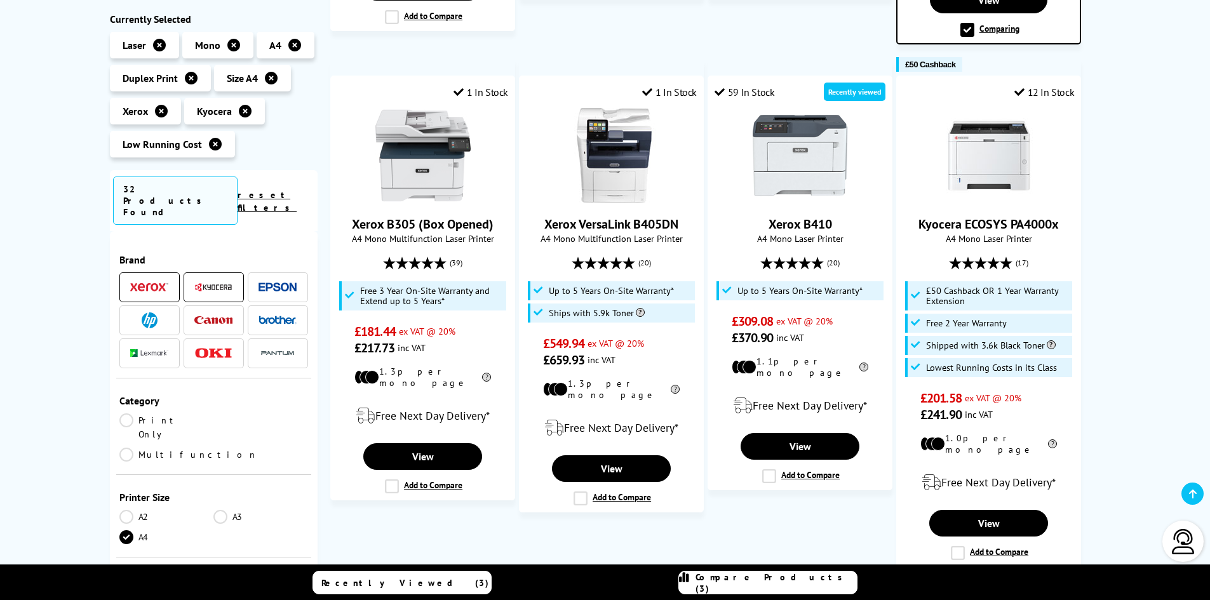
click at [689, 582] on icon at bounding box center [684, 583] width 10 height 23
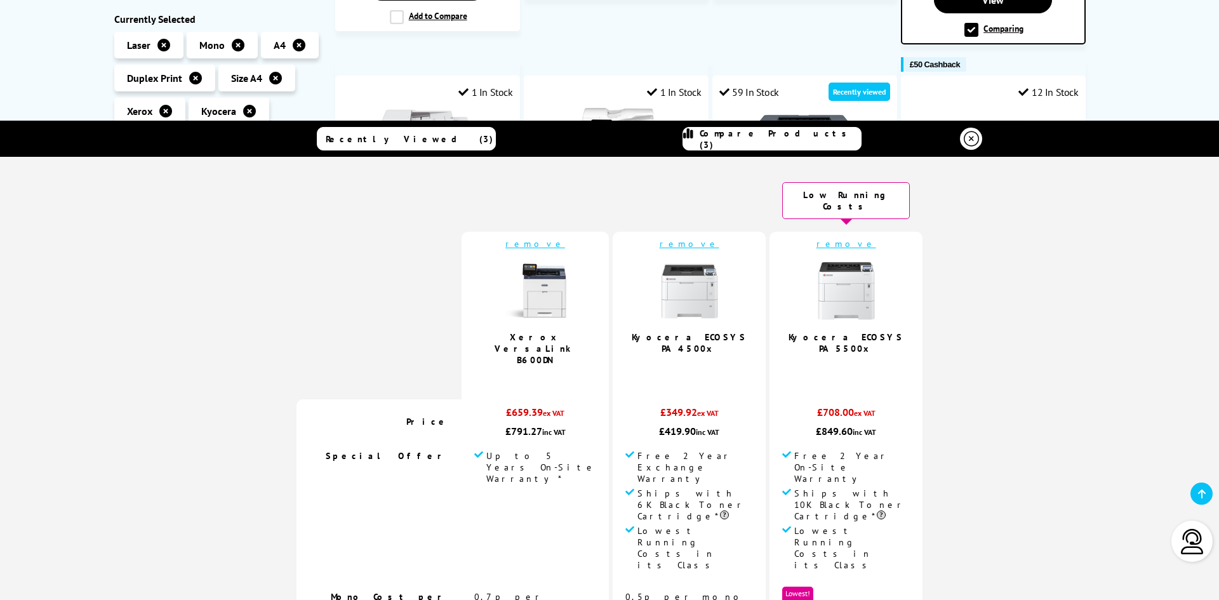
click at [974, 135] on icon at bounding box center [971, 138] width 15 height 15
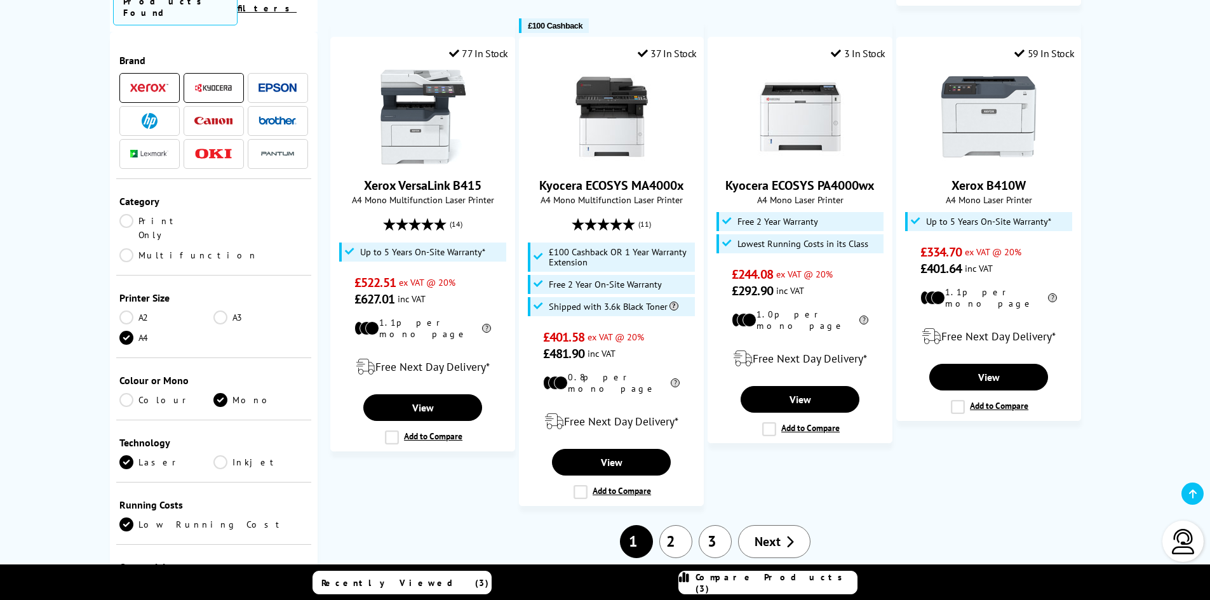
scroll to position [1281, 0]
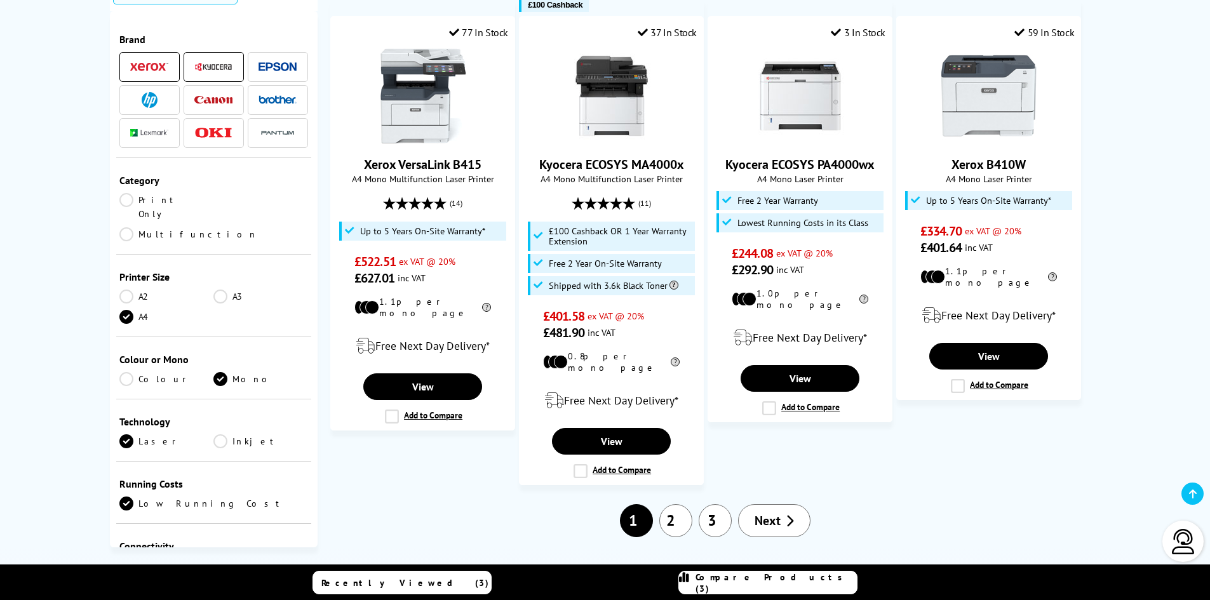
click at [672, 504] on link "2" at bounding box center [675, 520] width 33 height 33
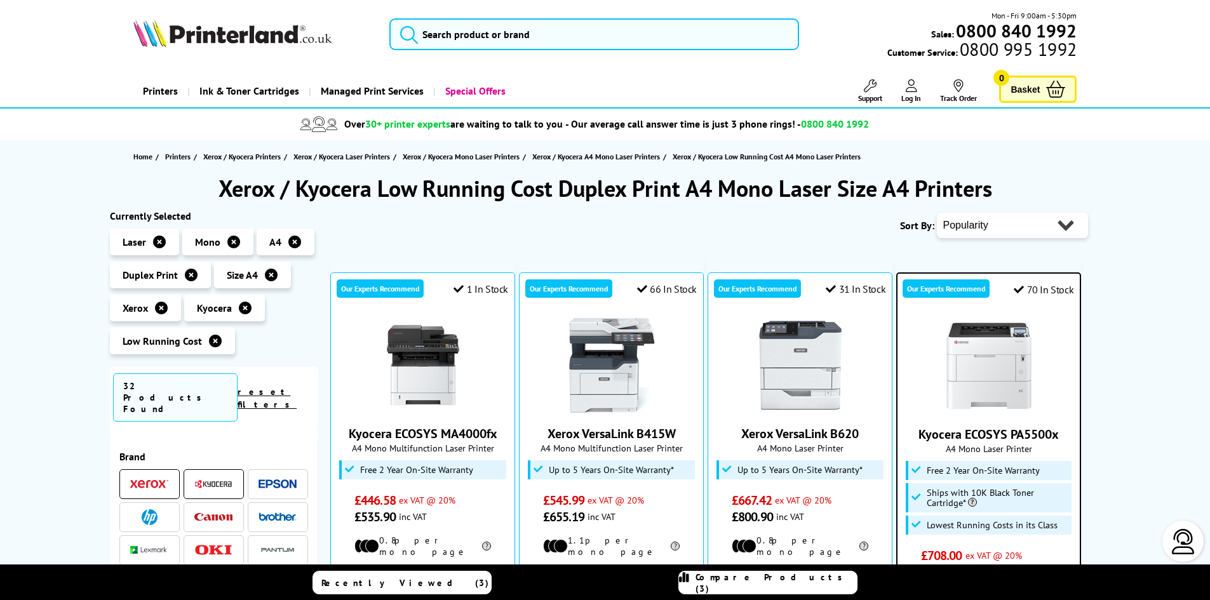
click at [201, 479] on img at bounding box center [213, 484] width 38 height 10
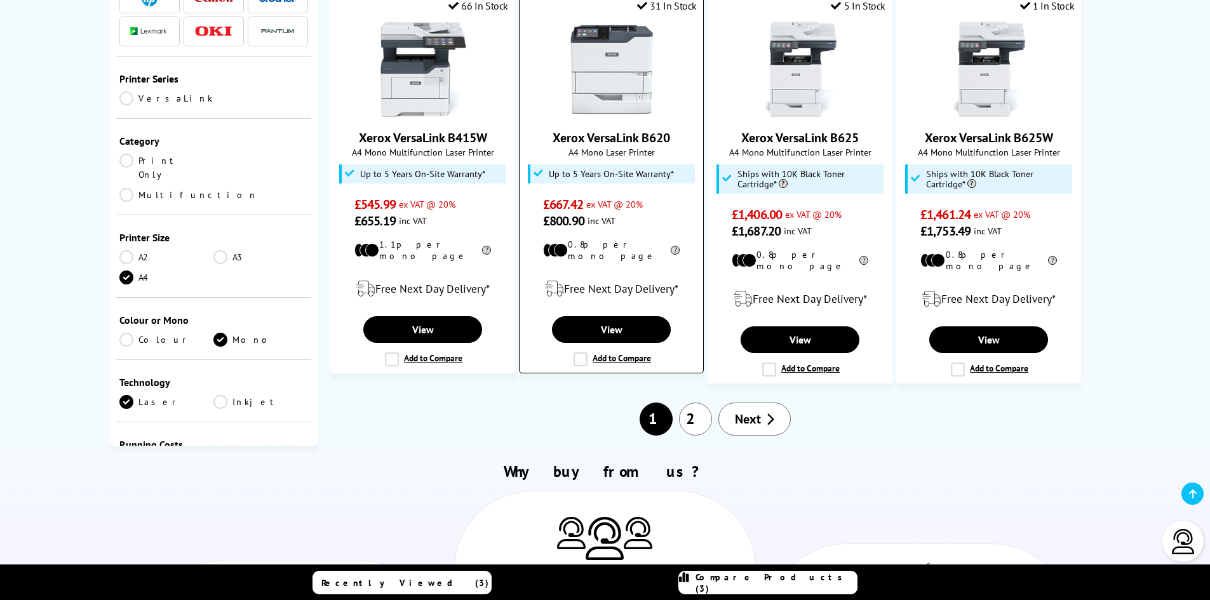
scroll to position [1270, 0]
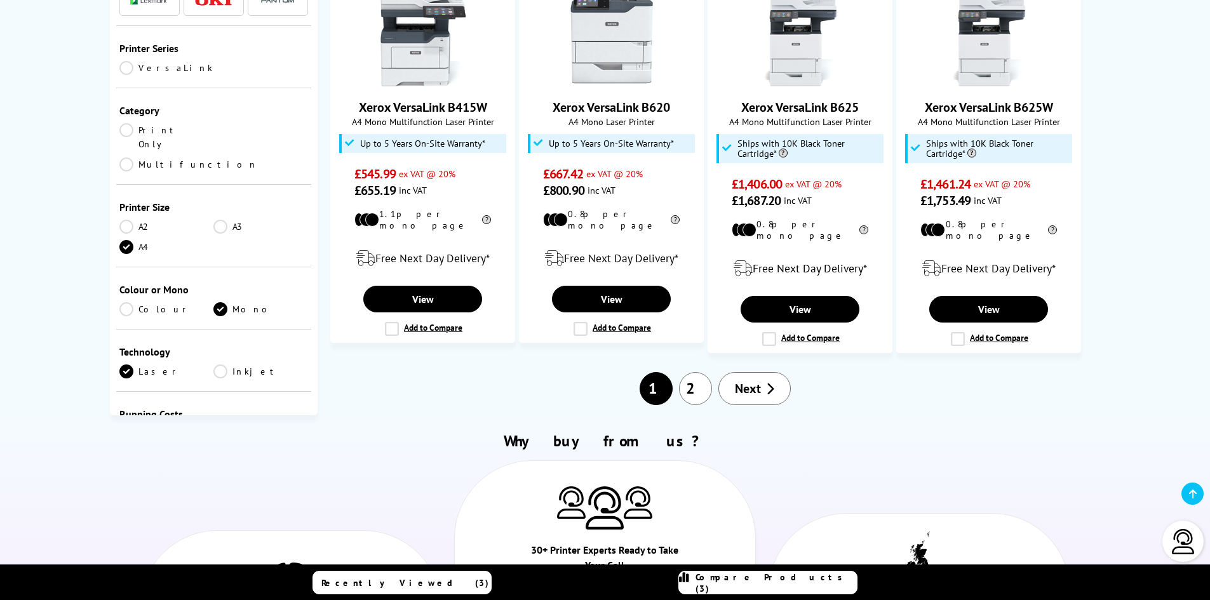
click at [686, 372] on link "2" at bounding box center [695, 388] width 33 height 33
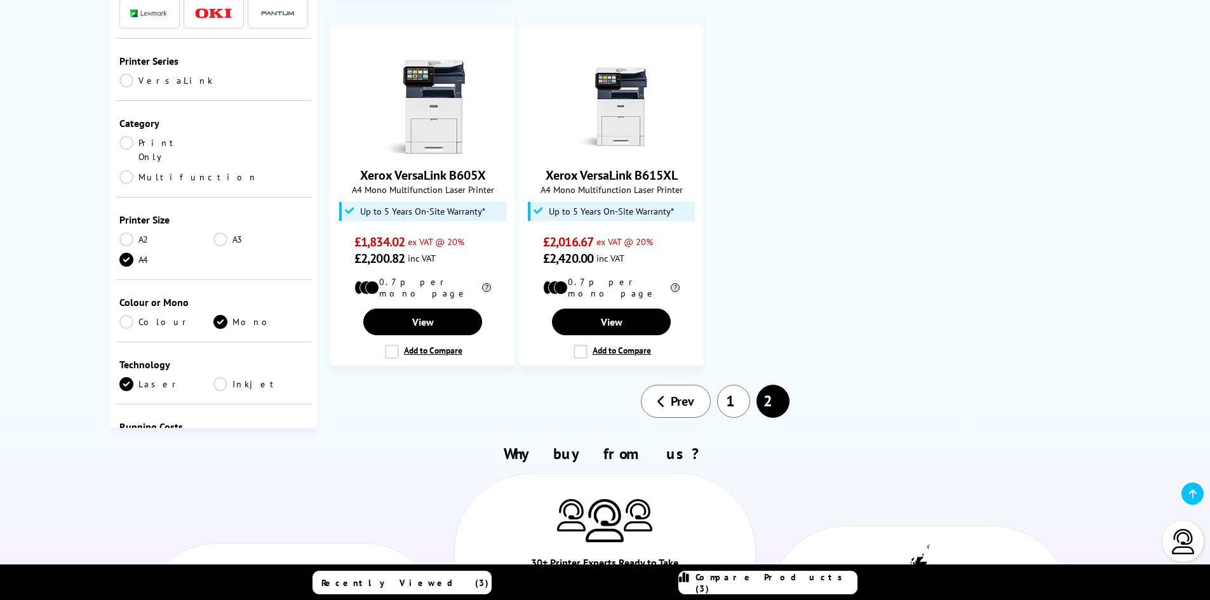
scroll to position [762, 0]
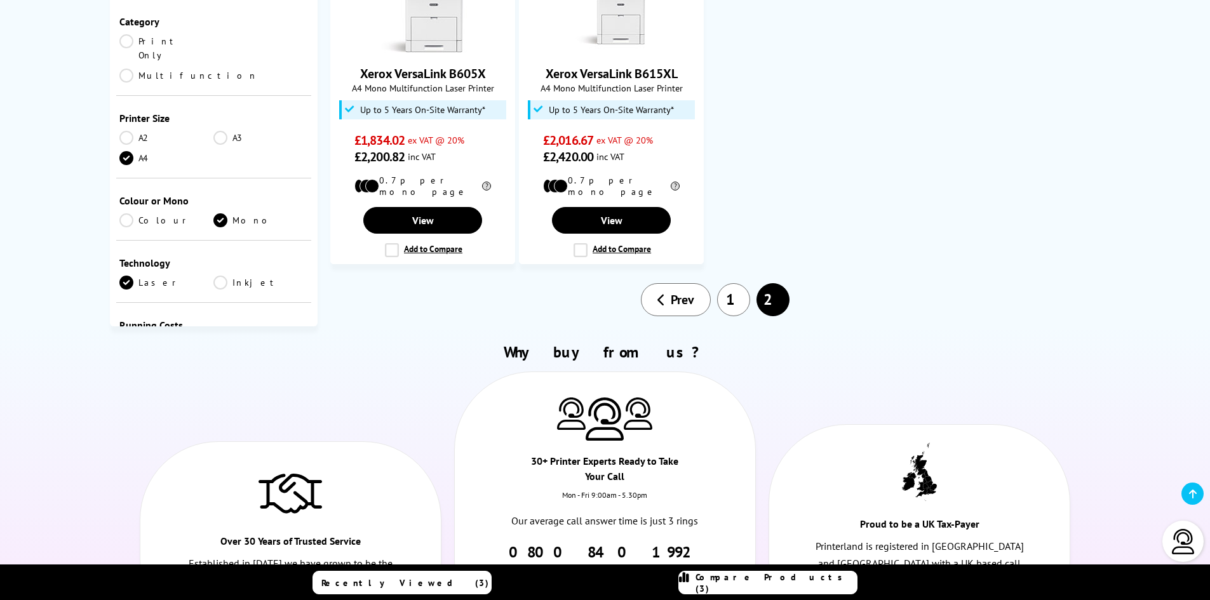
click at [746, 290] on link "1" at bounding box center [733, 299] width 33 height 33
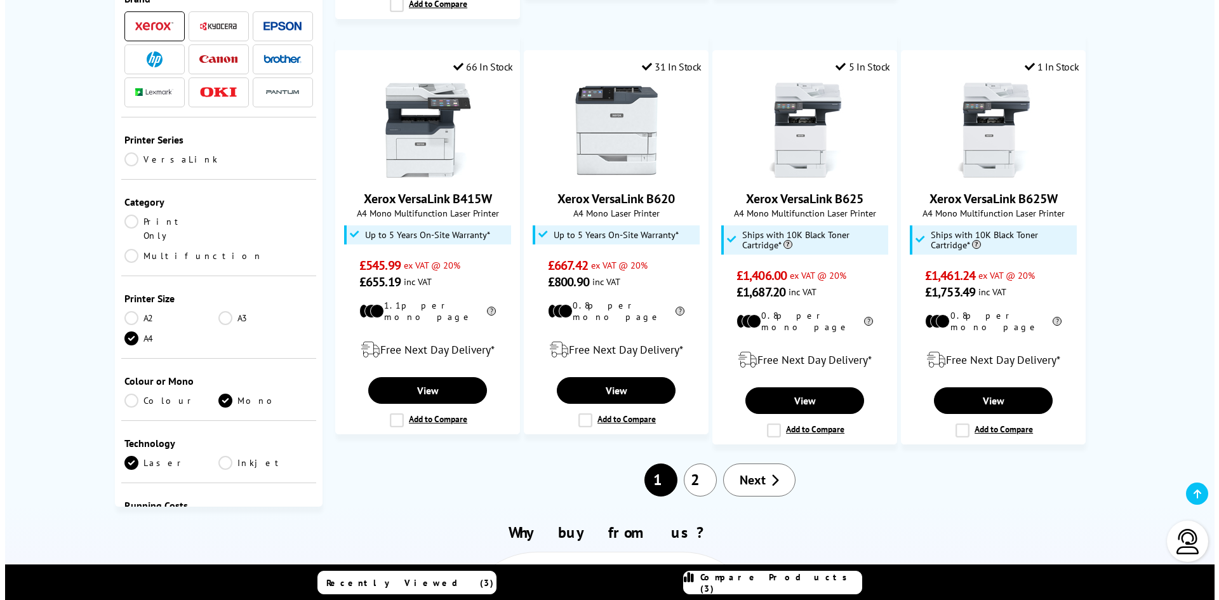
scroll to position [1207, 0]
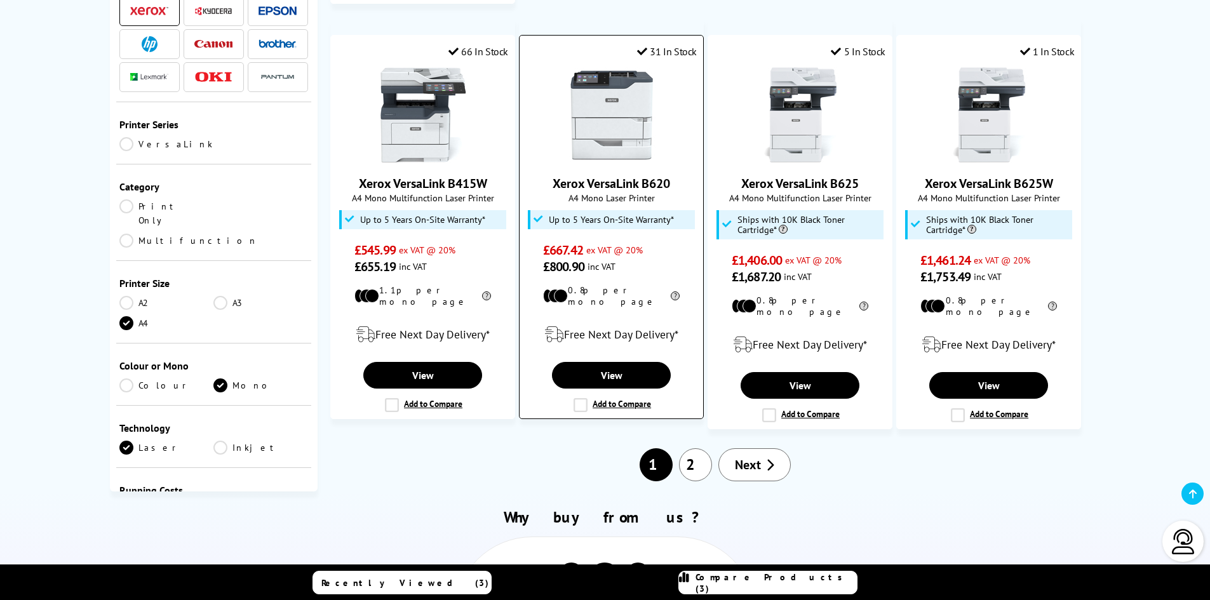
click at [575, 398] on label "Add to Compare" at bounding box center [611, 405] width 77 height 14
click at [0, 0] on input "Add to Compare" at bounding box center [0, 0] width 0 height 0
click at [749, 579] on span "Compare Products (4)" at bounding box center [775, 583] width 161 height 23
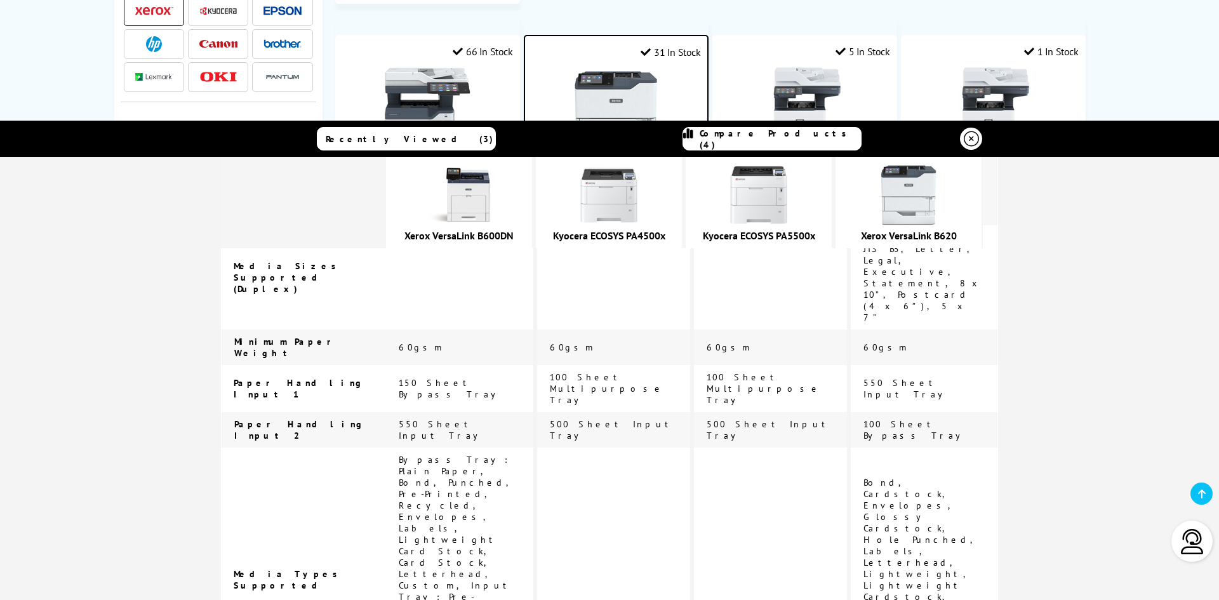
scroll to position [2032, 0]
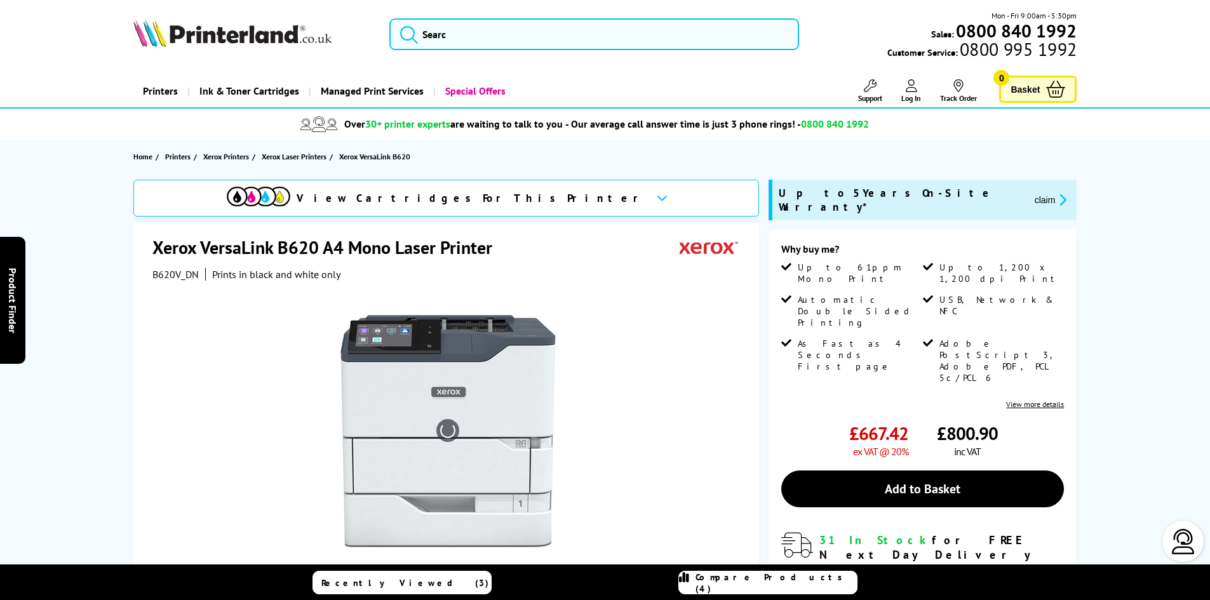
scroll to position [127, 0]
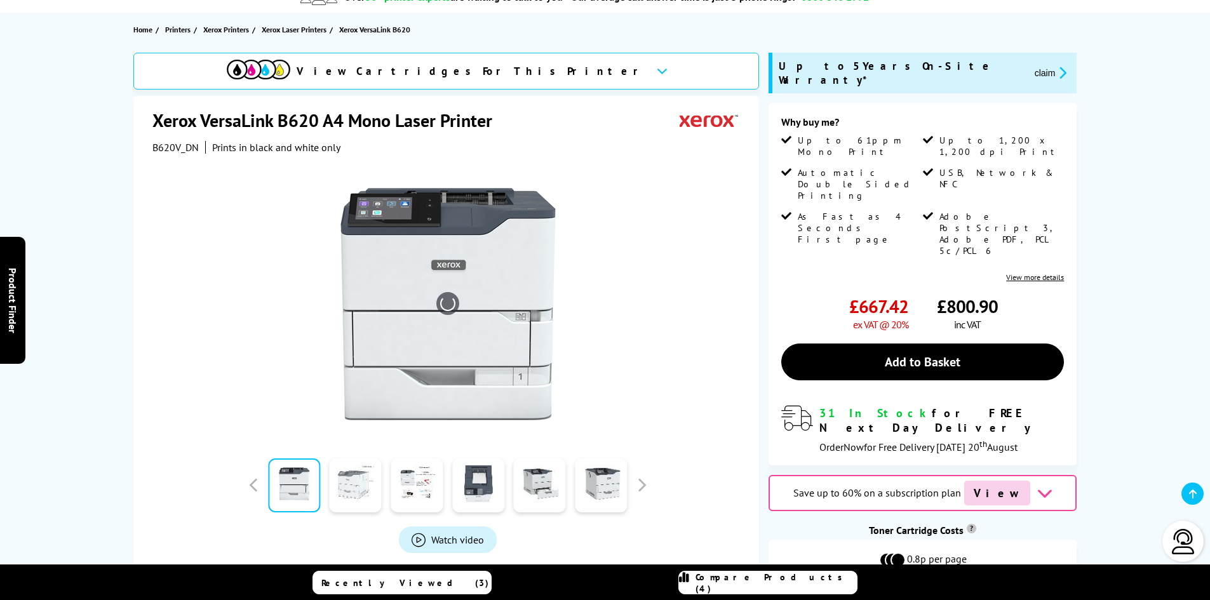
click at [364, 489] on link at bounding box center [356, 486] width 52 height 54
click at [413, 488] on link at bounding box center [417, 486] width 52 height 54
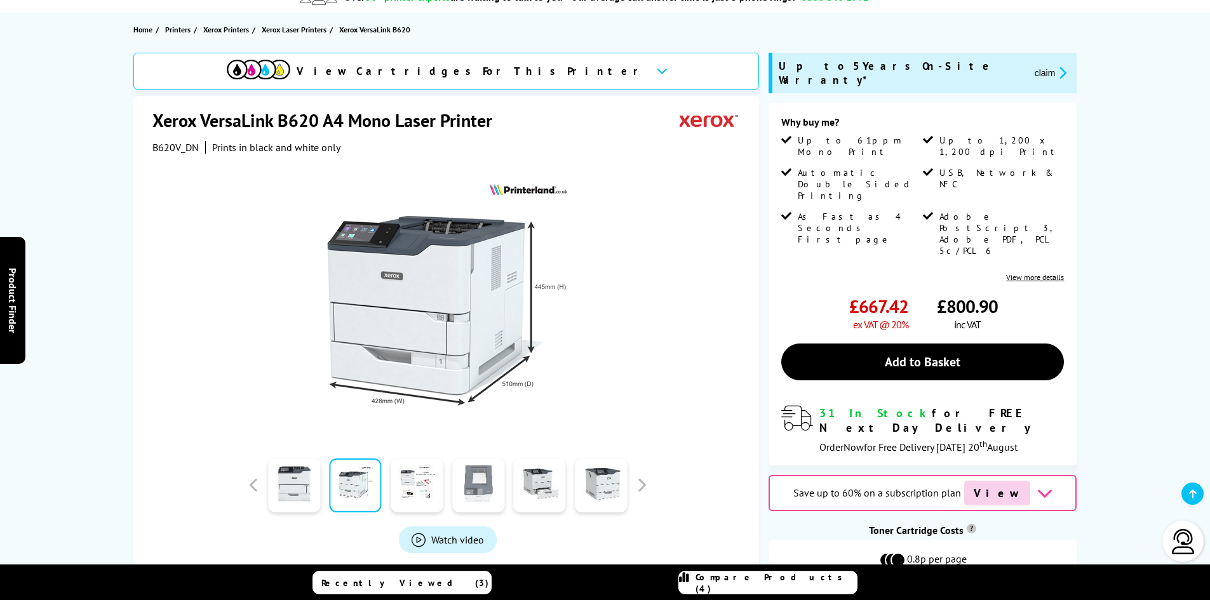
click at [485, 490] on link at bounding box center [478, 486] width 52 height 54
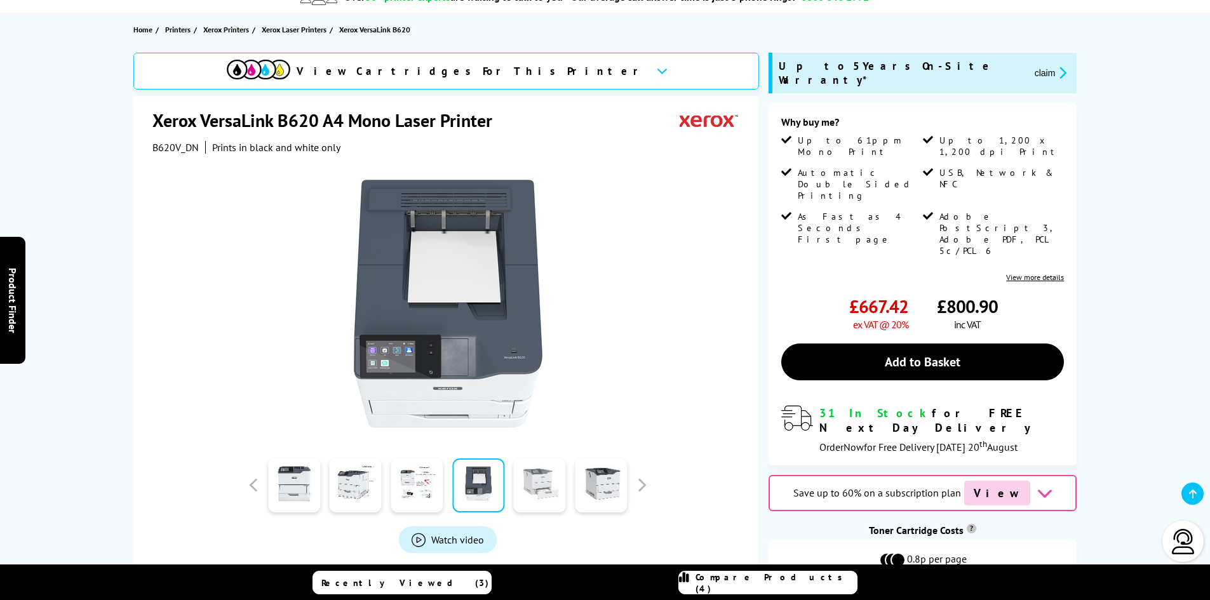
click at [535, 483] on link at bounding box center [540, 486] width 52 height 54
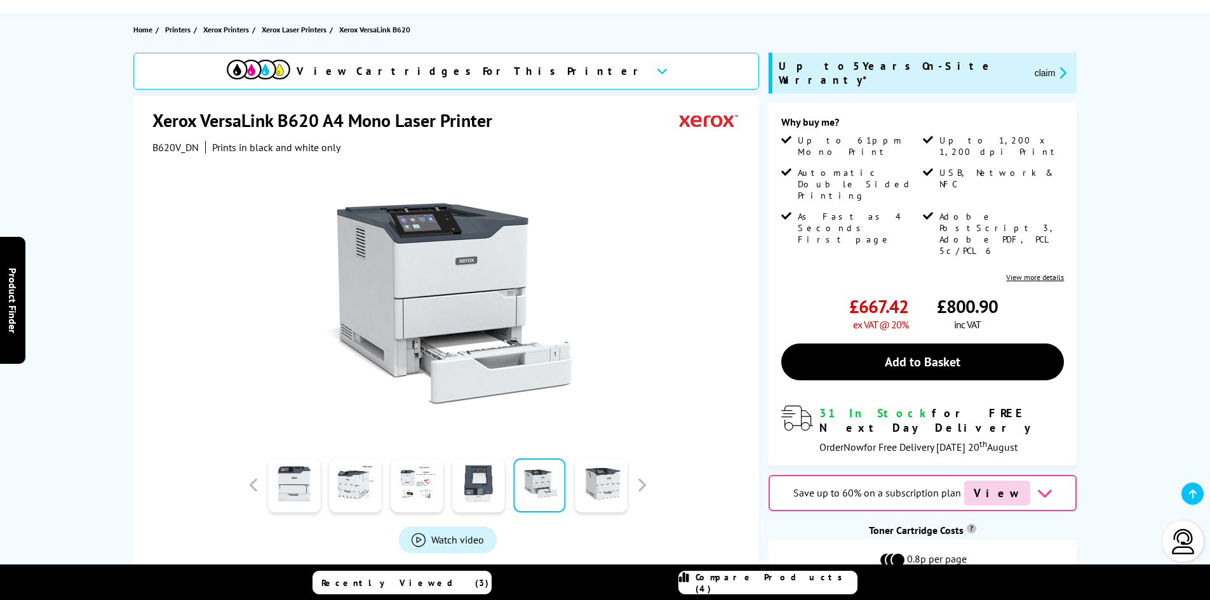
click at [572, 476] on div at bounding box center [601, 485] width 62 height 64
click at [594, 472] on link at bounding box center [601, 486] width 52 height 54
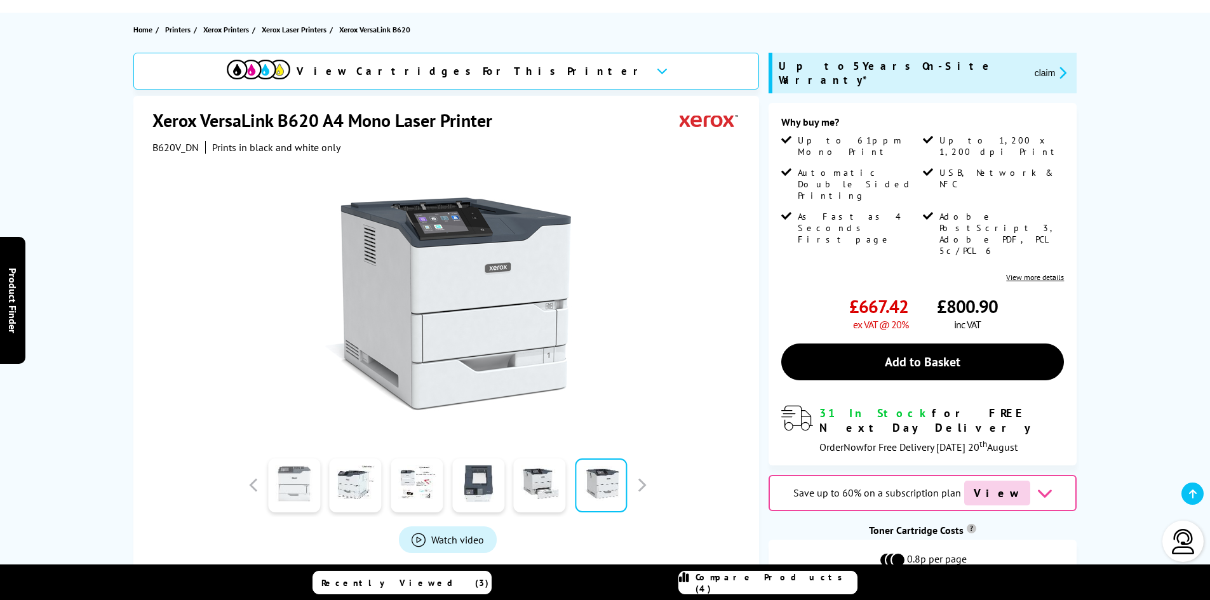
click at [305, 478] on link at bounding box center [294, 486] width 52 height 54
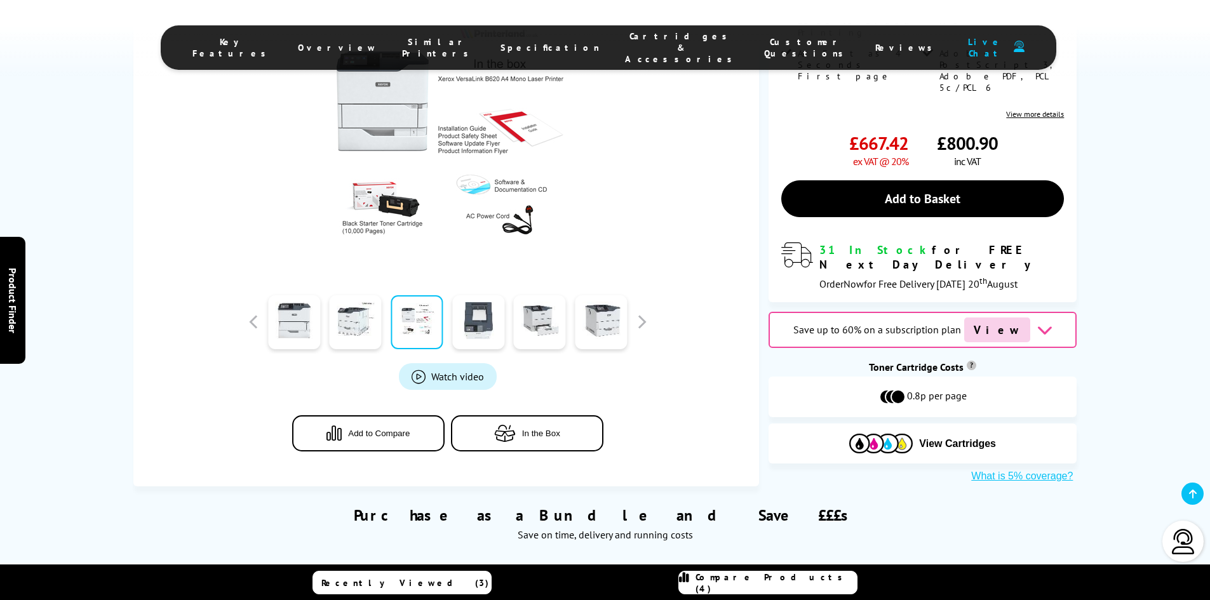
scroll to position [318, 0]
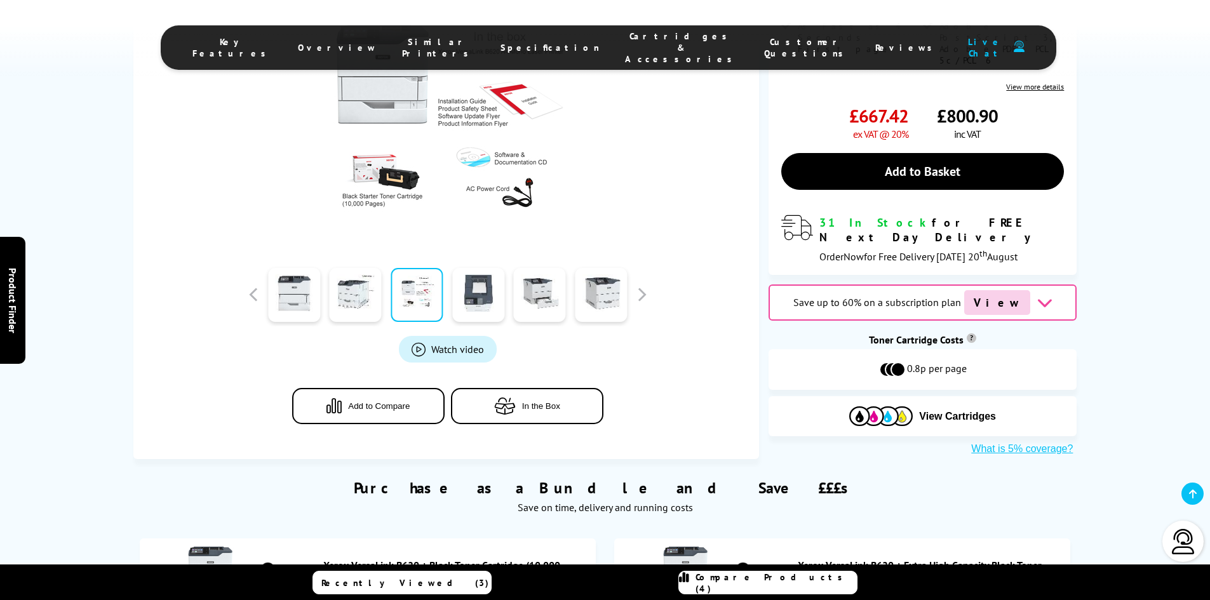
click at [437, 354] on span "Watch video" at bounding box center [457, 349] width 53 height 13
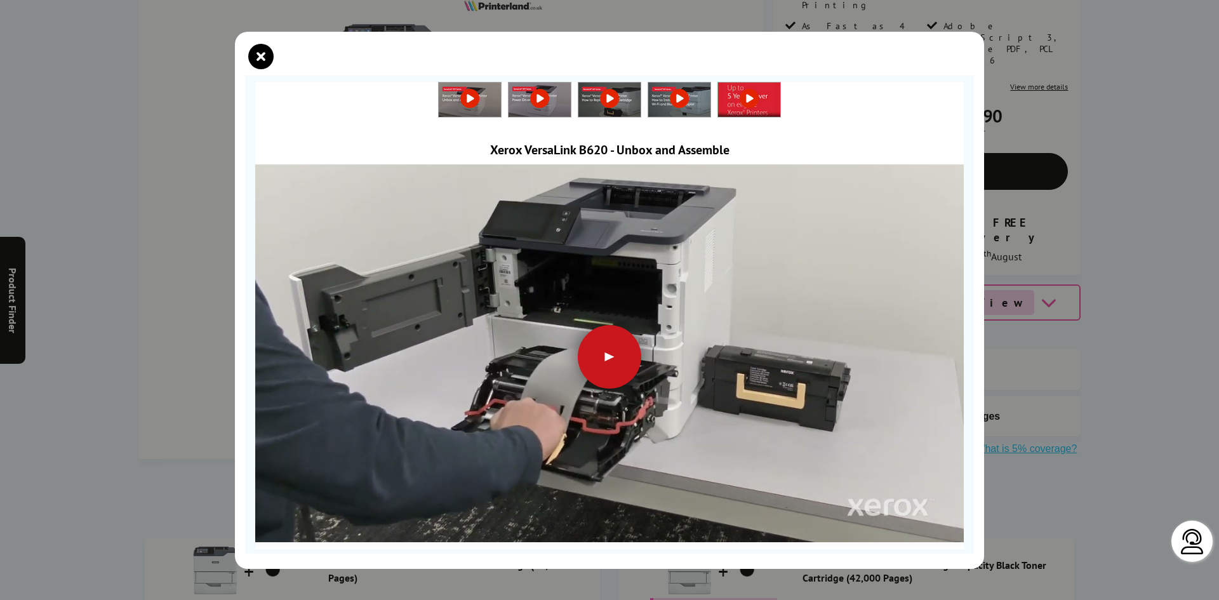
click at [605, 354] on div at bounding box center [610, 357] width 64 height 64
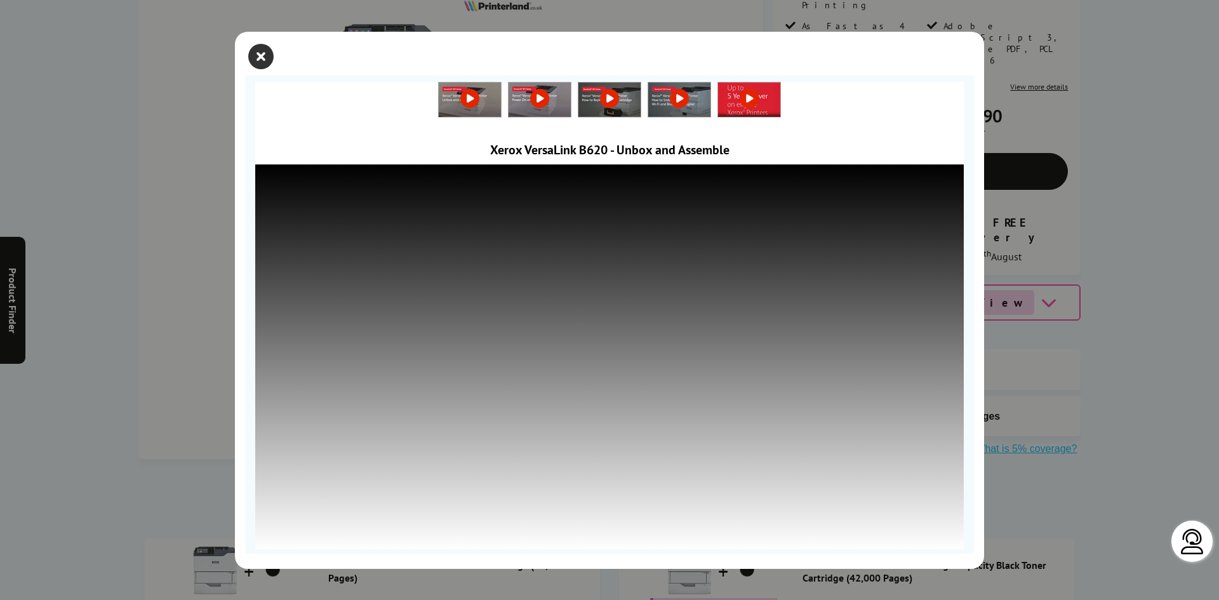
click at [266, 60] on icon "close modal" at bounding box center [260, 56] width 25 height 25
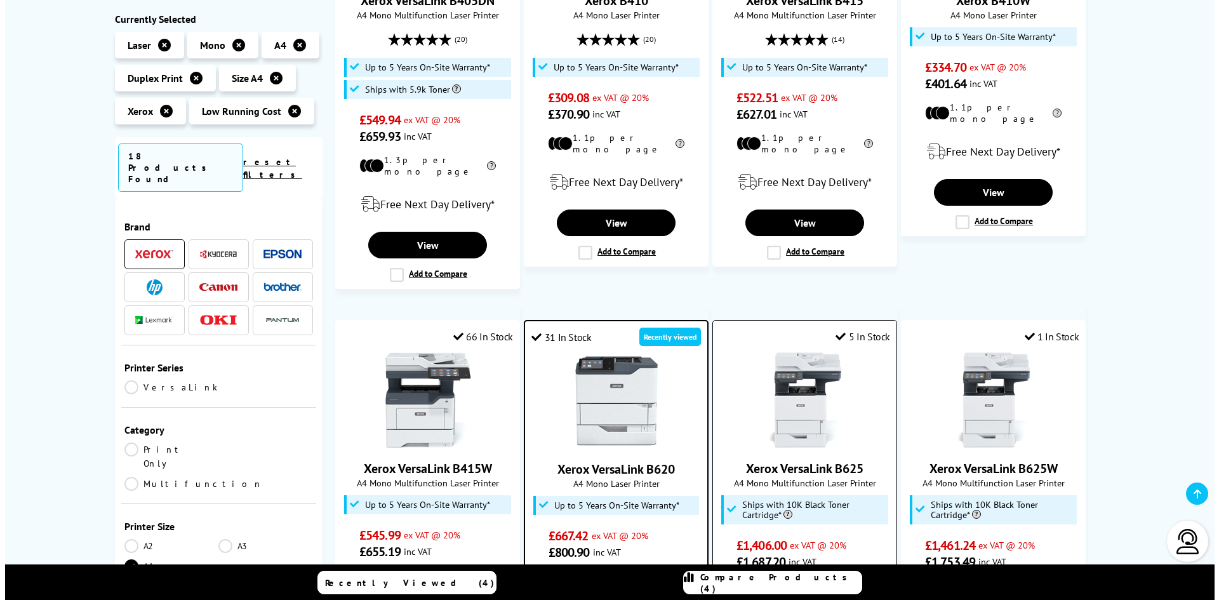
scroll to position [889, 0]
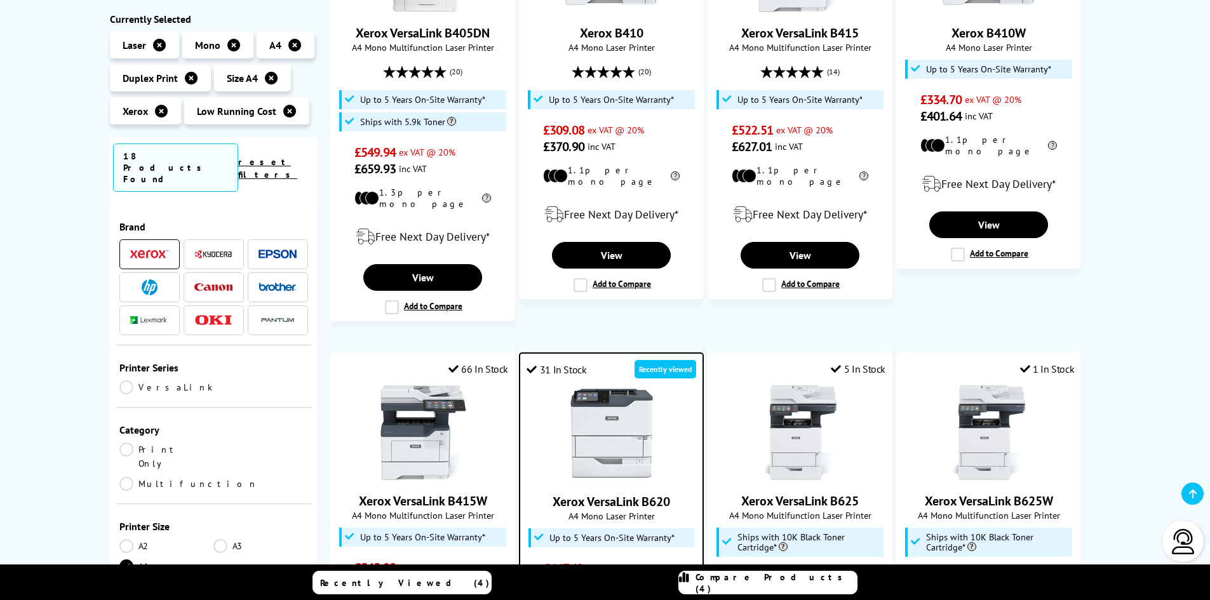
click at [768, 589] on link "Compare Products (4)" at bounding box center [767, 582] width 179 height 23
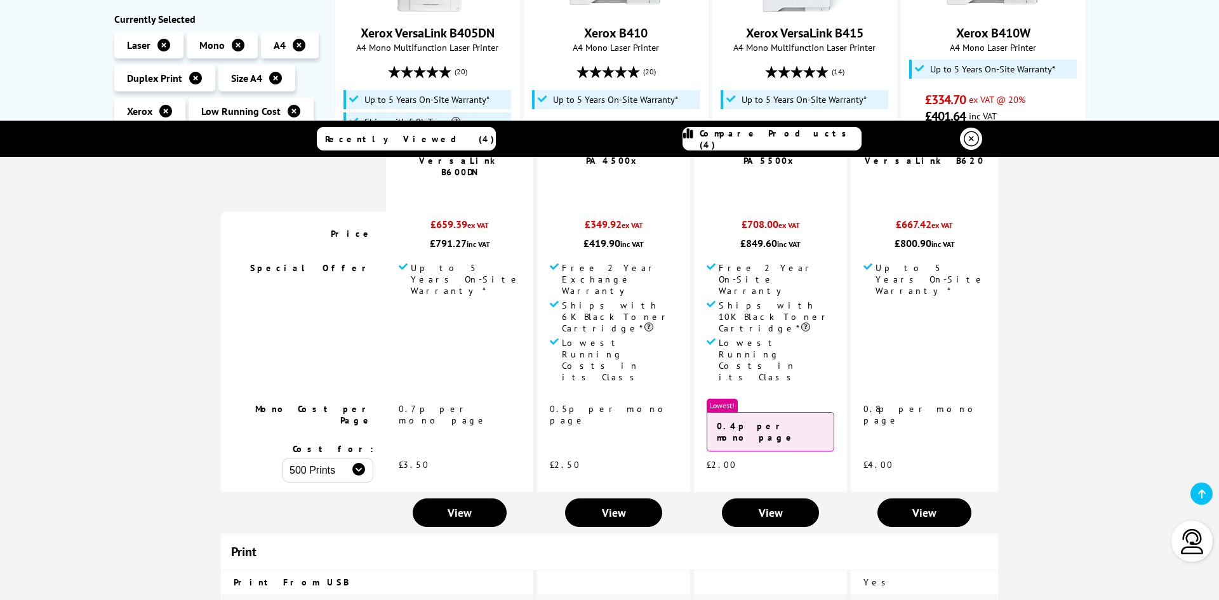
scroll to position [191, 0]
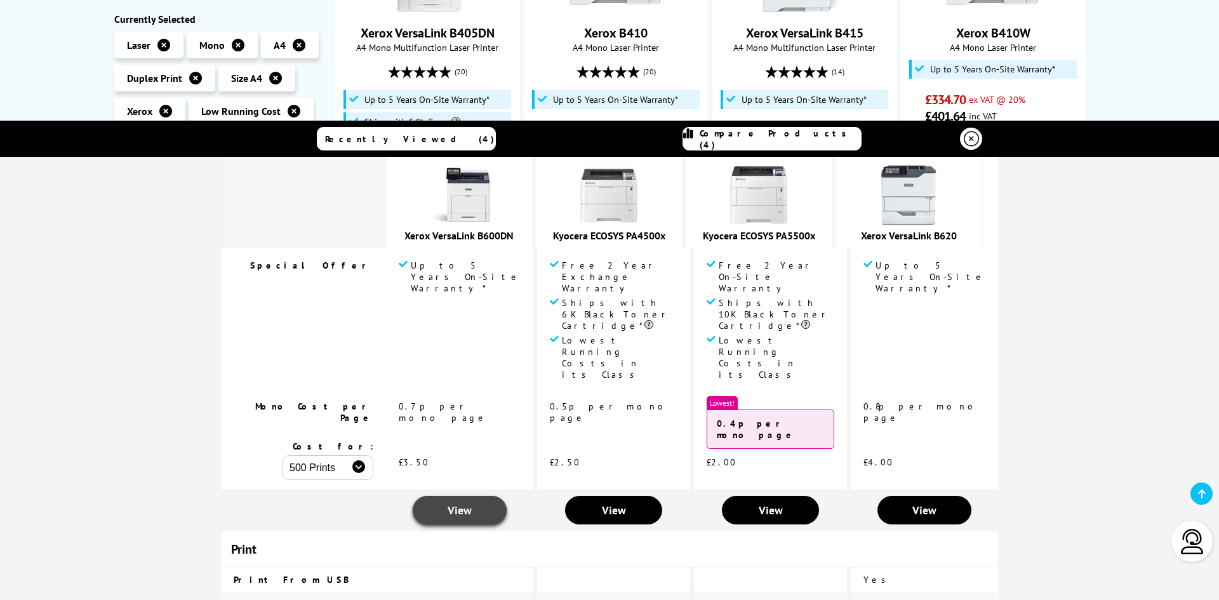
click at [462, 503] on span "View" at bounding box center [460, 510] width 24 height 15
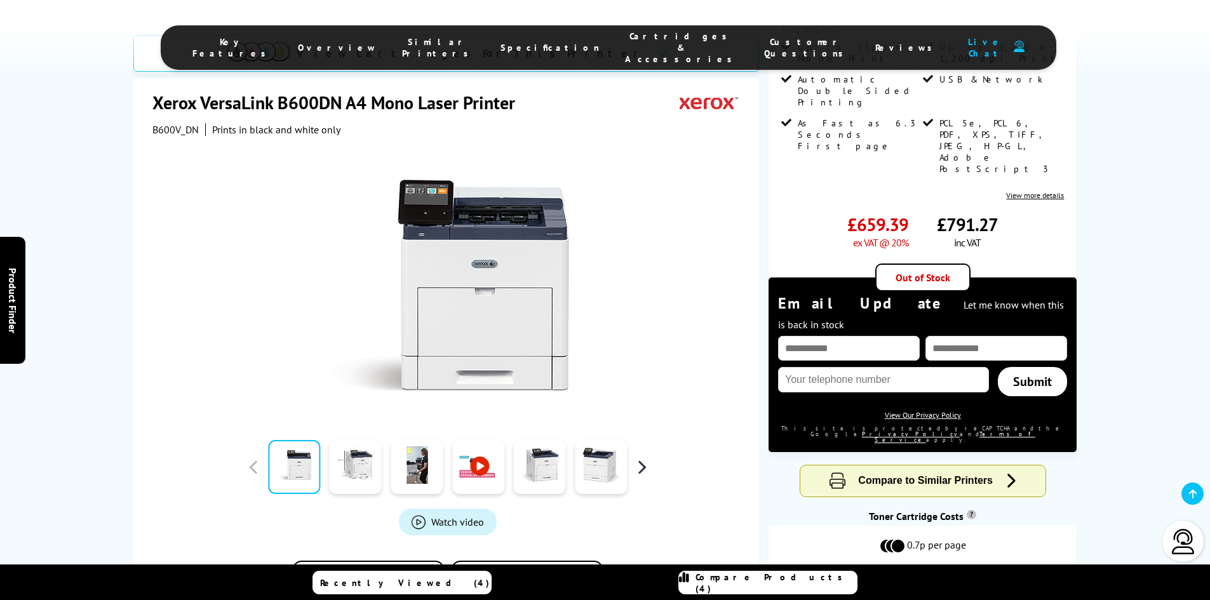
click at [640, 458] on button "button" at bounding box center [641, 467] width 19 height 19
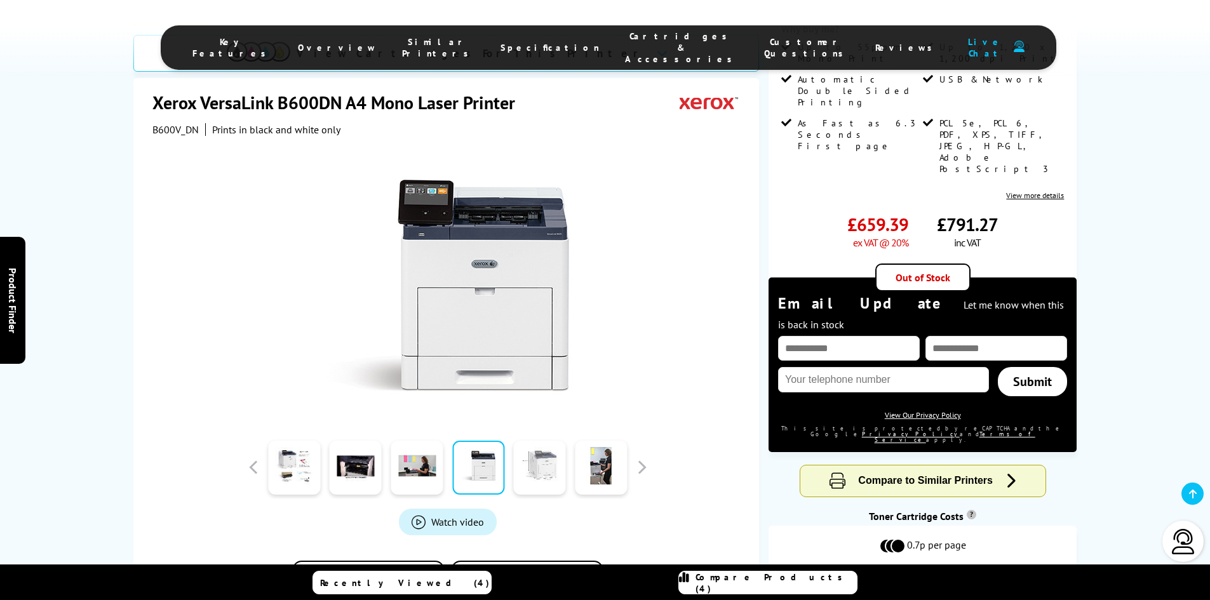
click at [551, 441] on link at bounding box center [540, 468] width 52 height 54
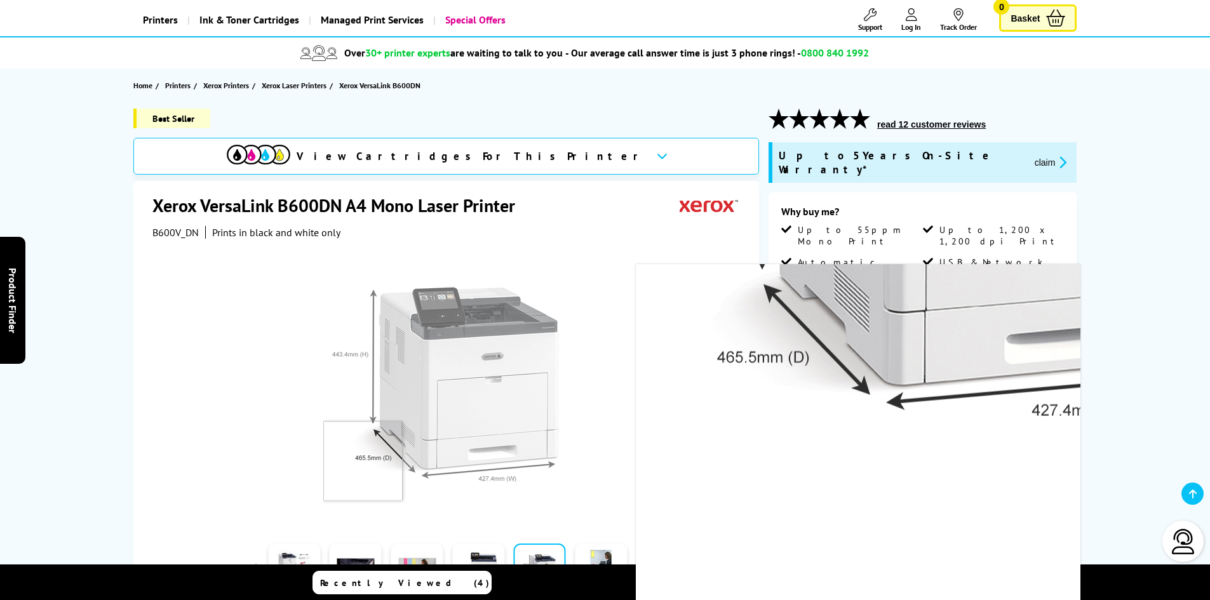
scroll to position [64, 0]
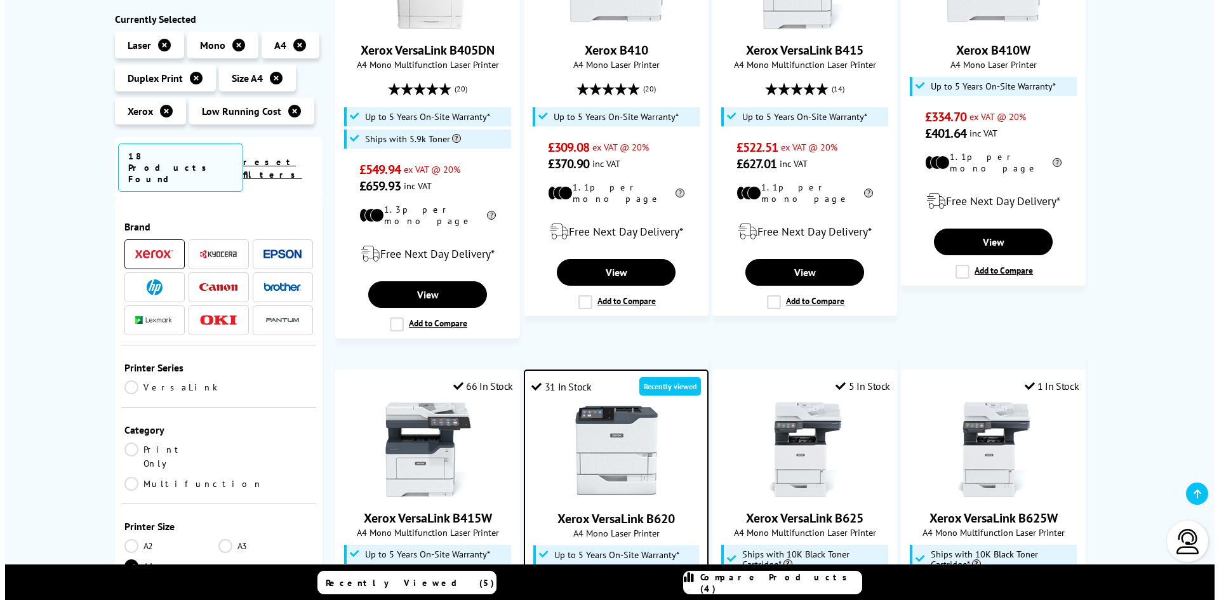
scroll to position [889, 0]
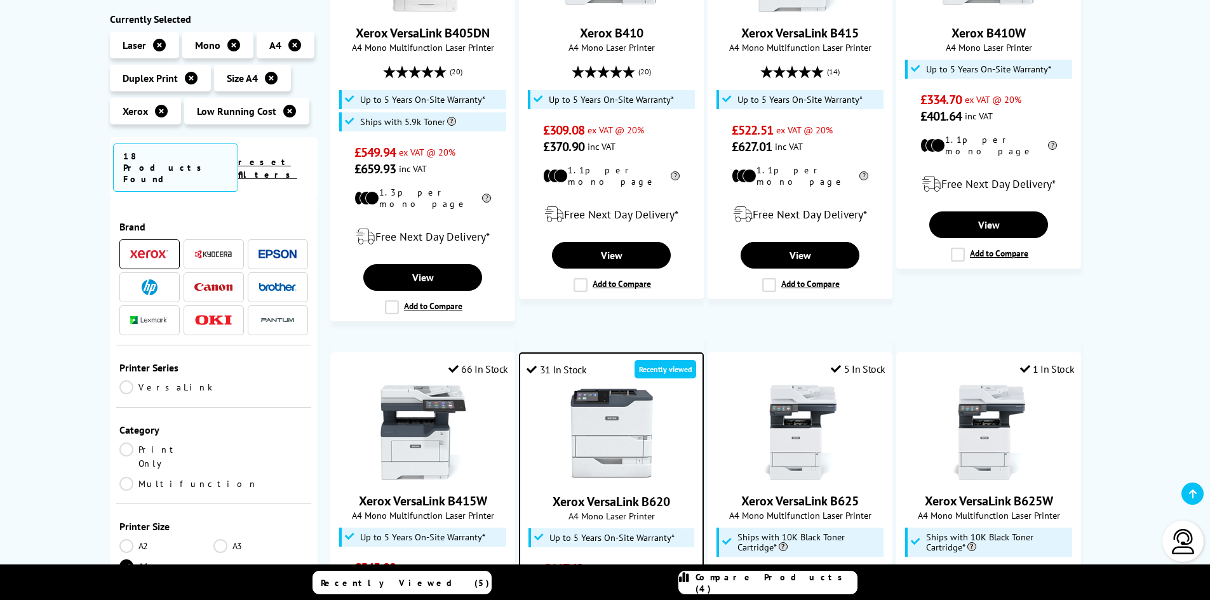
click link "Compare Products (4)"
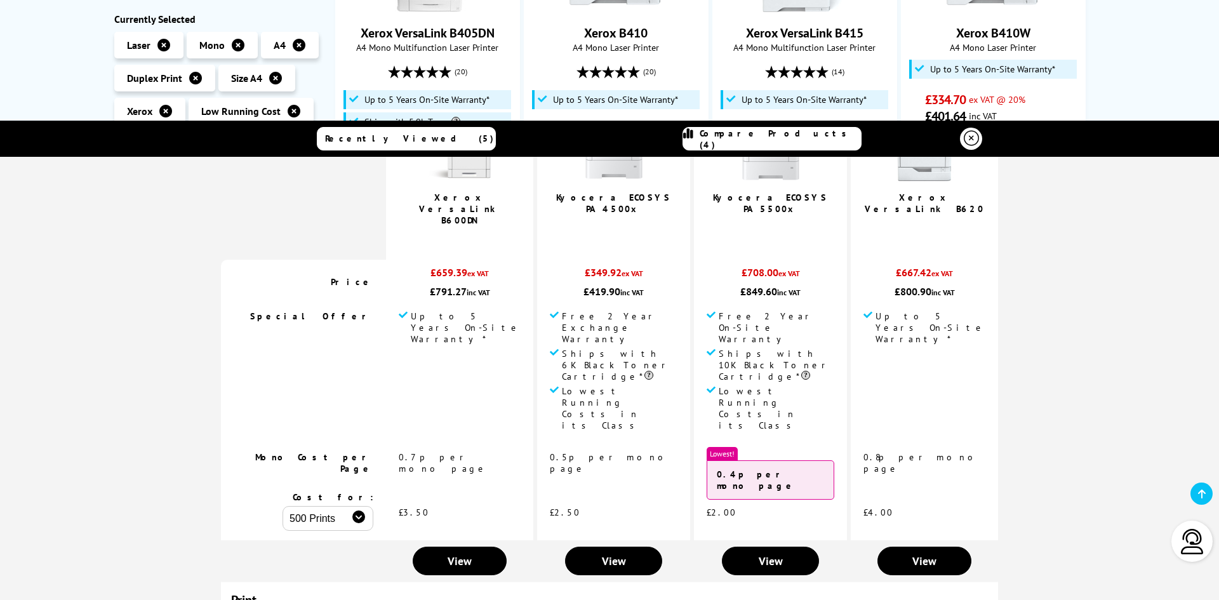
scroll to position [191, 0]
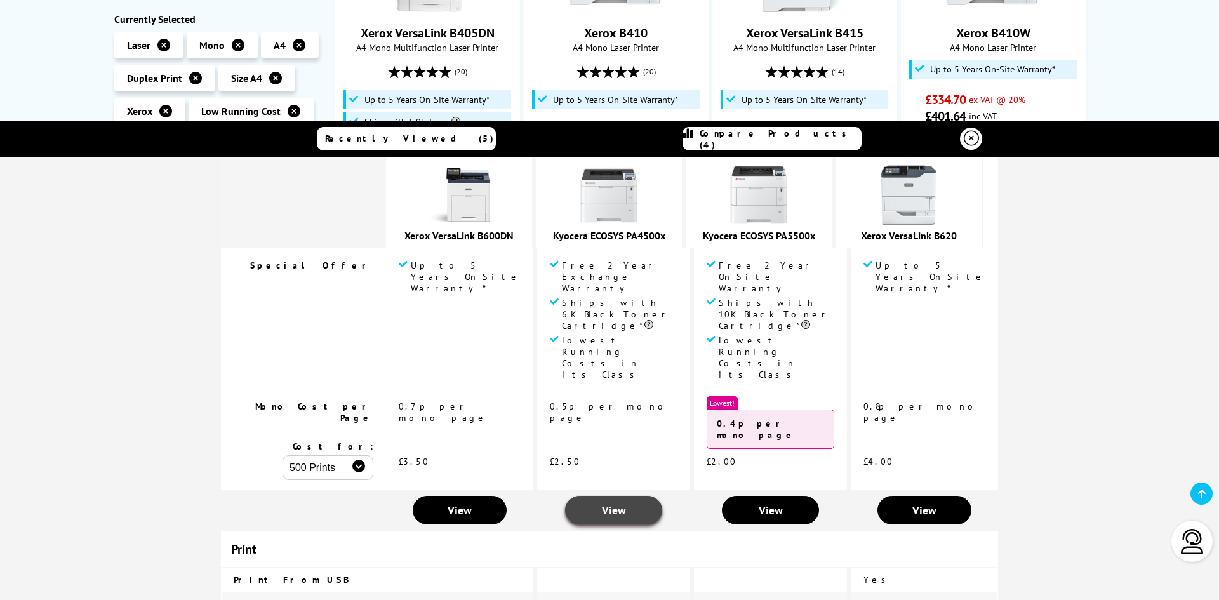
click span "View"
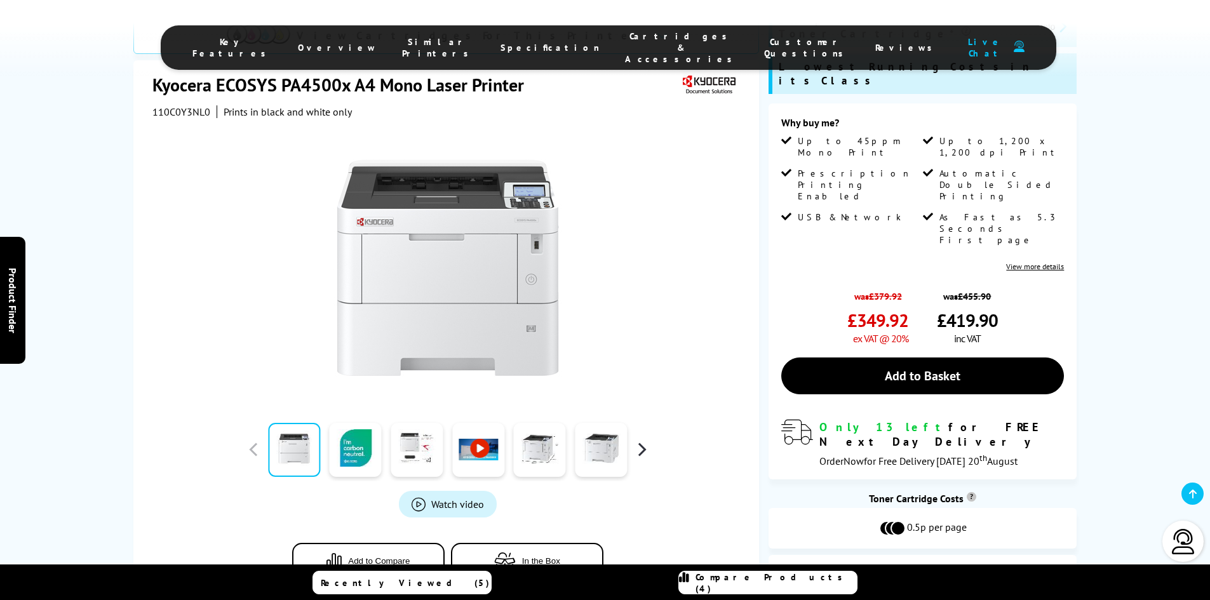
click at [650, 440] on button "button" at bounding box center [641, 449] width 19 height 19
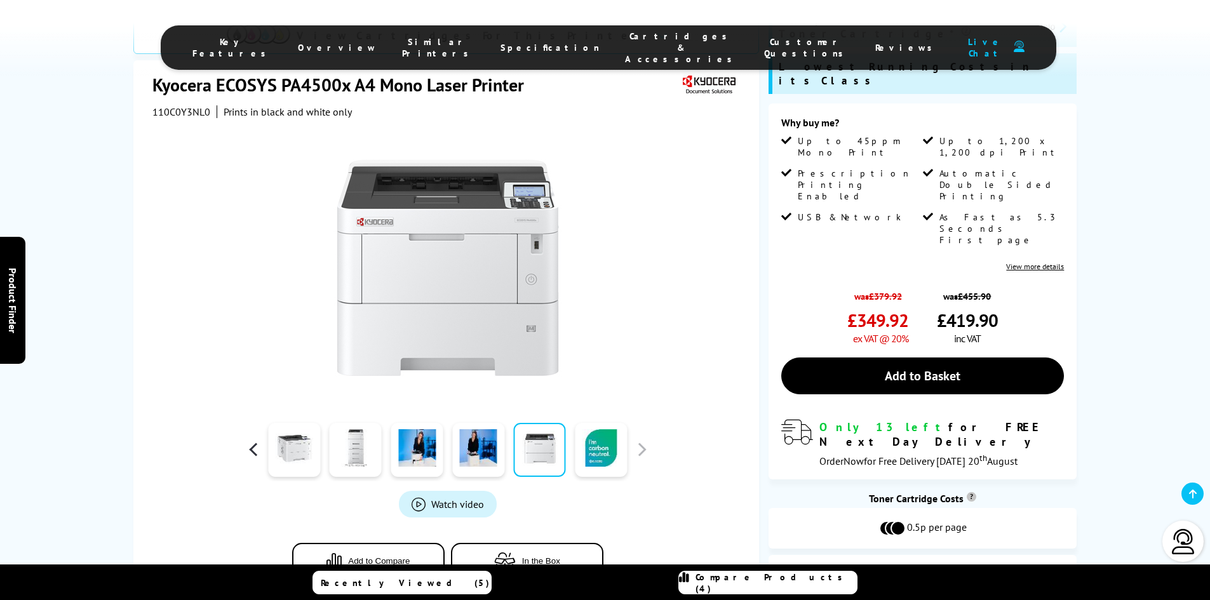
click at [258, 440] on button "button" at bounding box center [253, 449] width 19 height 19
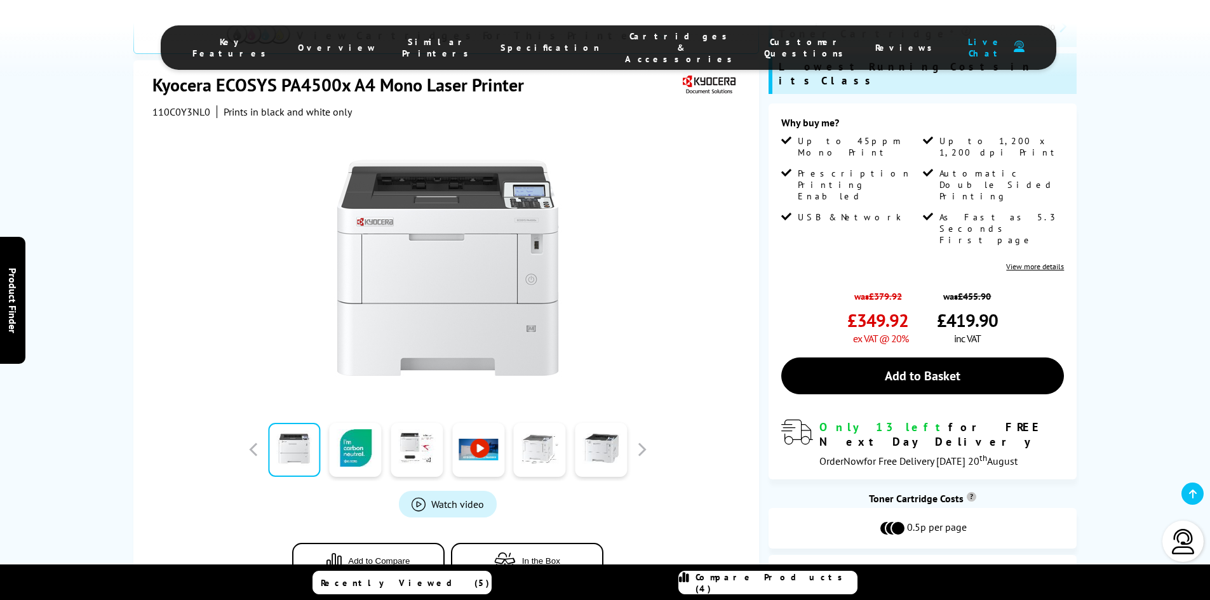
click at [545, 423] on link at bounding box center [540, 450] width 52 height 54
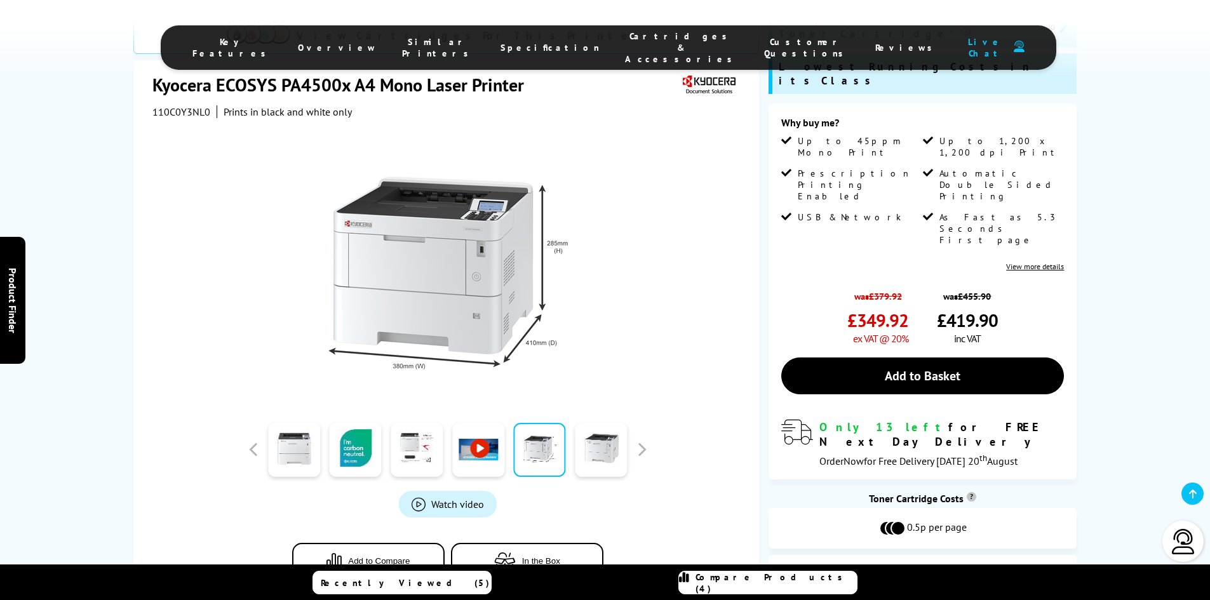
click at [730, 591] on link "Compare Products (4)" at bounding box center [767, 582] width 179 height 23
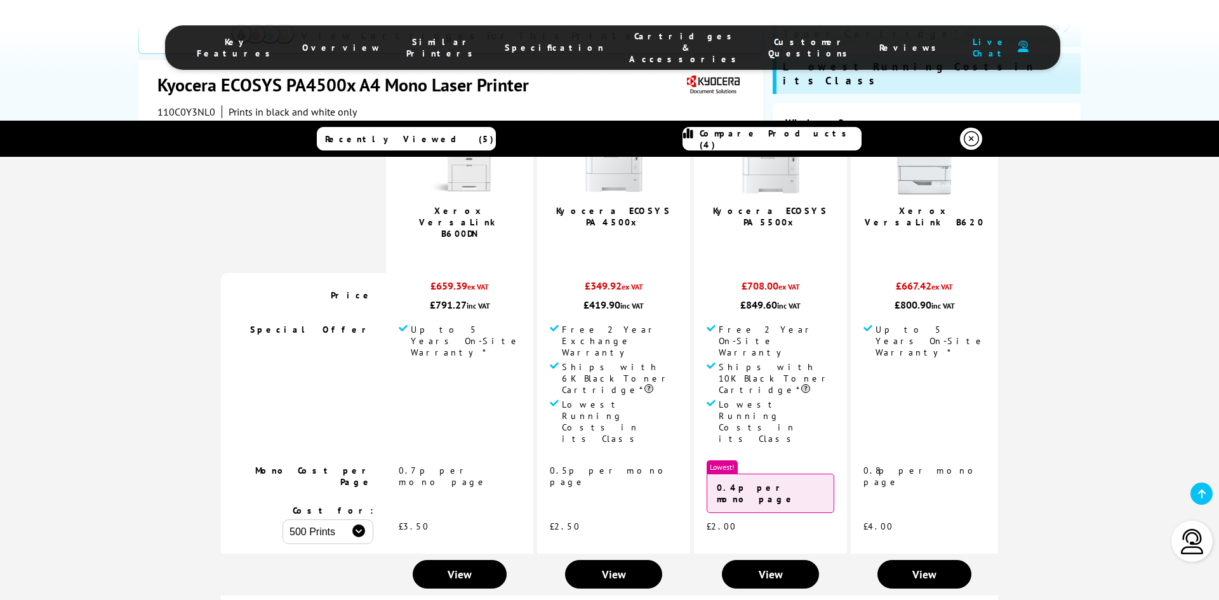
scroll to position [127, 0]
click at [759, 566] on span "View" at bounding box center [771, 573] width 24 height 15
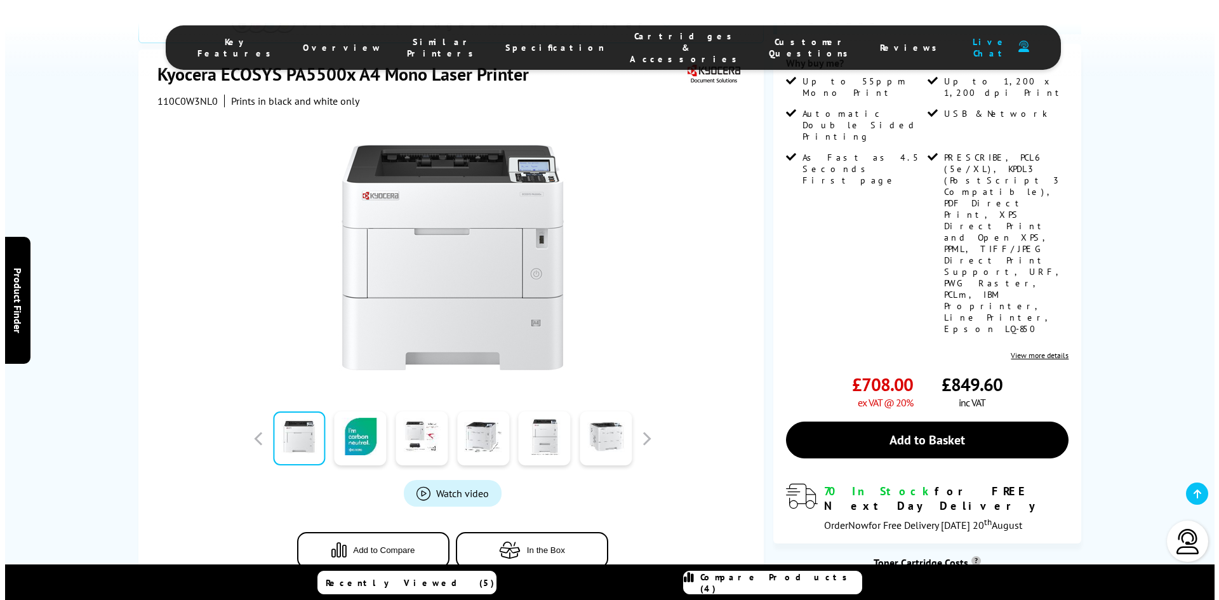
scroll to position [381, 0]
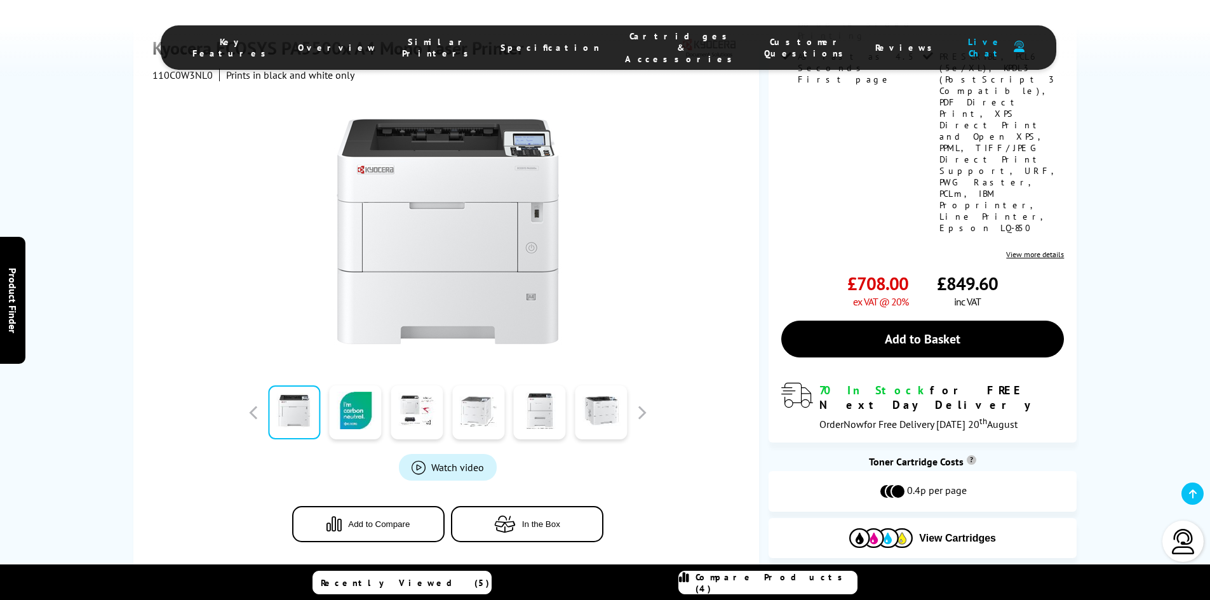
click at [480, 386] on link at bounding box center [478, 413] width 52 height 54
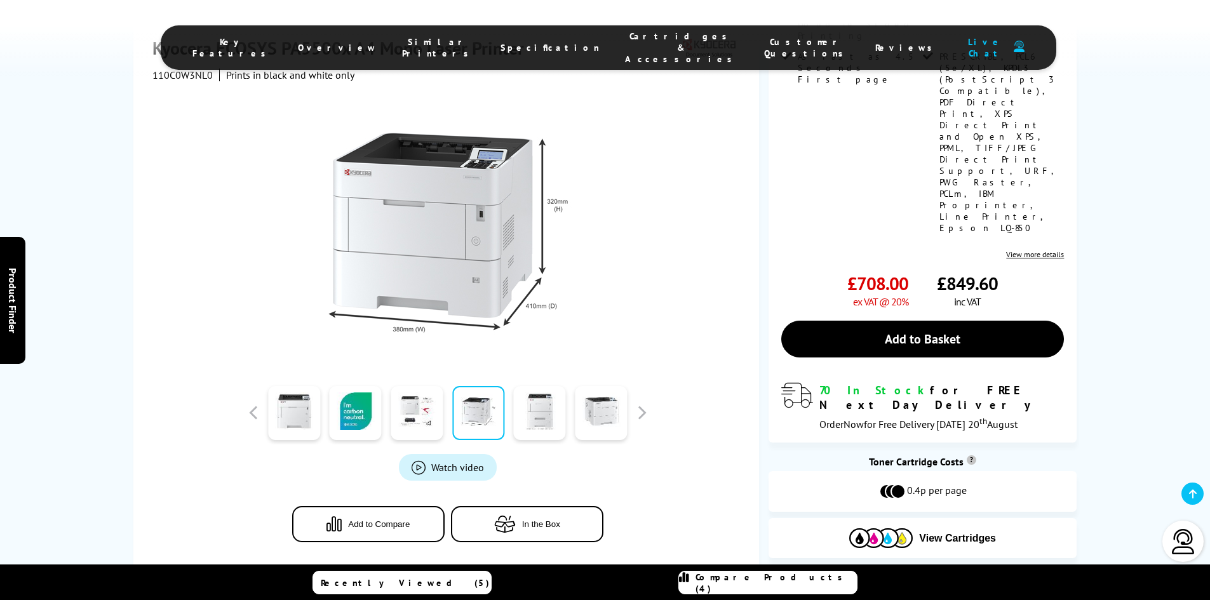
click at [697, 134] on div at bounding box center [447, 224] width 591 height 287
click at [751, 579] on span "Compare Products (4)" at bounding box center [775, 583] width 161 height 23
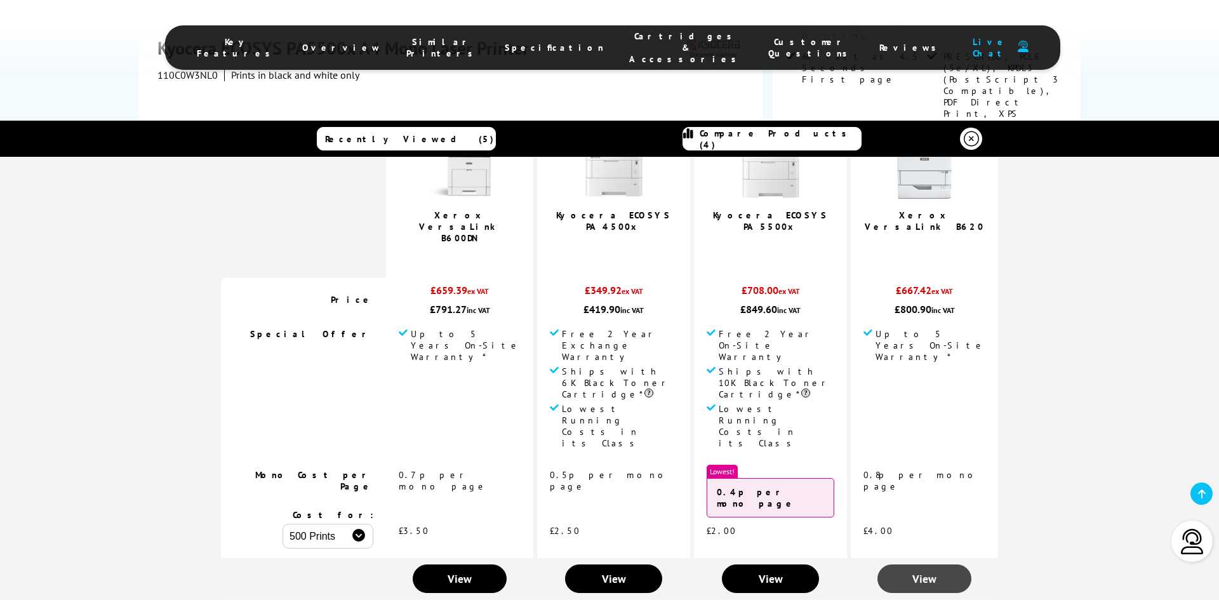
scroll to position [127, 0]
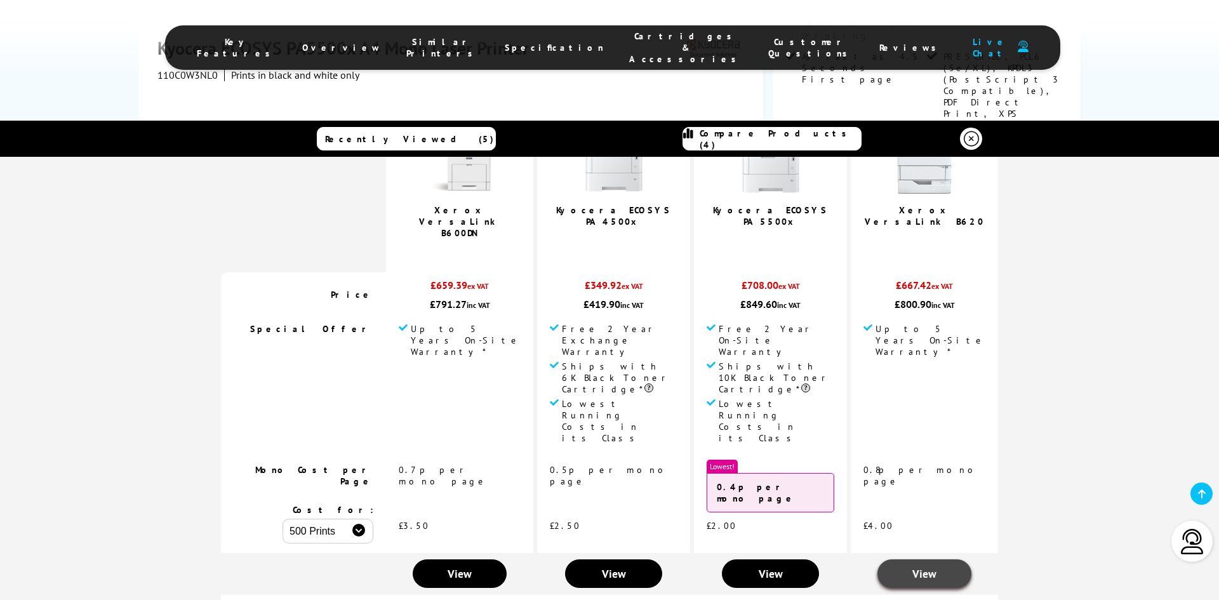
click at [913, 566] on span "View" at bounding box center [925, 573] width 24 height 15
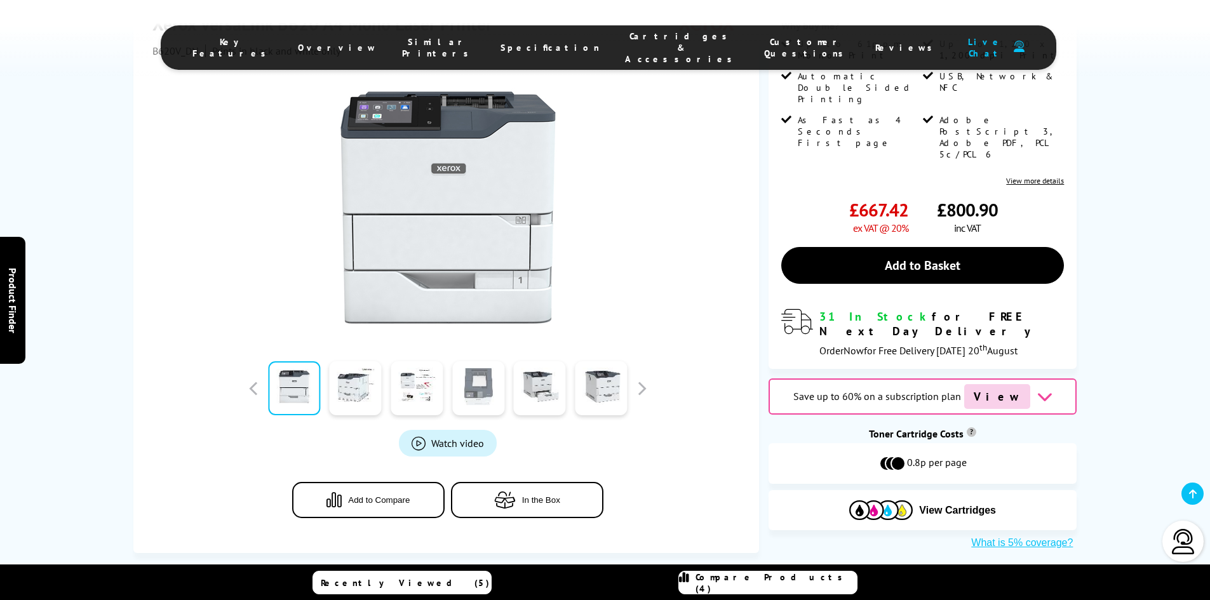
scroll to position [254, 0]
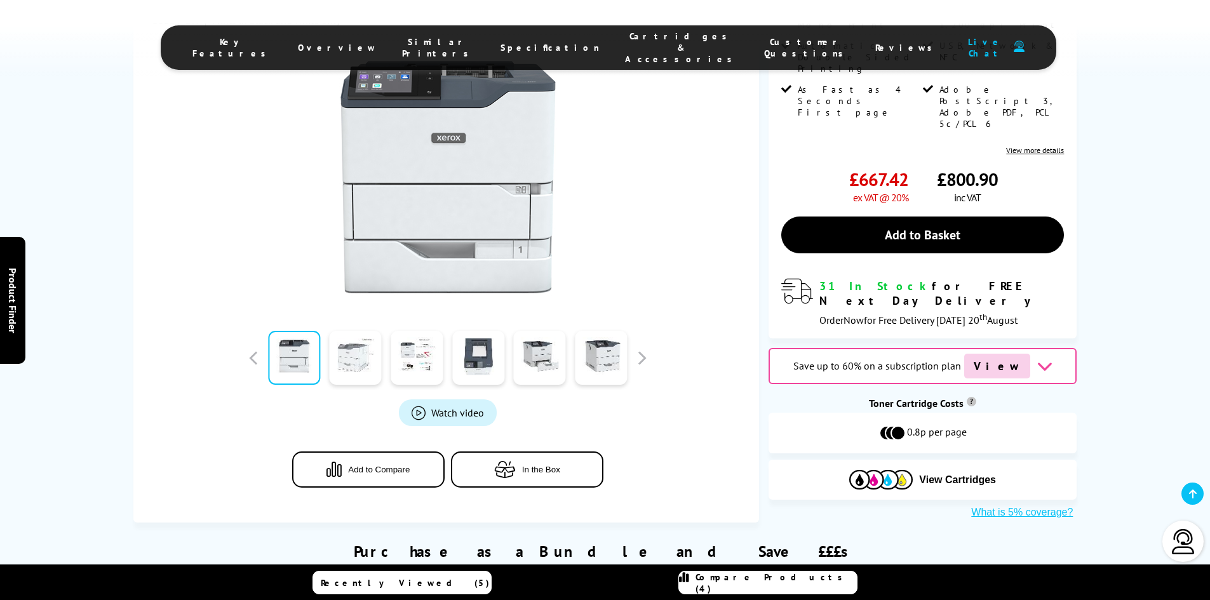
click at [362, 368] on link at bounding box center [356, 358] width 52 height 54
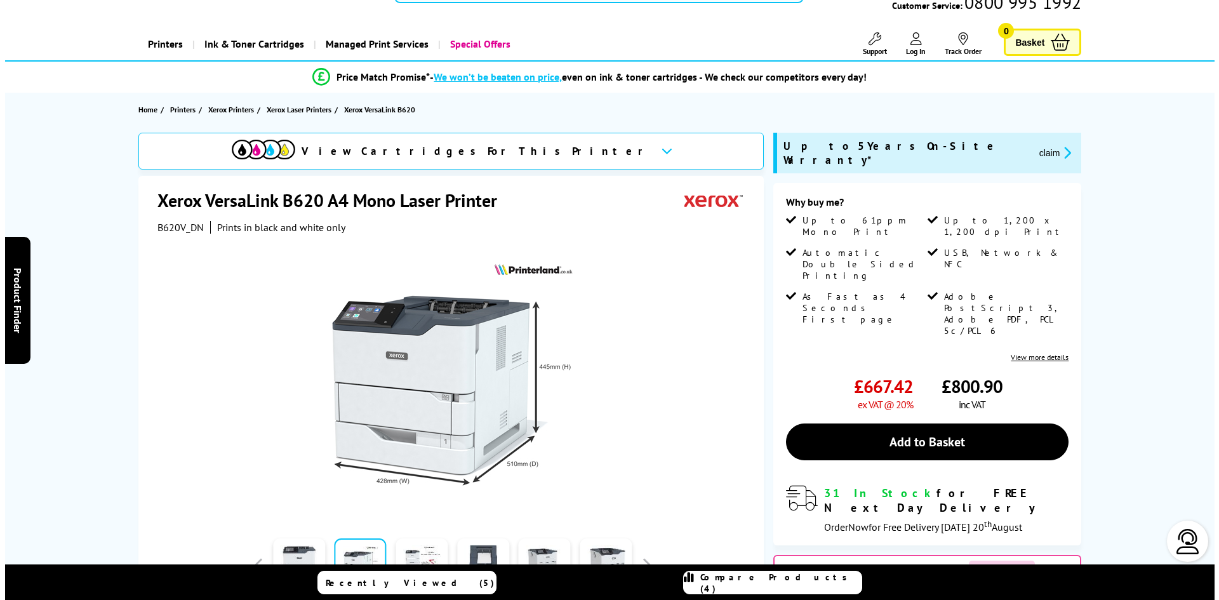
scroll to position [0, 0]
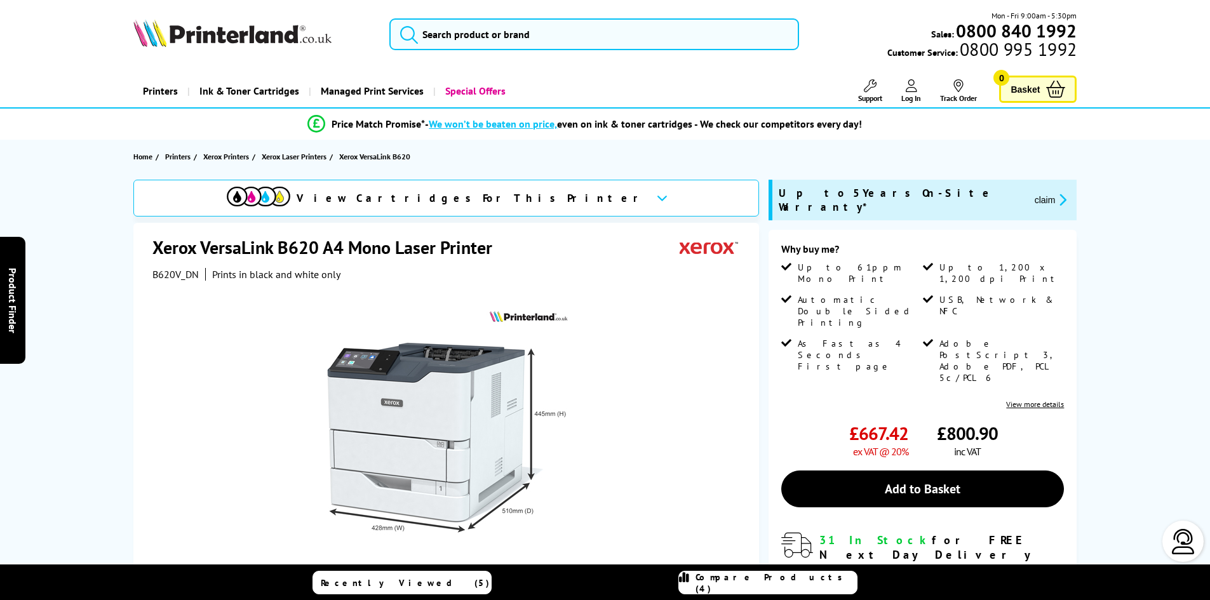
click at [742, 589] on link "Compare Products (4)" at bounding box center [767, 582] width 179 height 23
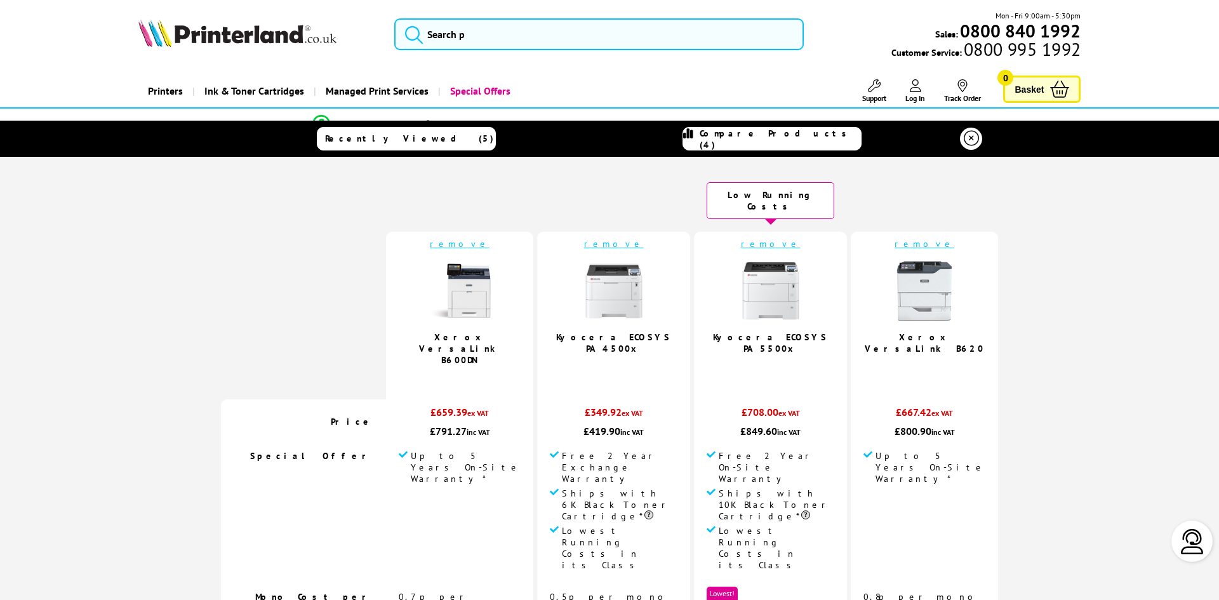
click at [469, 238] on link "remove" at bounding box center [460, 243] width 60 height 11
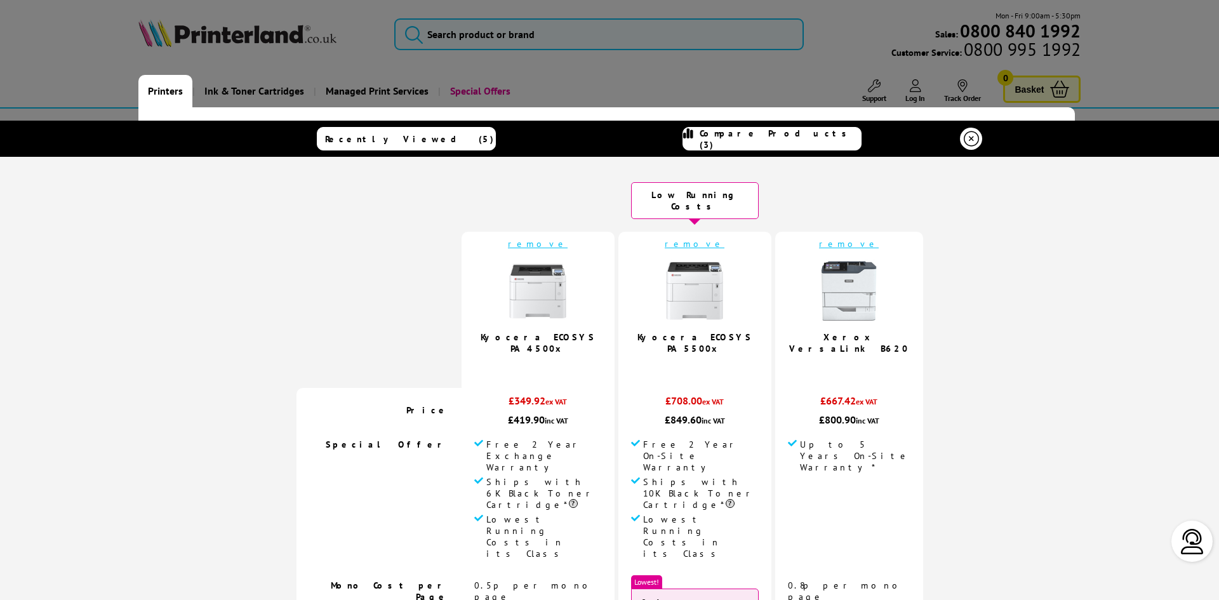
click at [170, 93] on link "Printers" at bounding box center [165, 91] width 54 height 32
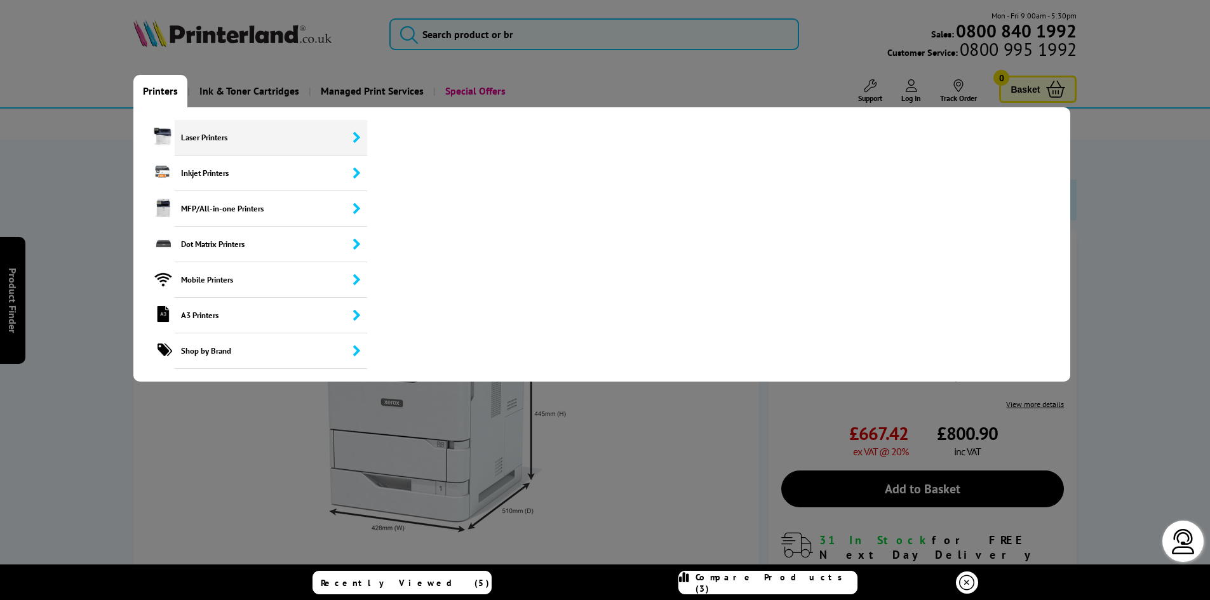
click at [211, 140] on span "Laser Printers" at bounding box center [271, 138] width 193 height 36
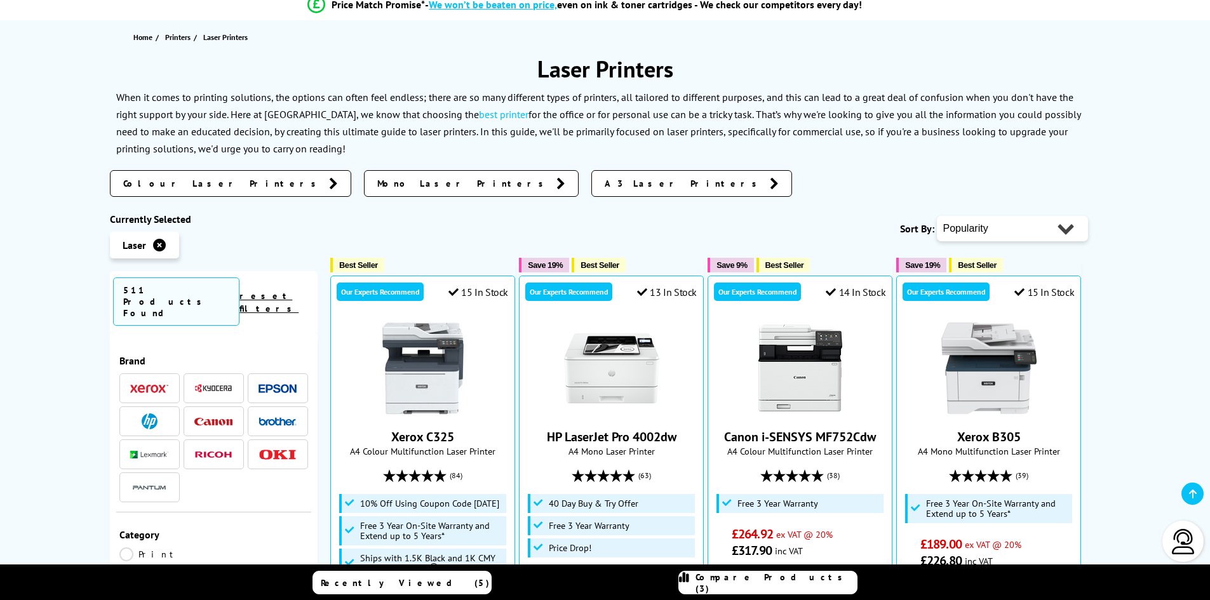
scroll to position [127, 0]
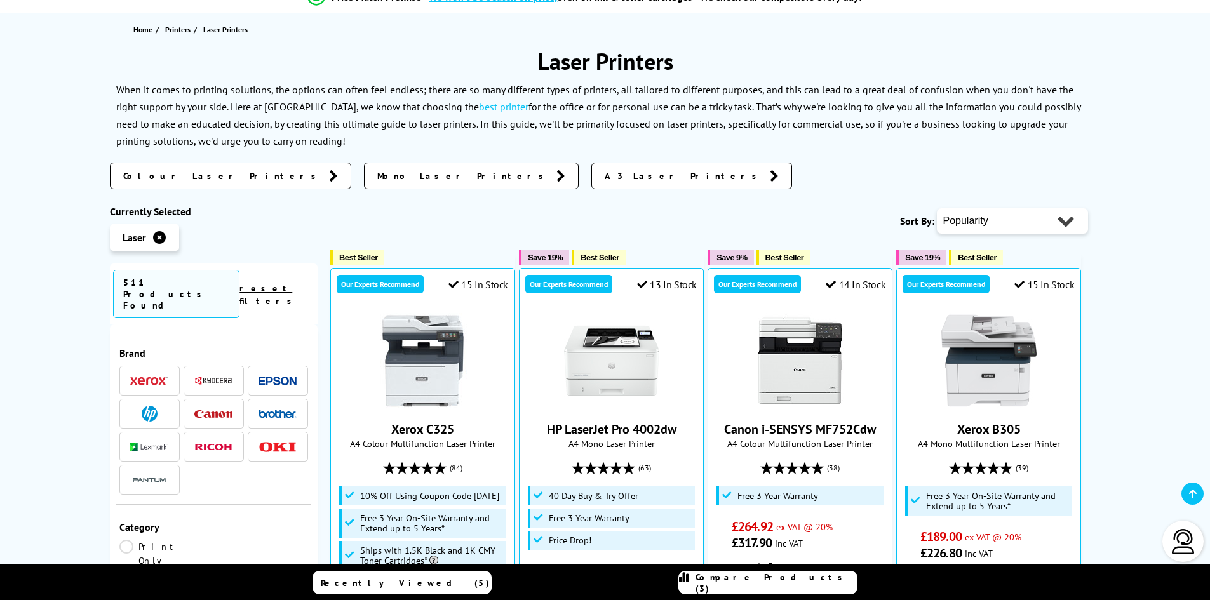
click at [210, 373] on span at bounding box center [213, 381] width 38 height 16
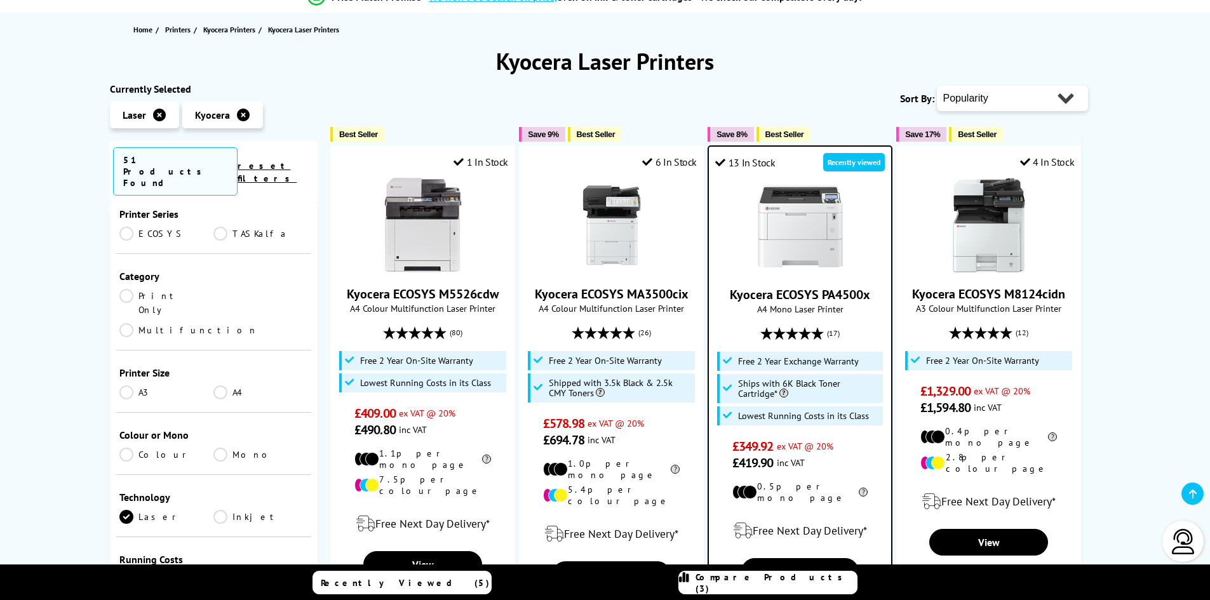
scroll to position [254, 0]
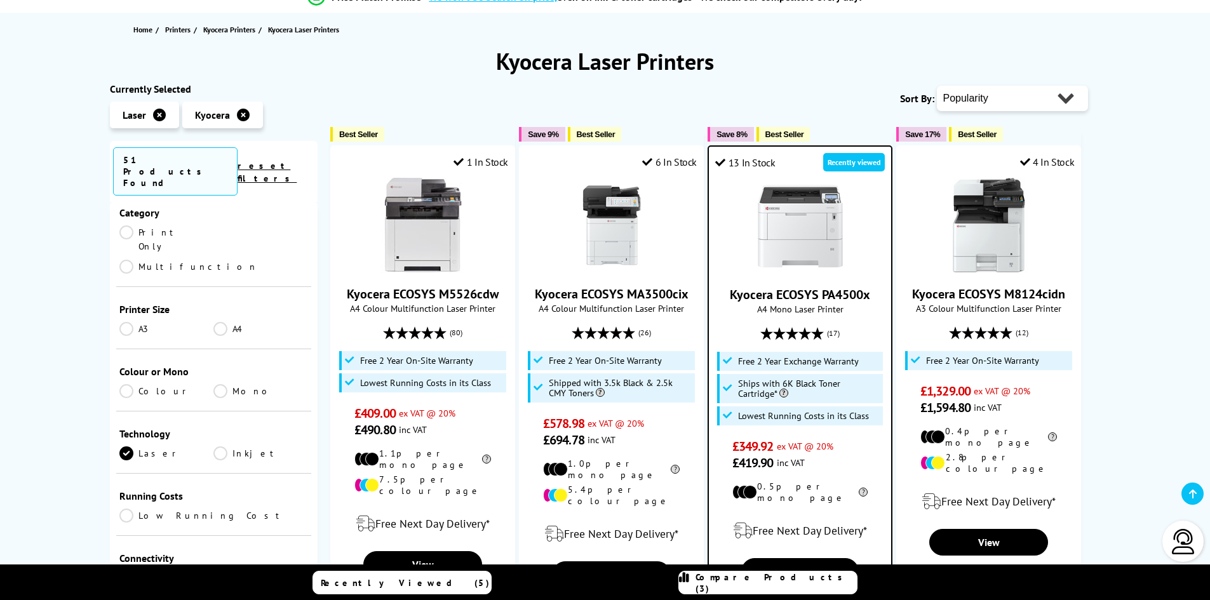
click at [220, 384] on link "Mono" at bounding box center [260, 391] width 95 height 14
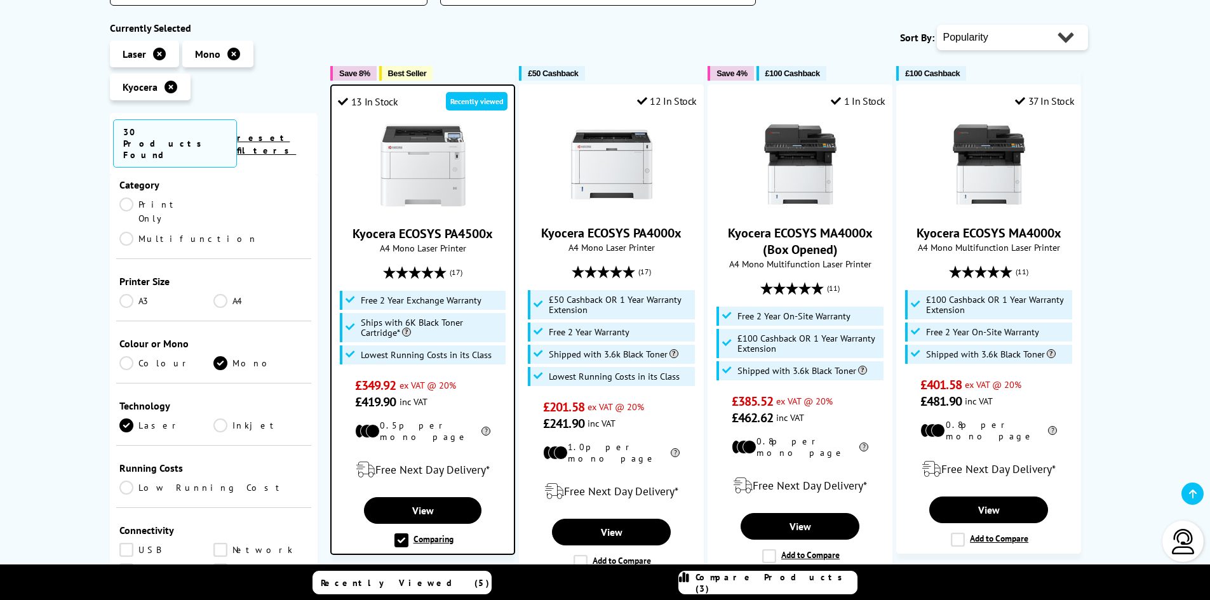
scroll to position [254, 0]
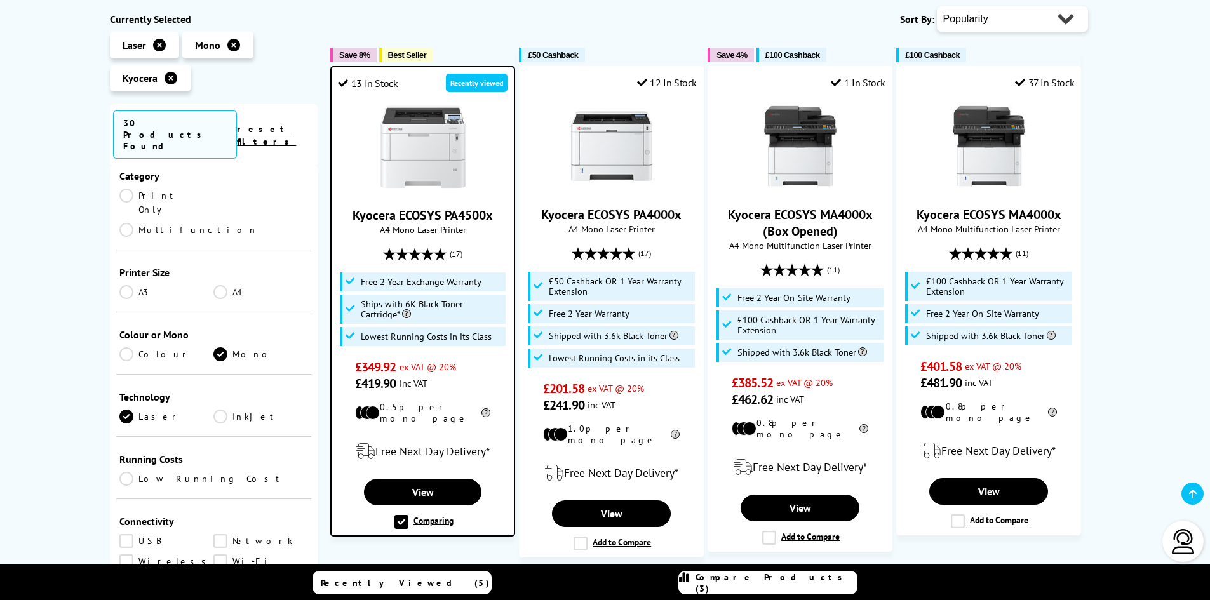
click at [222, 285] on link "A4" at bounding box center [260, 292] width 95 height 14
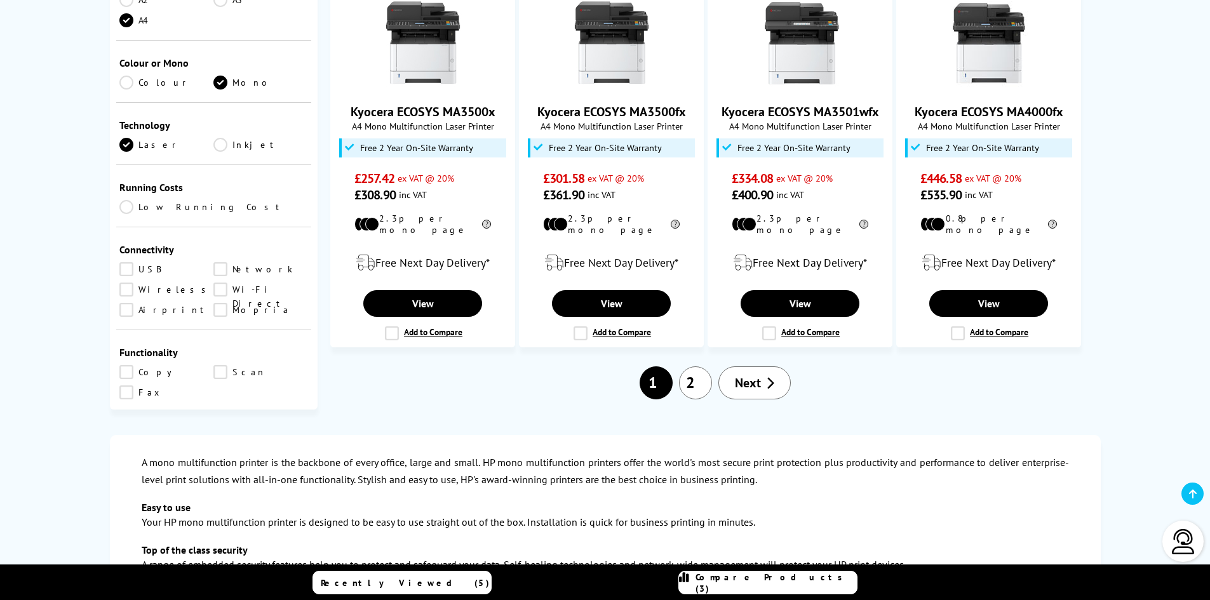
scroll to position [1270, 0]
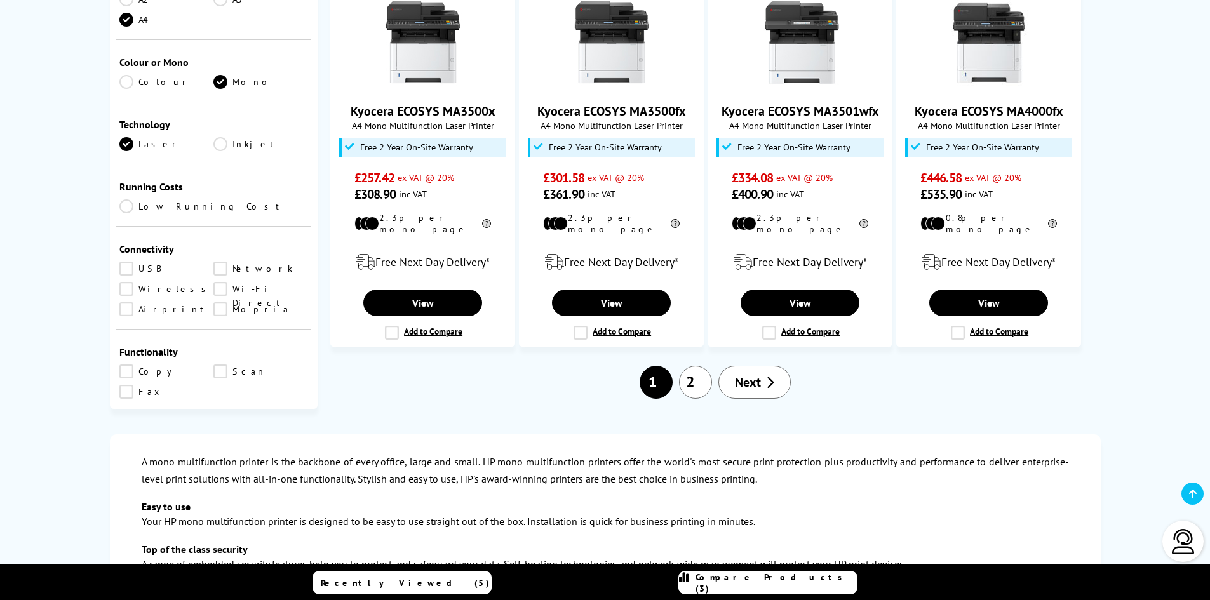
click at [699, 366] on link "2" at bounding box center [695, 382] width 33 height 33
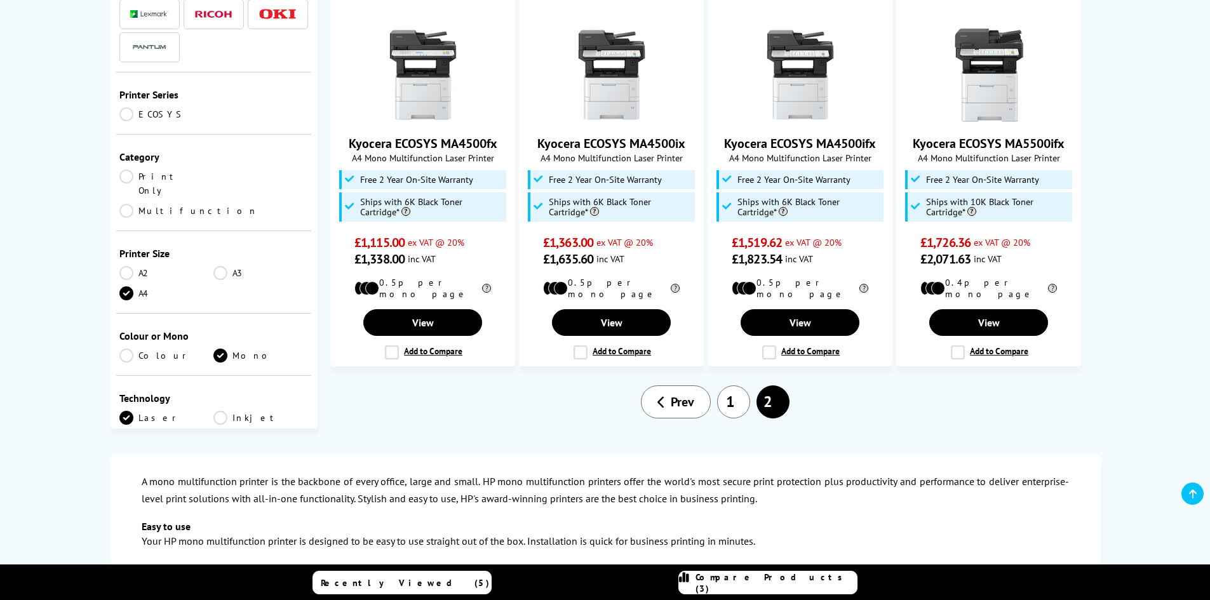
scroll to position [1143, 0]
